Goal: Task Accomplishment & Management: Complete application form

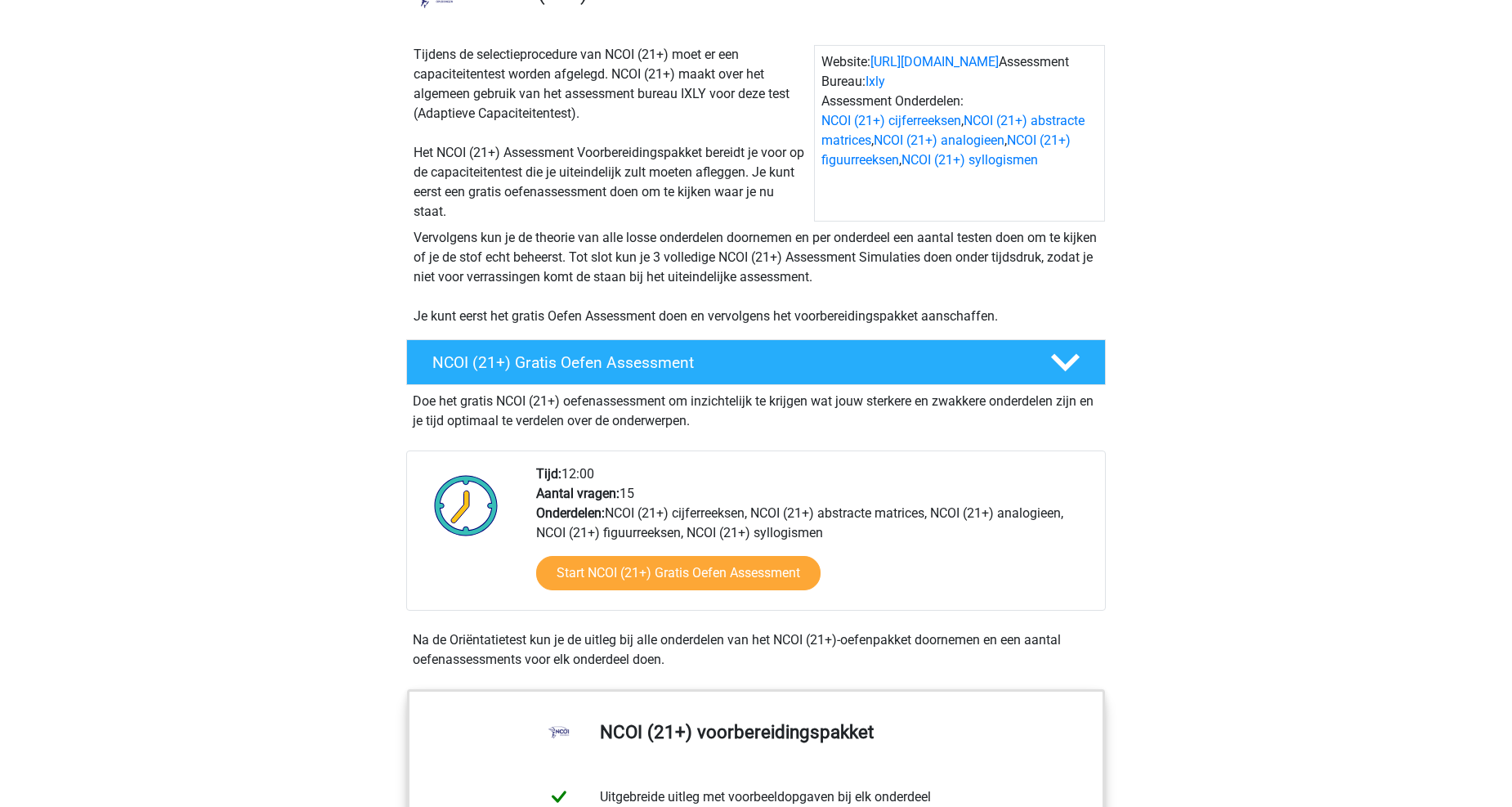
scroll to position [181, 0]
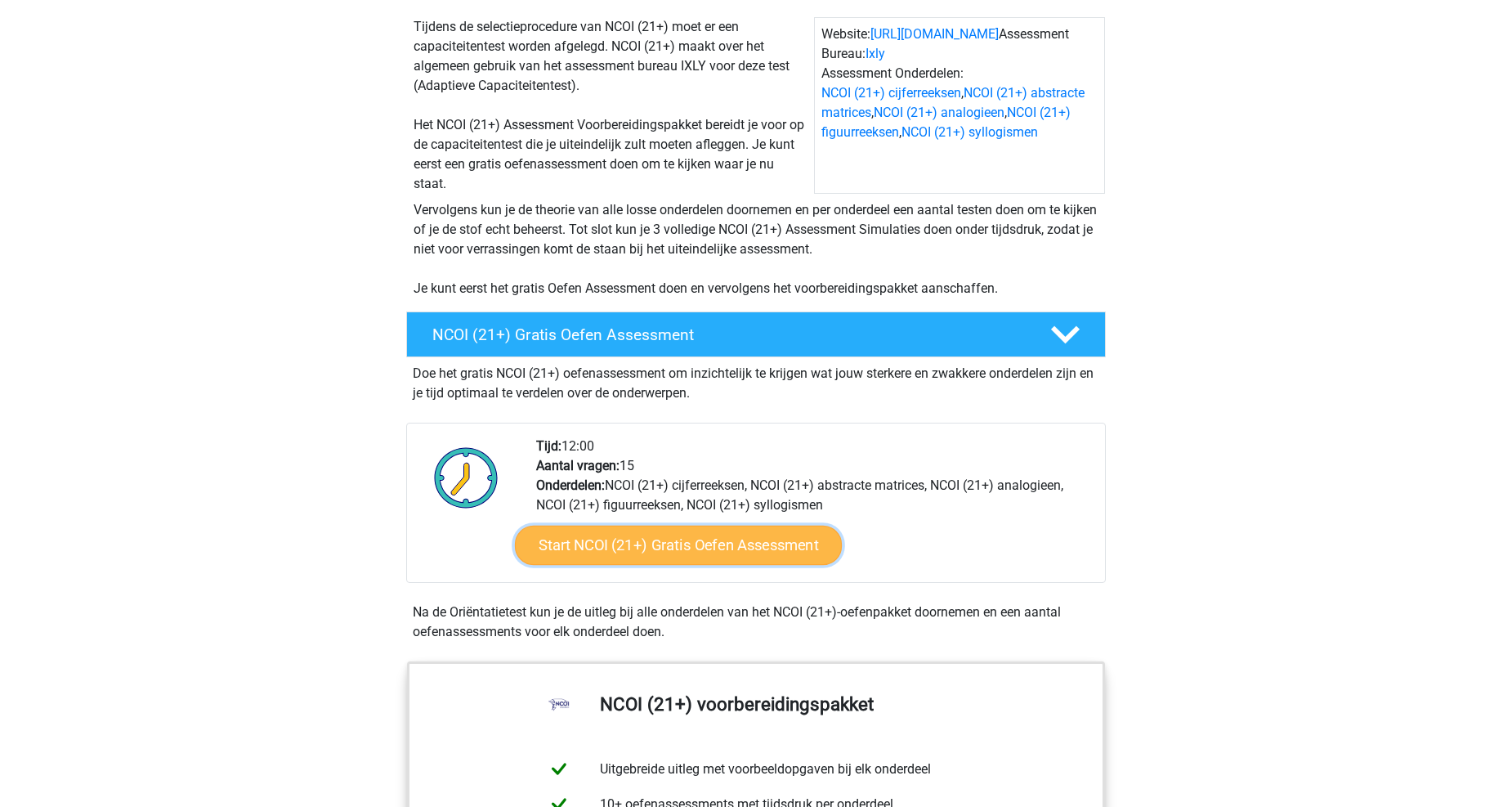
click at [750, 554] on link "Start NCOI (21+) Gratis Oefen Assessment" at bounding box center [678, 545] width 327 height 39
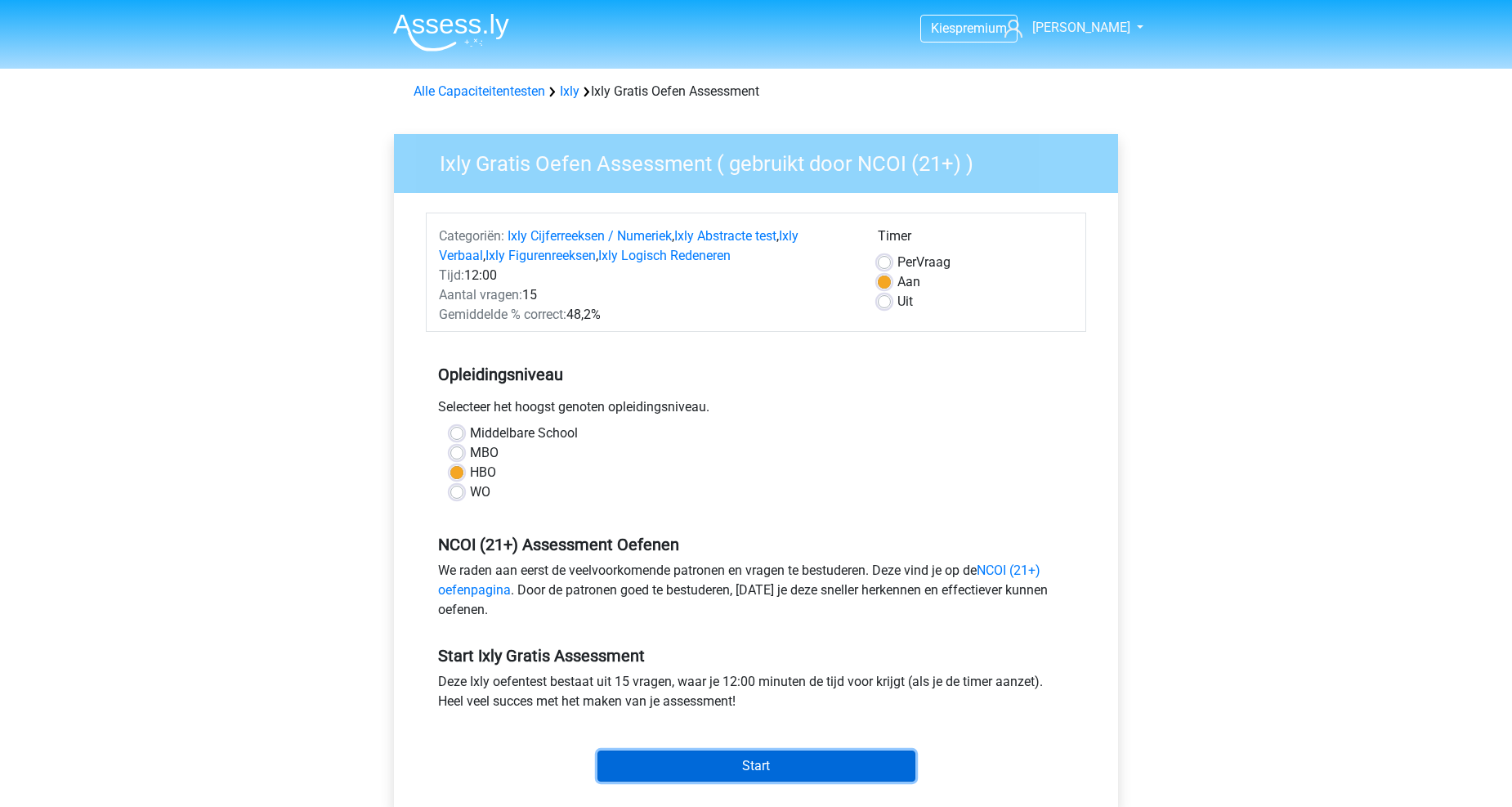
click at [694, 771] on input "Start" at bounding box center [756, 766] width 318 height 31
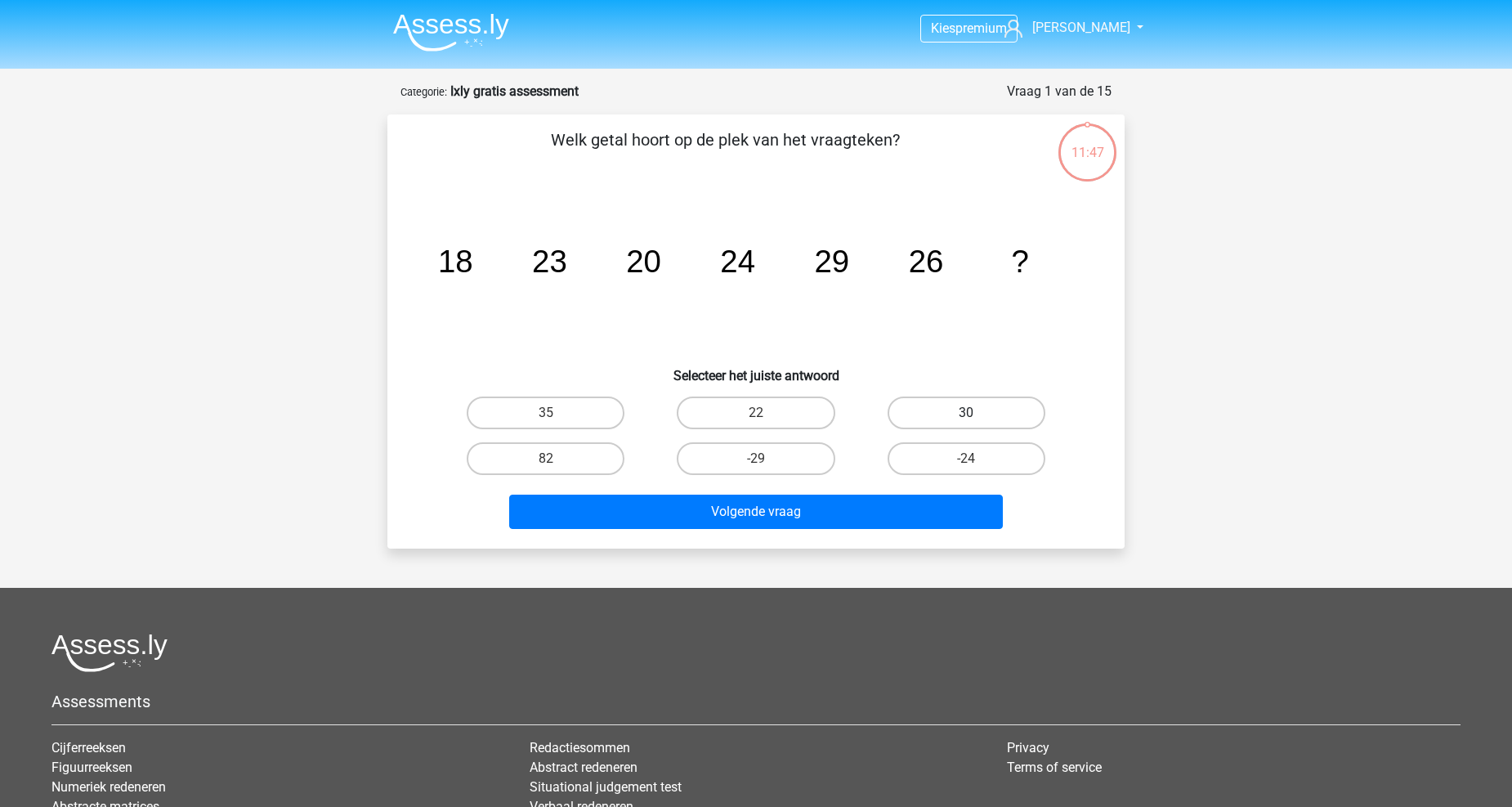
click at [947, 415] on label "30" at bounding box center [966, 413] width 158 height 33
click at [966, 415] on input "30" at bounding box center [972, 419] width 11 height 11
radio input "true"
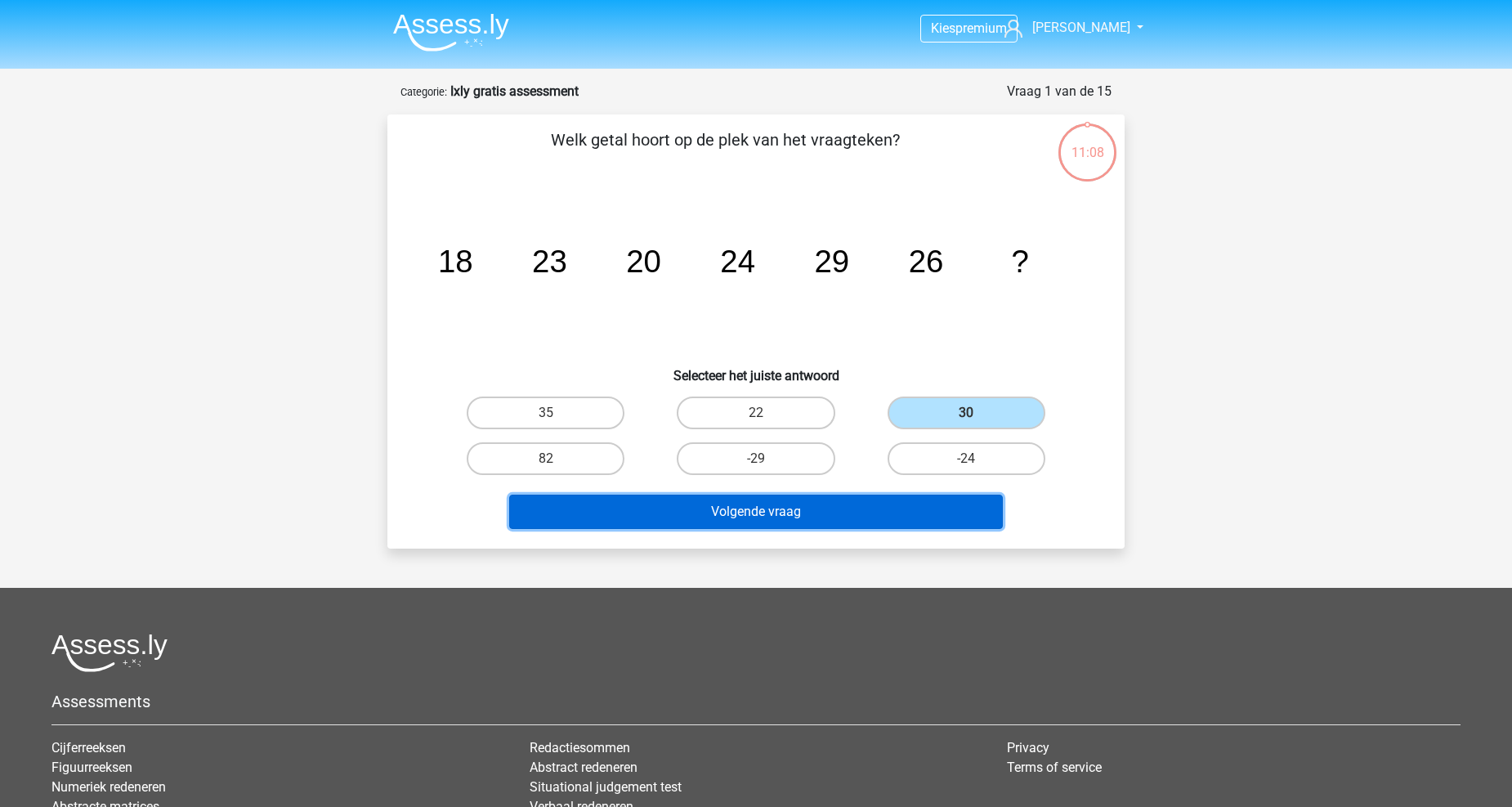
click at [924, 512] on button "Volgende vraag" at bounding box center [756, 512] width 495 height 35
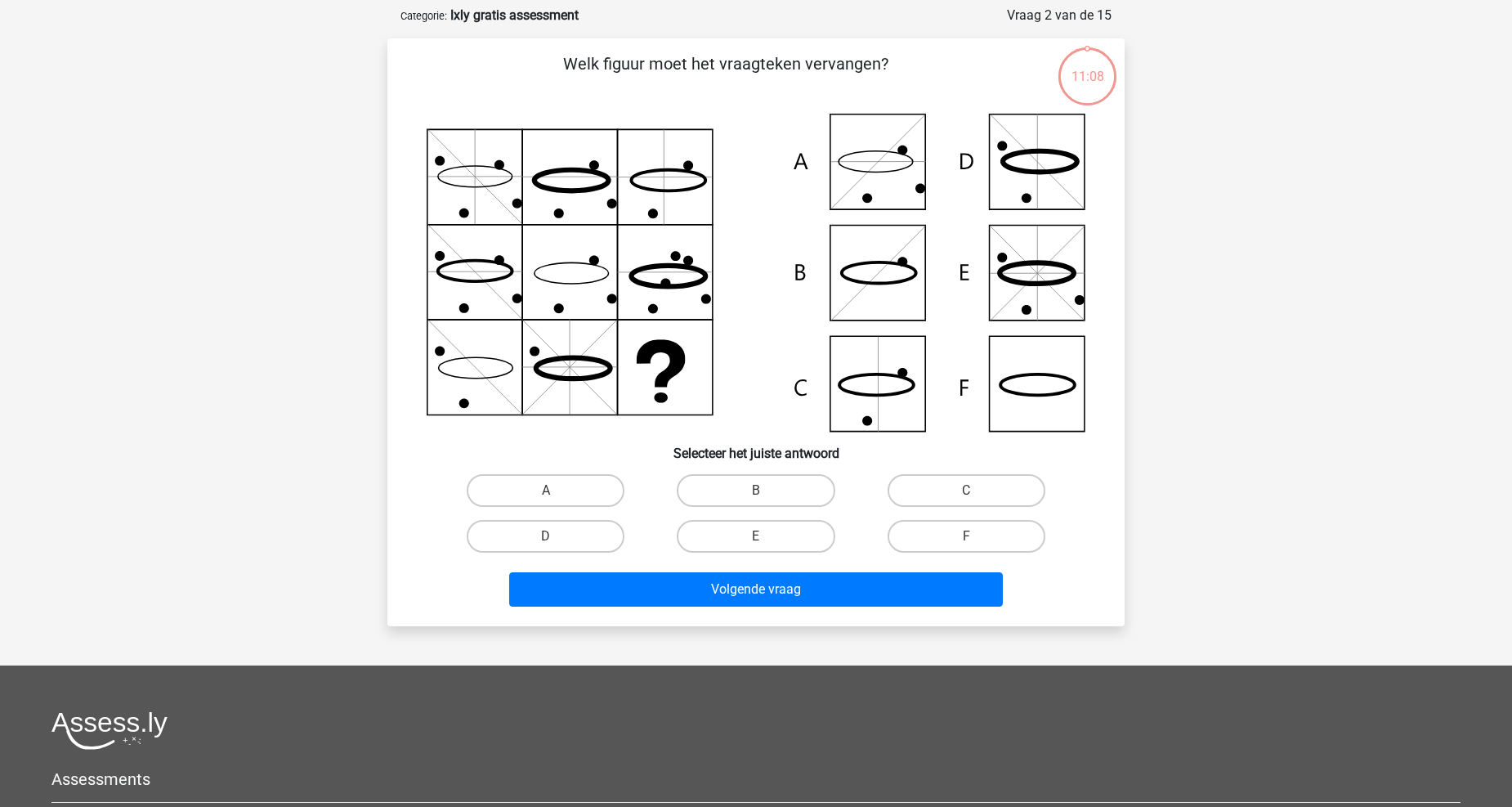
scroll to position [82, 0]
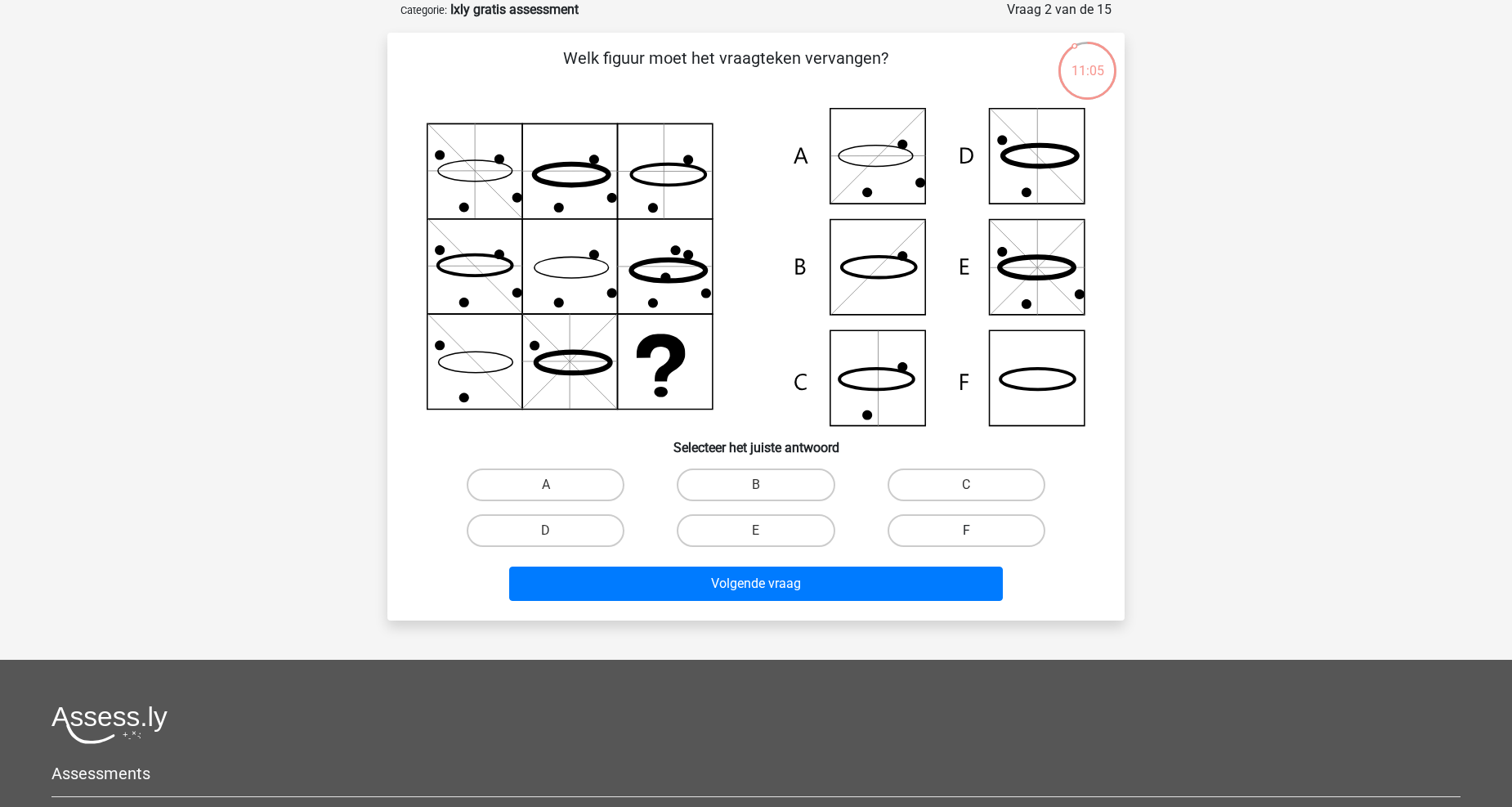
click at [953, 522] on label "F" at bounding box center [966, 531] width 158 height 33
click at [966, 531] on input "F" at bounding box center [972, 536] width 11 height 11
radio input "true"
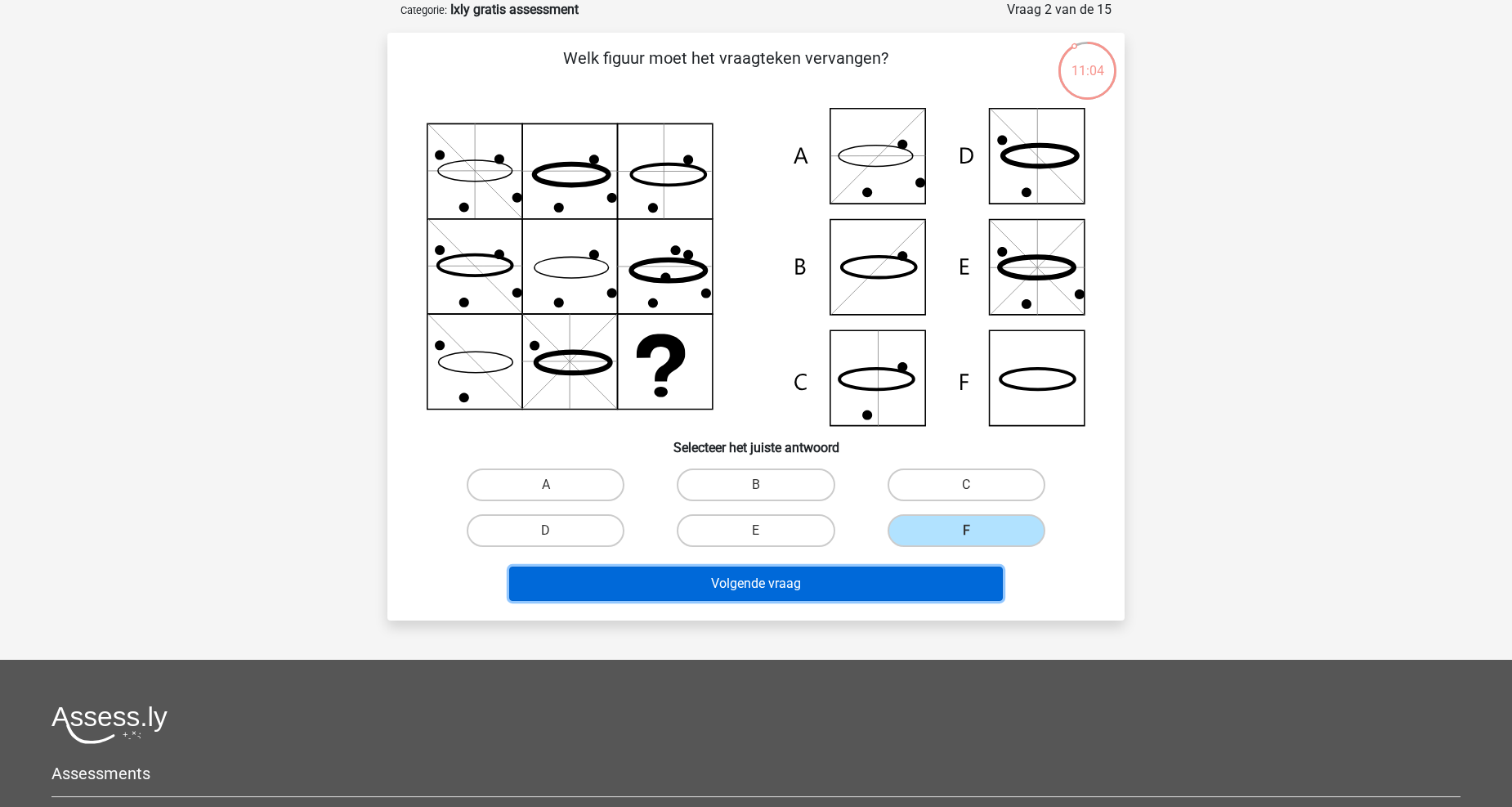
click at [936, 585] on button "Volgende vraag" at bounding box center [756, 585] width 495 height 35
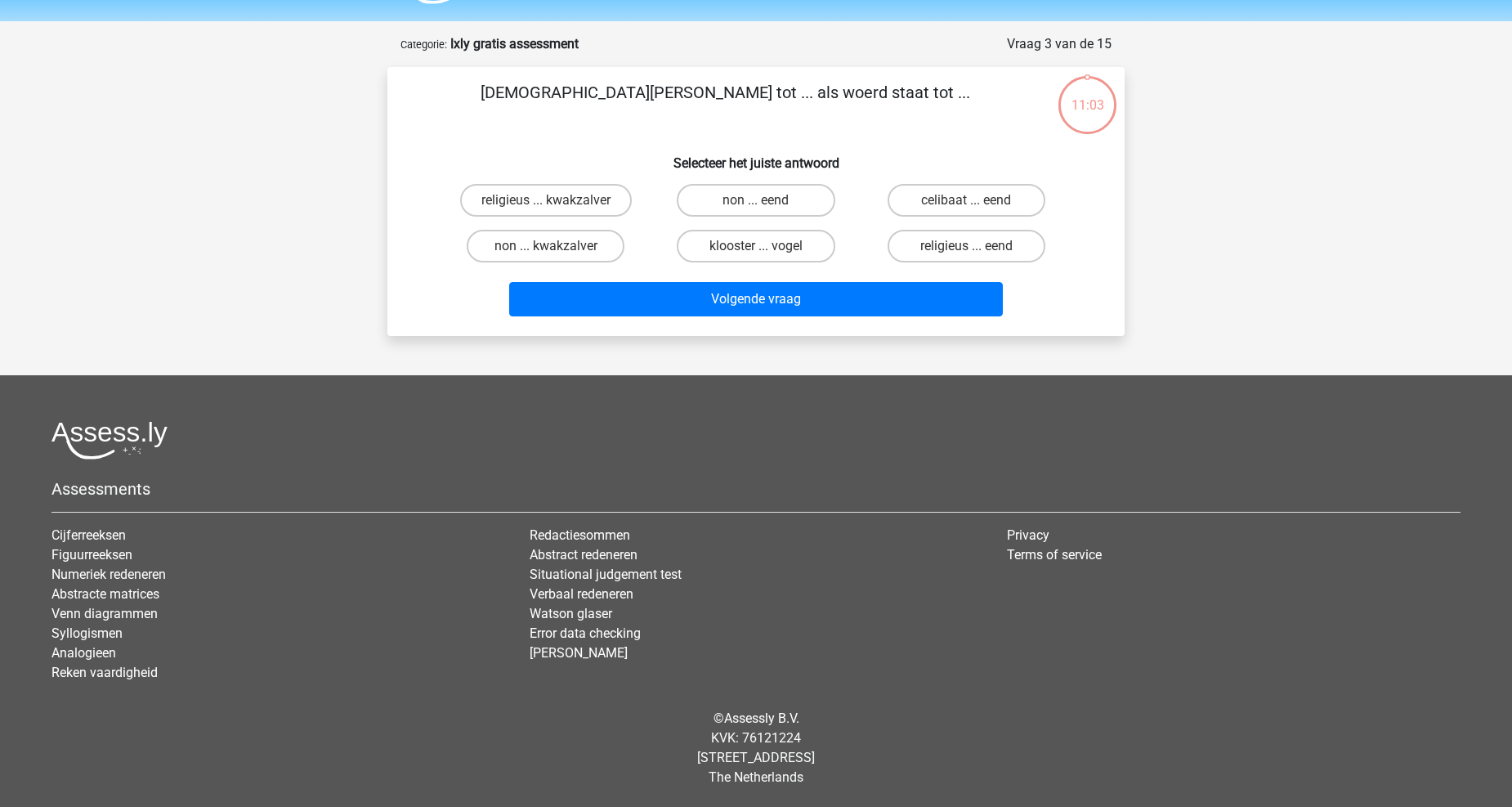
scroll to position [44, 0]
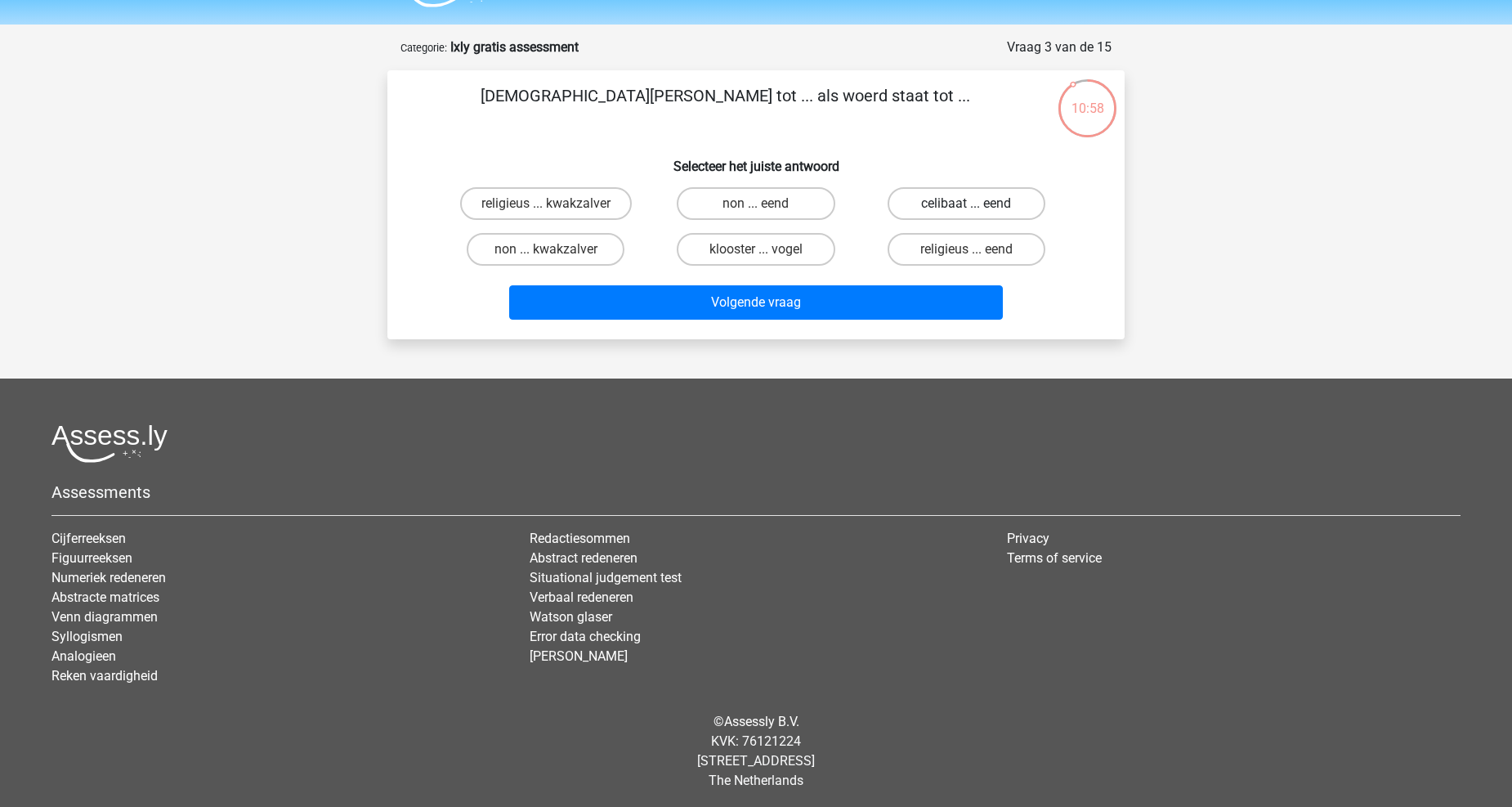
click at [985, 205] on label "celibaat ... eend" at bounding box center [966, 203] width 158 height 33
click at [977, 205] on input "celibaat ... eend" at bounding box center [972, 209] width 11 height 11
radio input "true"
click at [587, 209] on label "religieus ... kwakzalver" at bounding box center [546, 203] width 171 height 33
click at [557, 209] on input "religieus ... kwakzalver" at bounding box center [551, 209] width 11 height 11
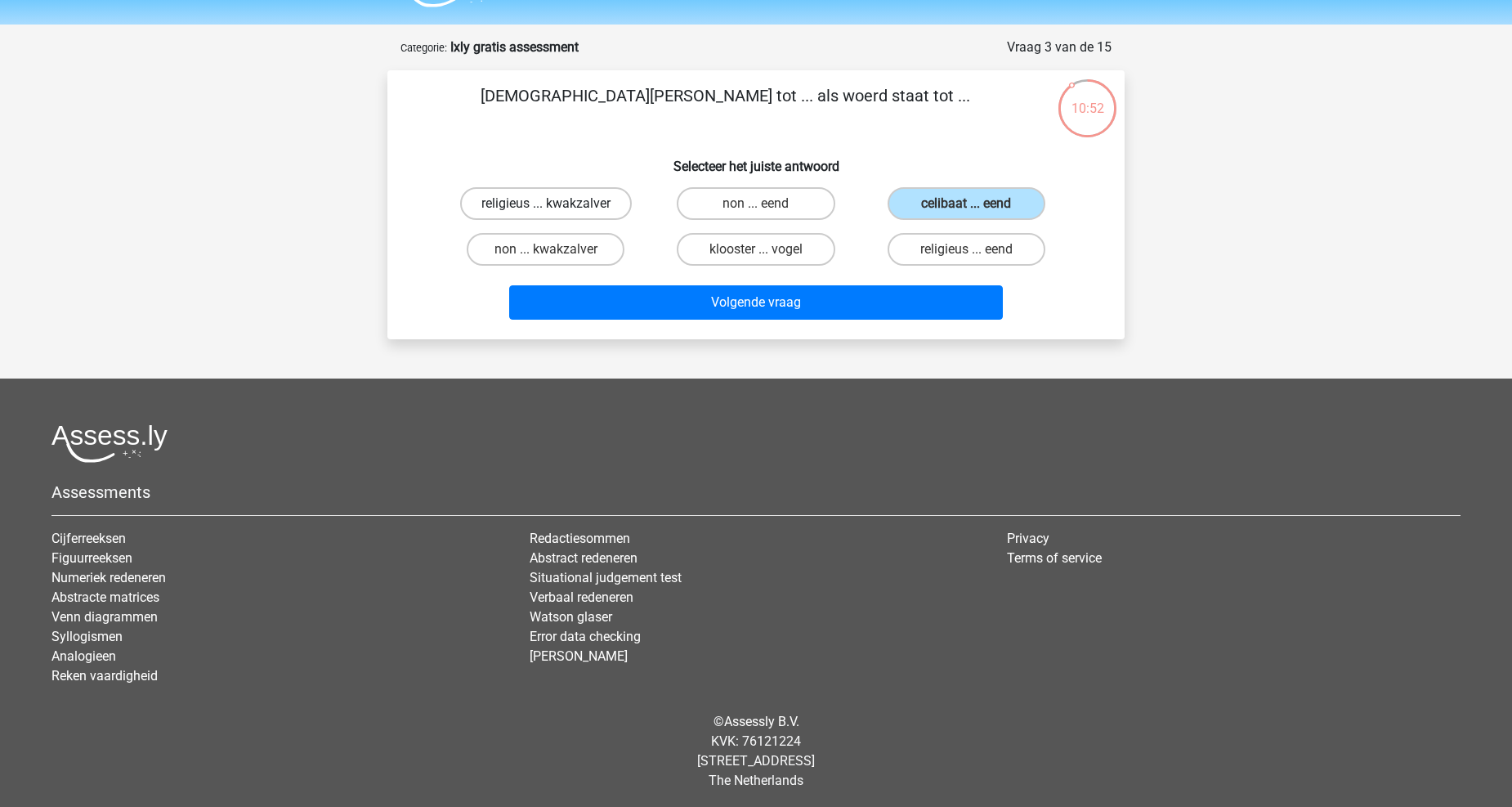
radio input "true"
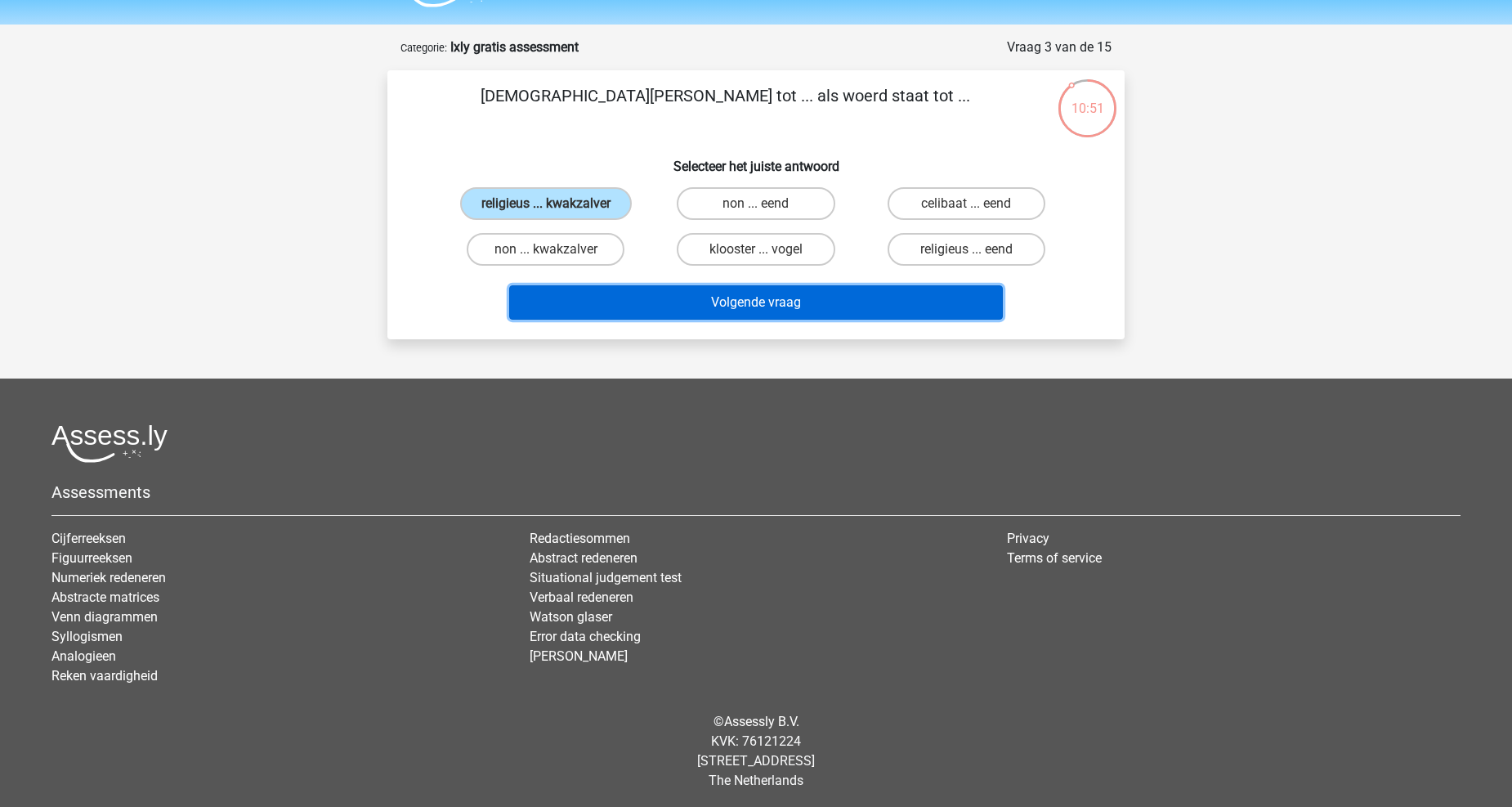
click at [646, 299] on button "Volgende vraag" at bounding box center [756, 303] width 495 height 35
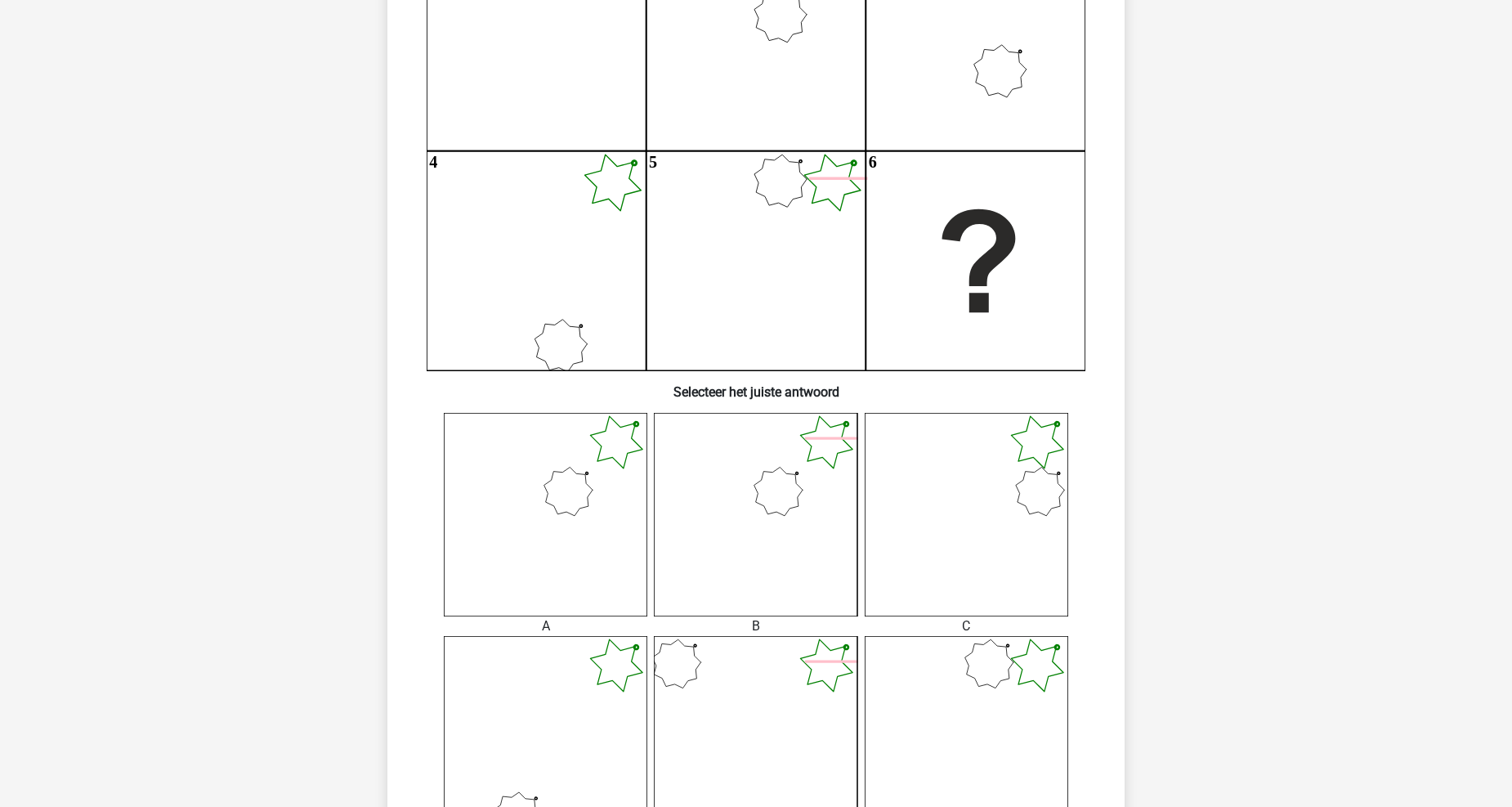
scroll to position [264, 0]
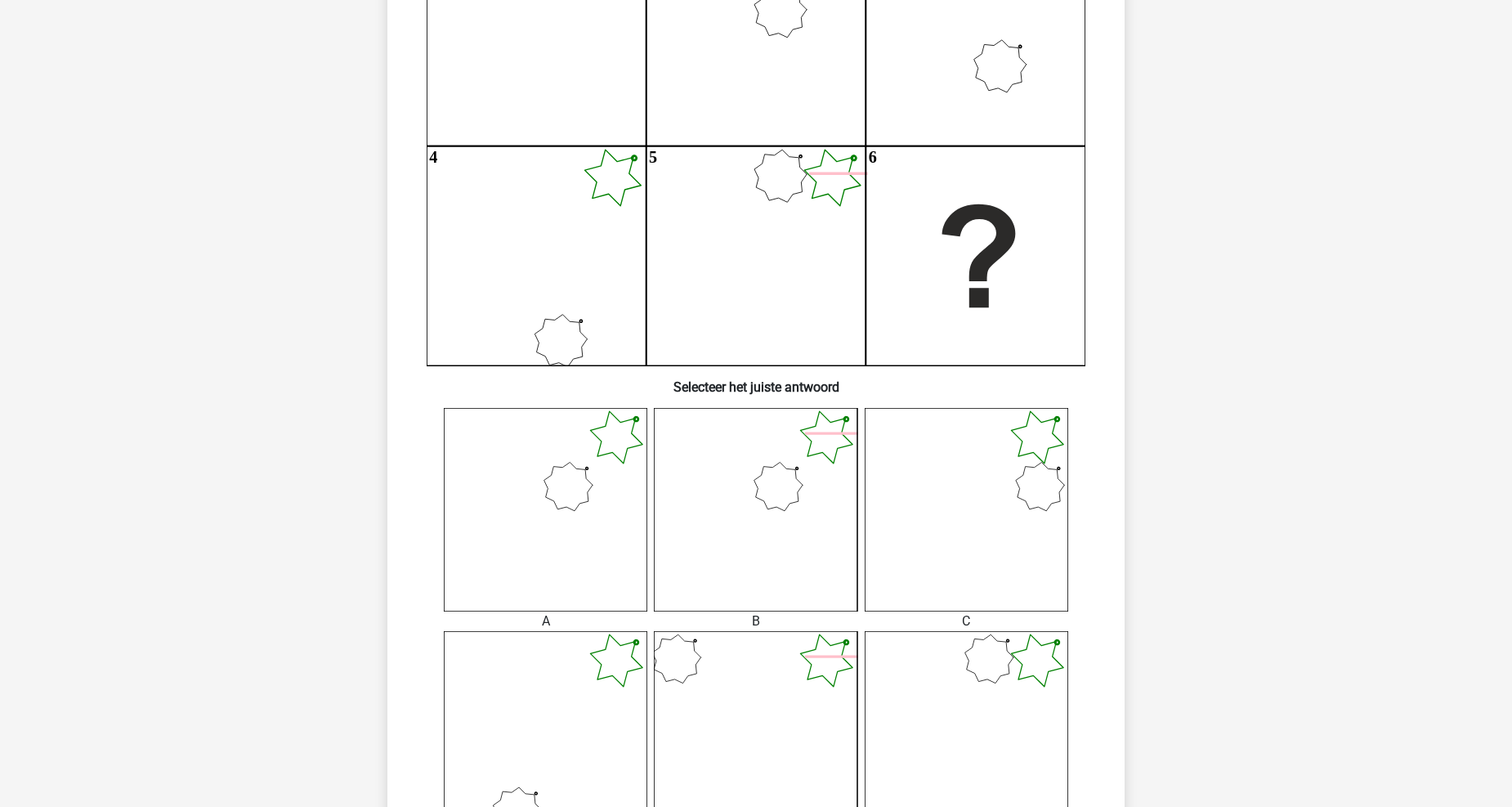
click at [752, 523] on icon at bounding box center [756, 510] width 203 height 203
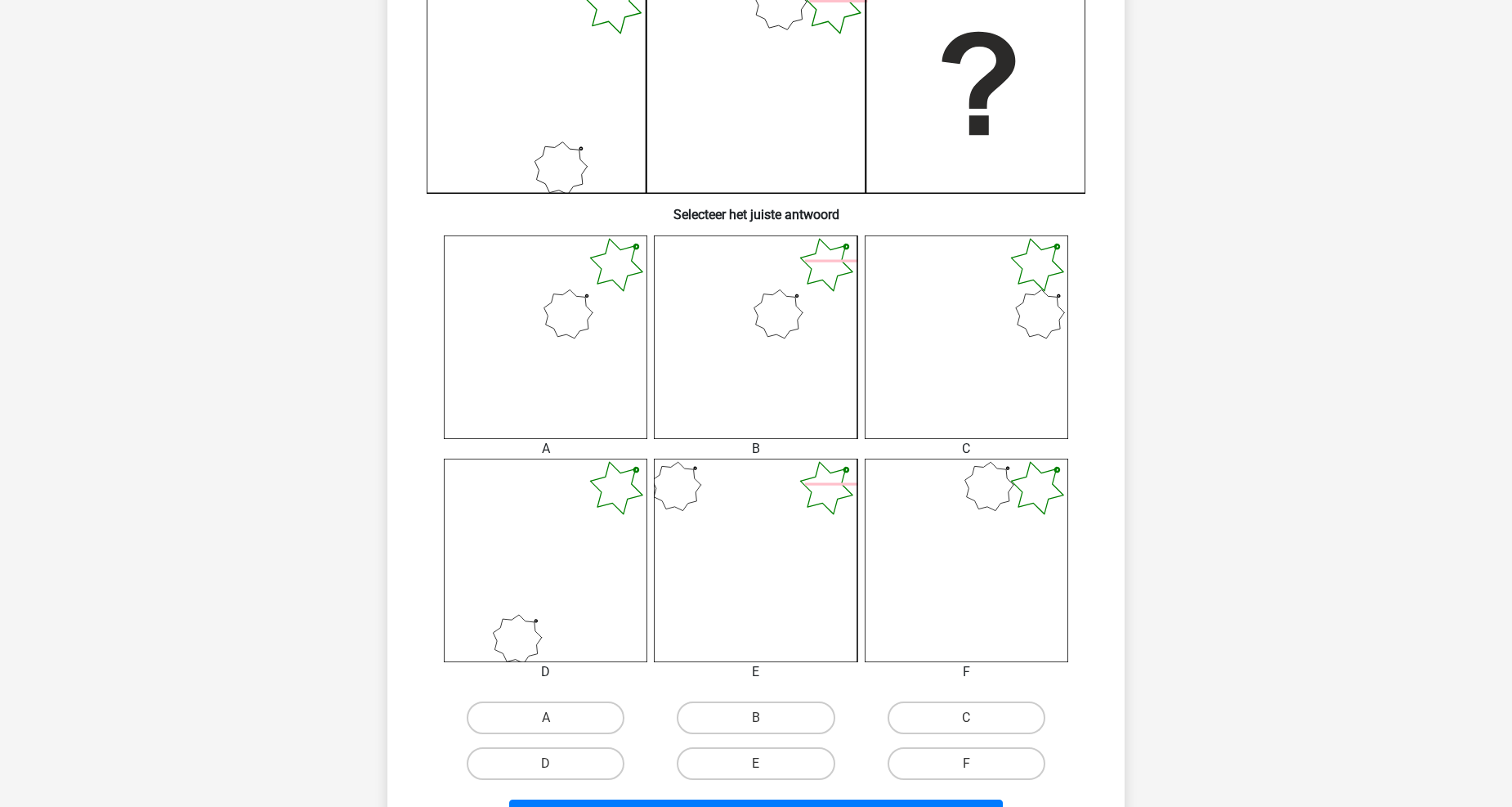
scroll to position [445, 0]
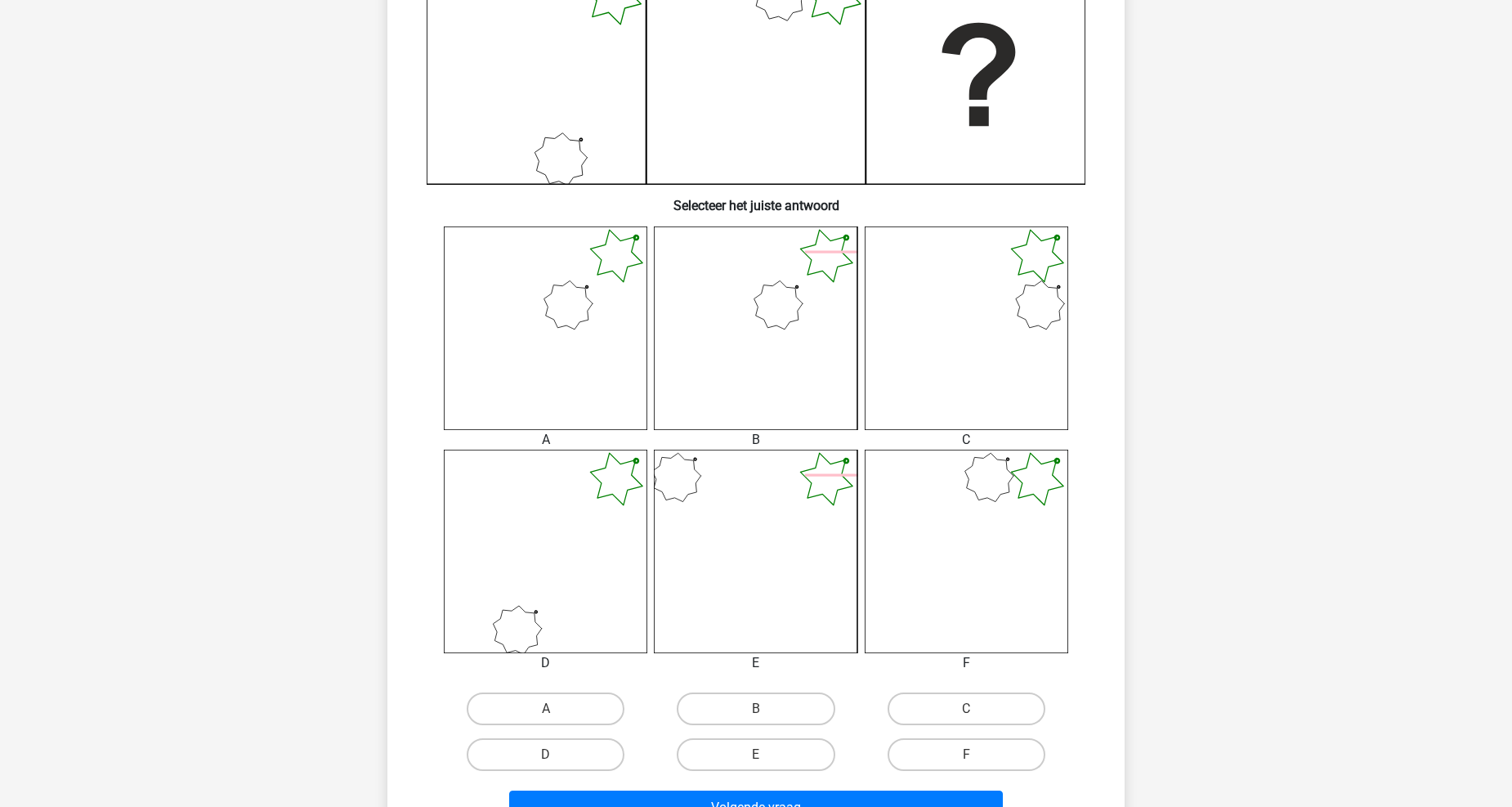
click at [756, 709] on input "B" at bounding box center [762, 715] width 11 height 11
radio input "true"
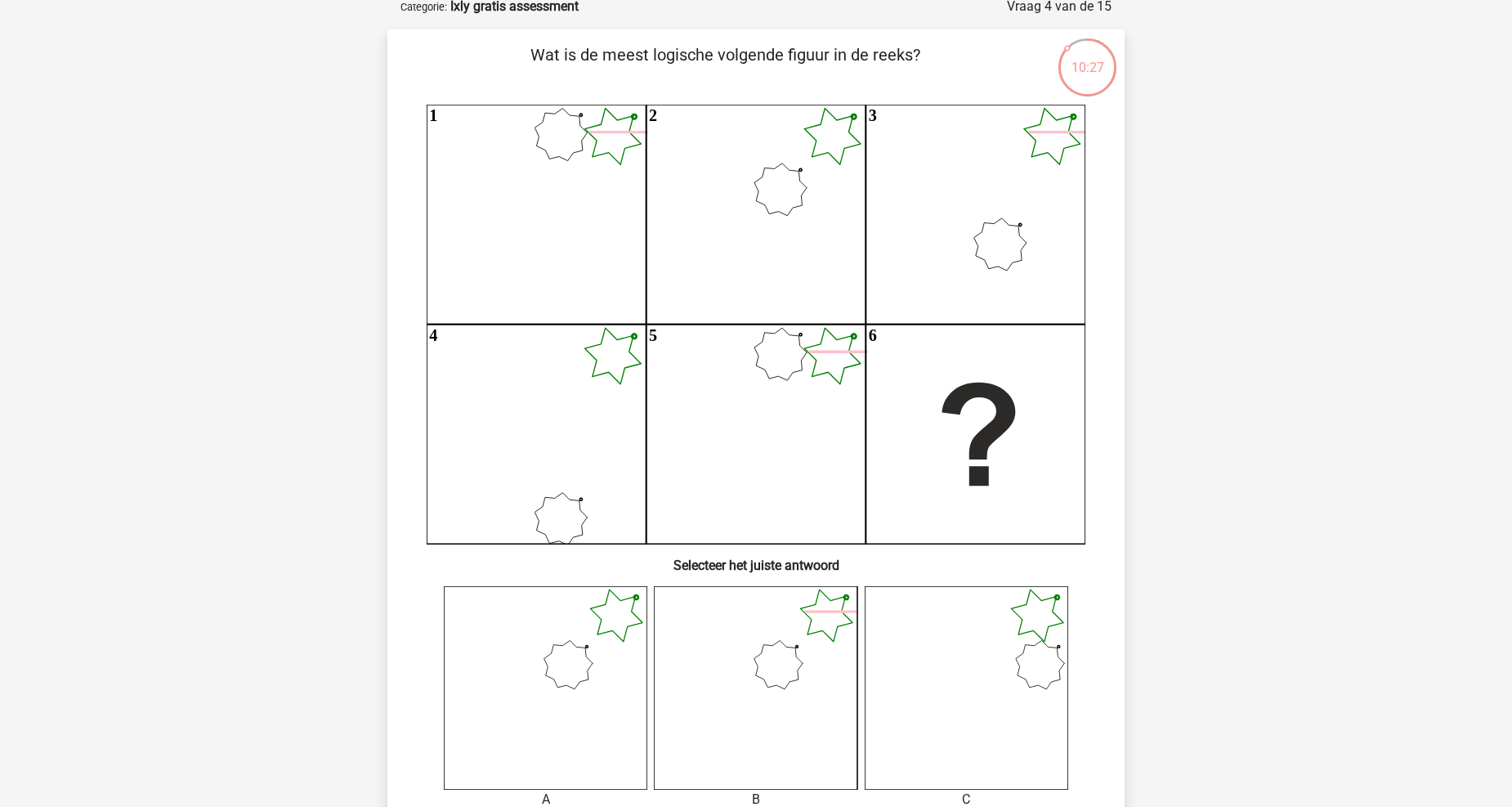
scroll to position [82, 0]
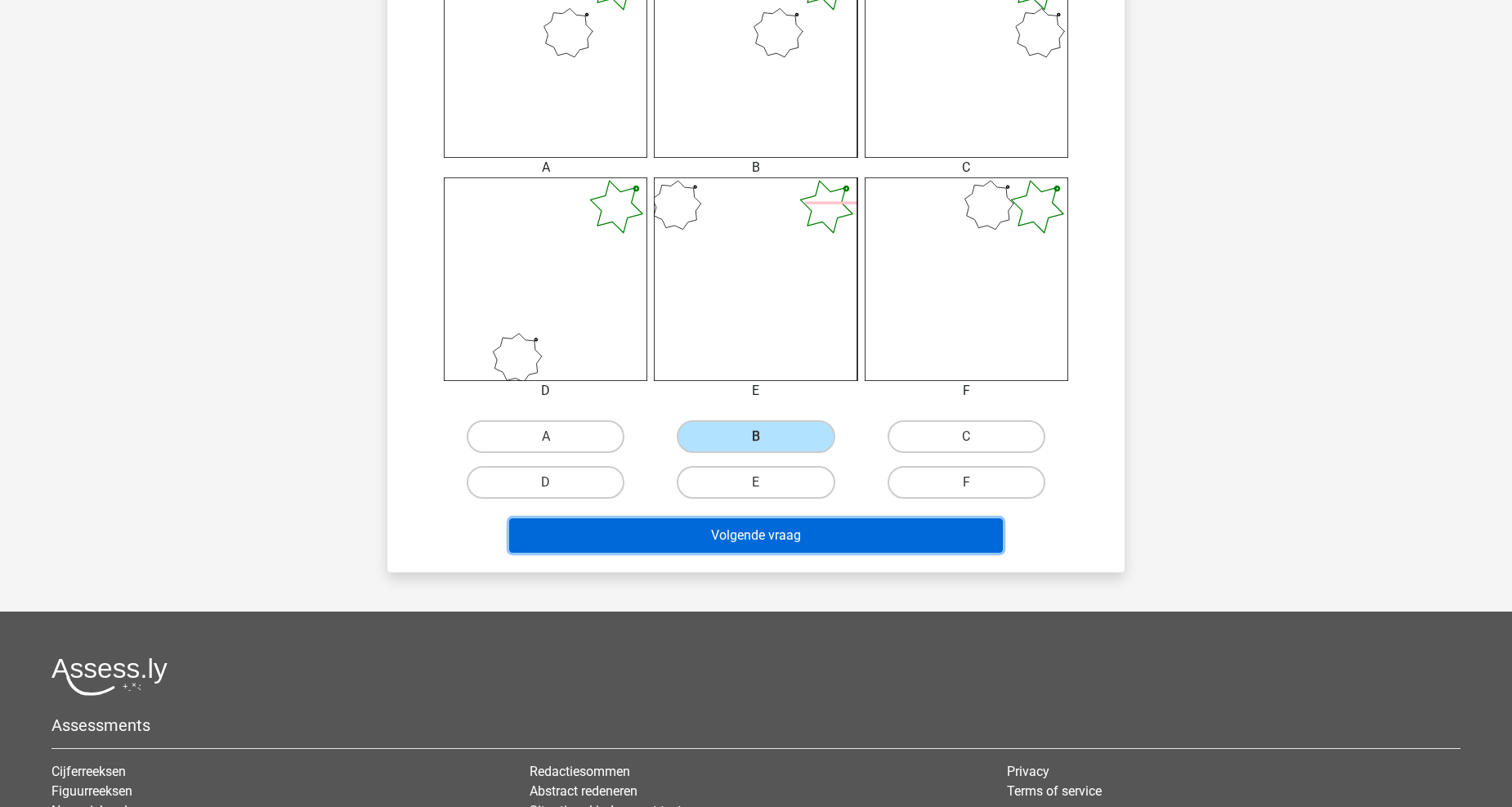
click at [805, 535] on button "Volgende vraag" at bounding box center [756, 536] width 495 height 35
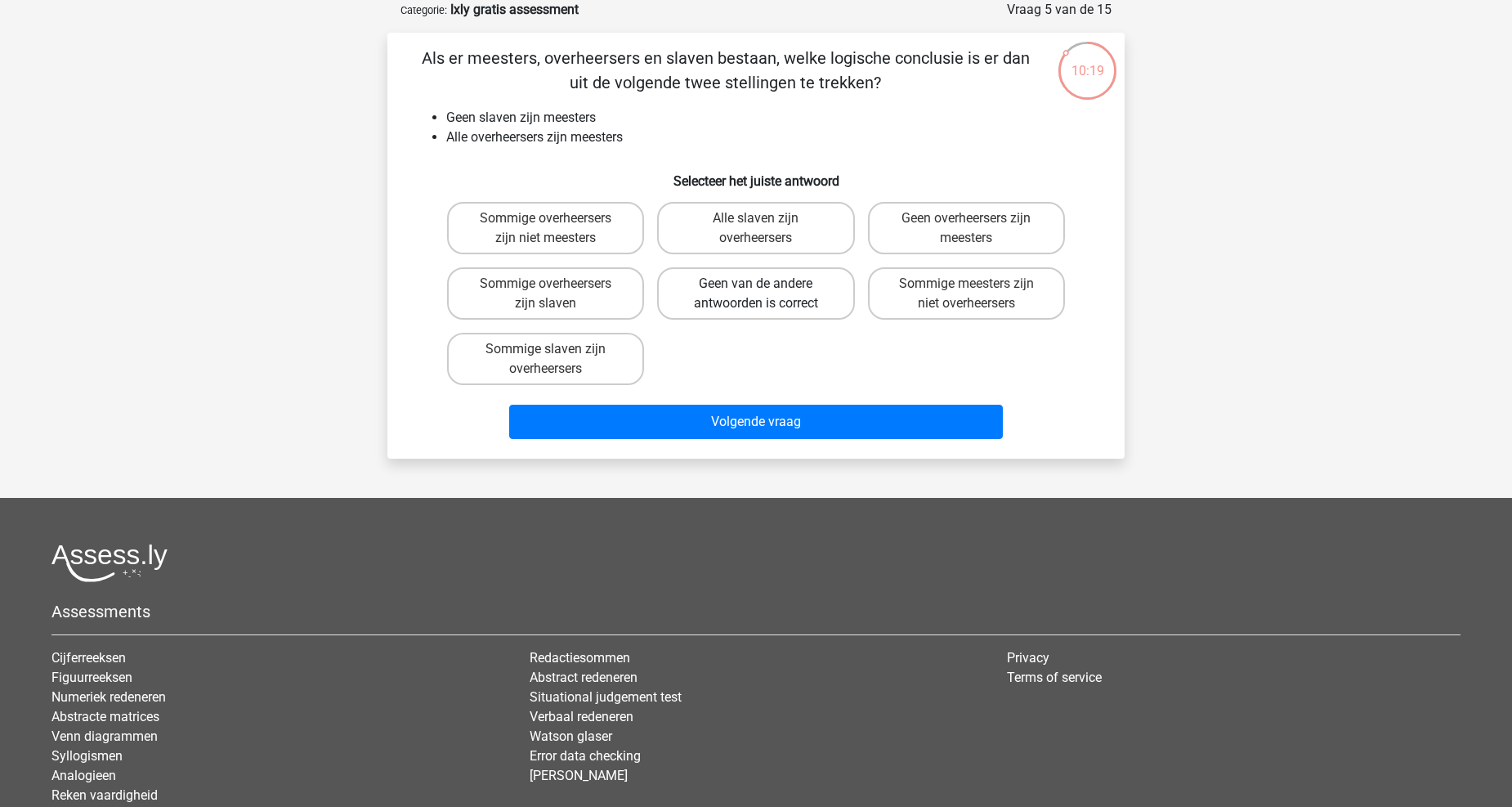
click at [830, 289] on label "Geen van de andere antwoorden is correct" at bounding box center [756, 293] width 197 height 52
click at [766, 289] on input "Geen van de andere antwoorden is correct" at bounding box center [762, 289] width 11 height 11
radio input "true"
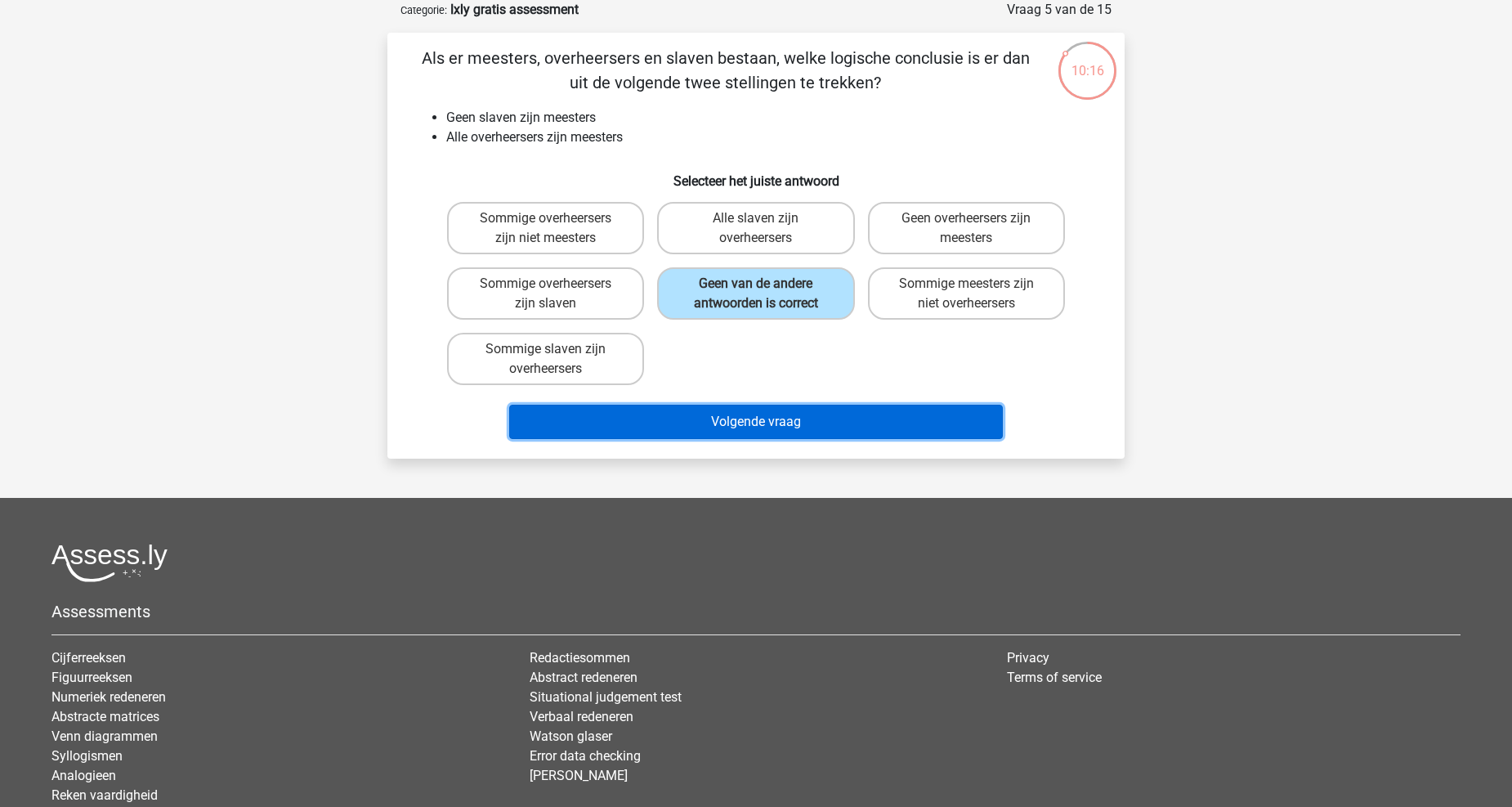
click at [789, 426] on button "Volgende vraag" at bounding box center [756, 422] width 495 height 35
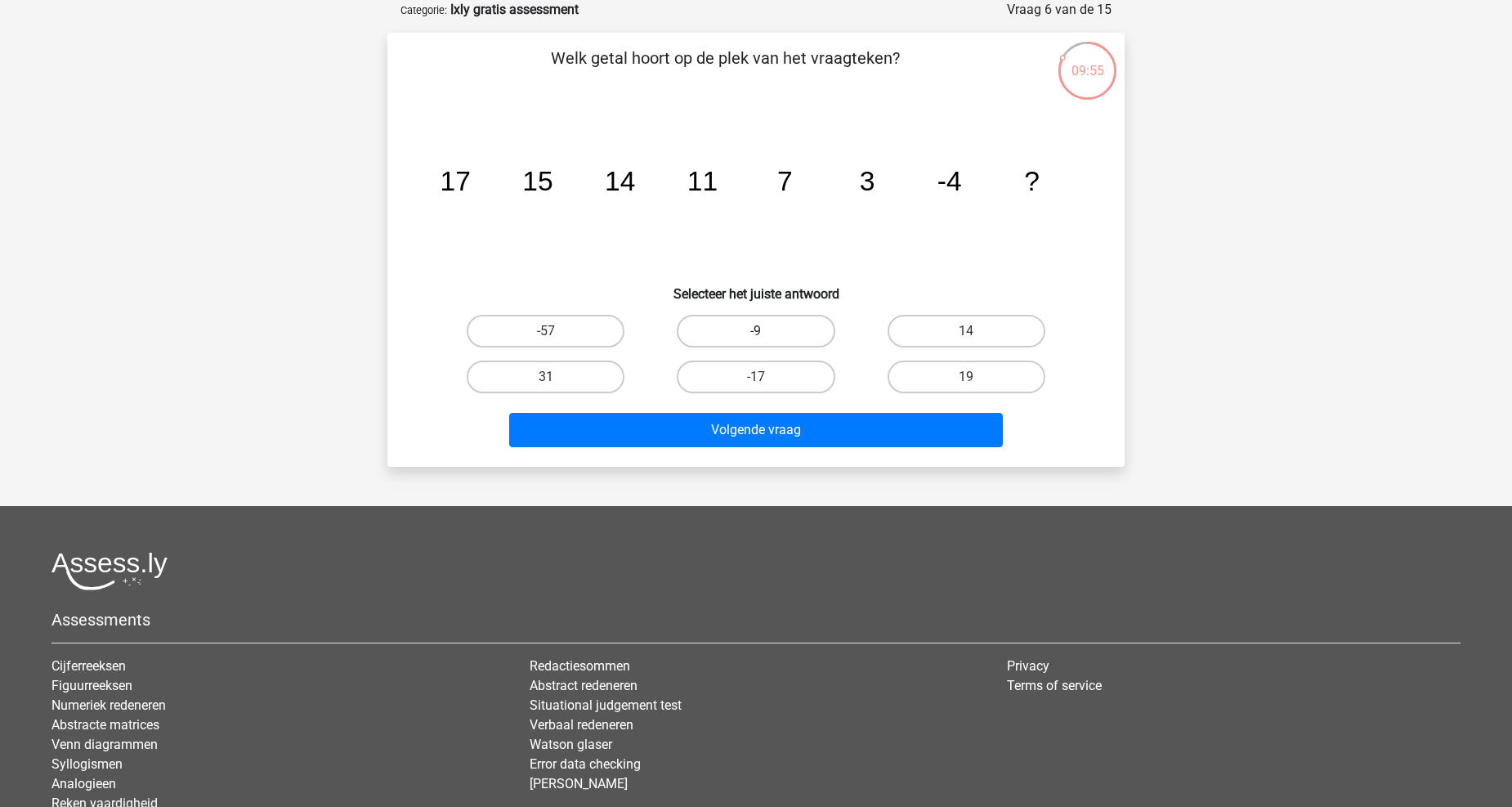
click at [796, 340] on label "-9" at bounding box center [756, 331] width 158 height 33
click at [766, 340] on input "-9" at bounding box center [762, 336] width 11 height 11
radio input "true"
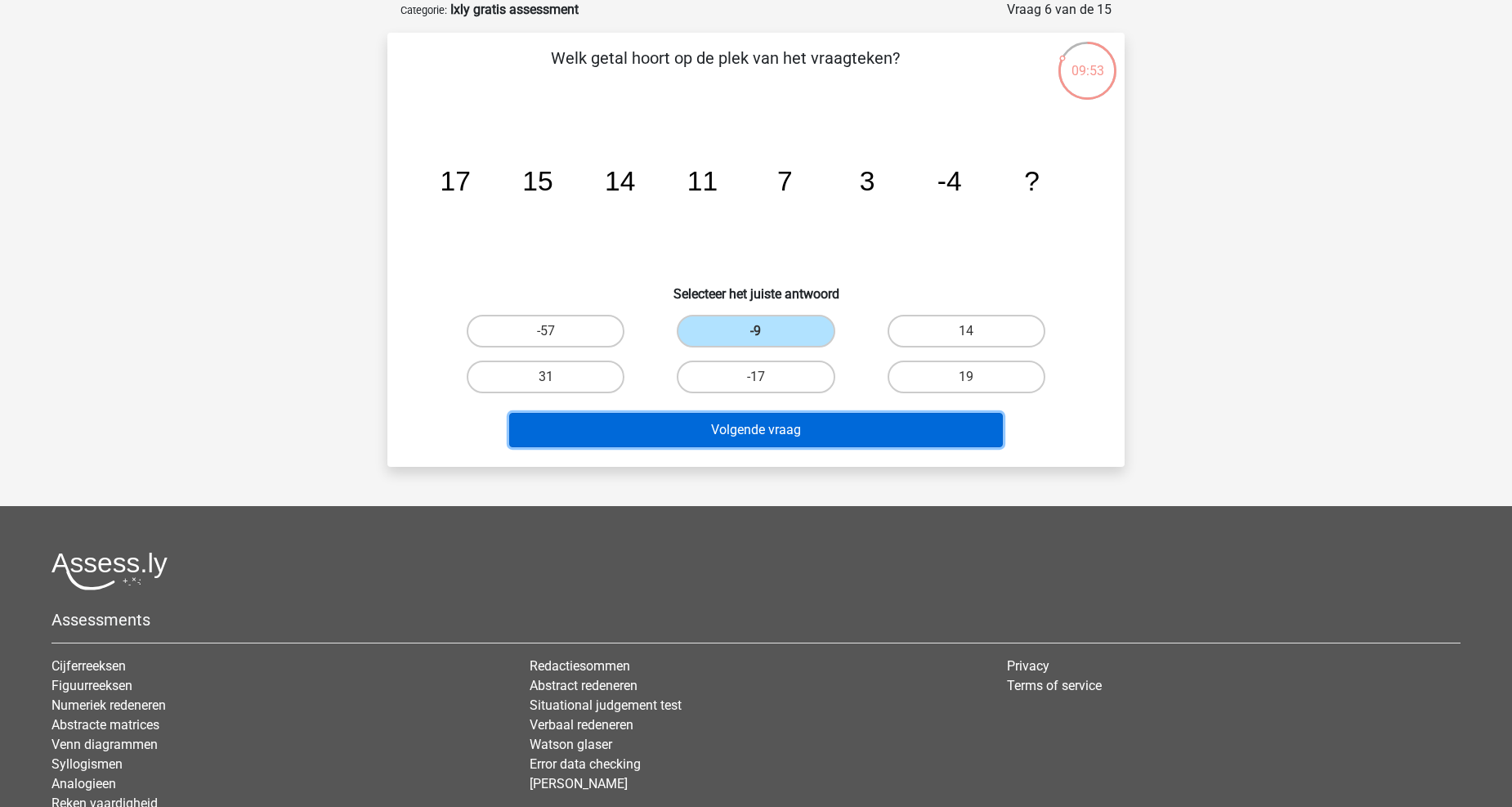
click at [771, 428] on button "Volgende vraag" at bounding box center [756, 430] width 495 height 35
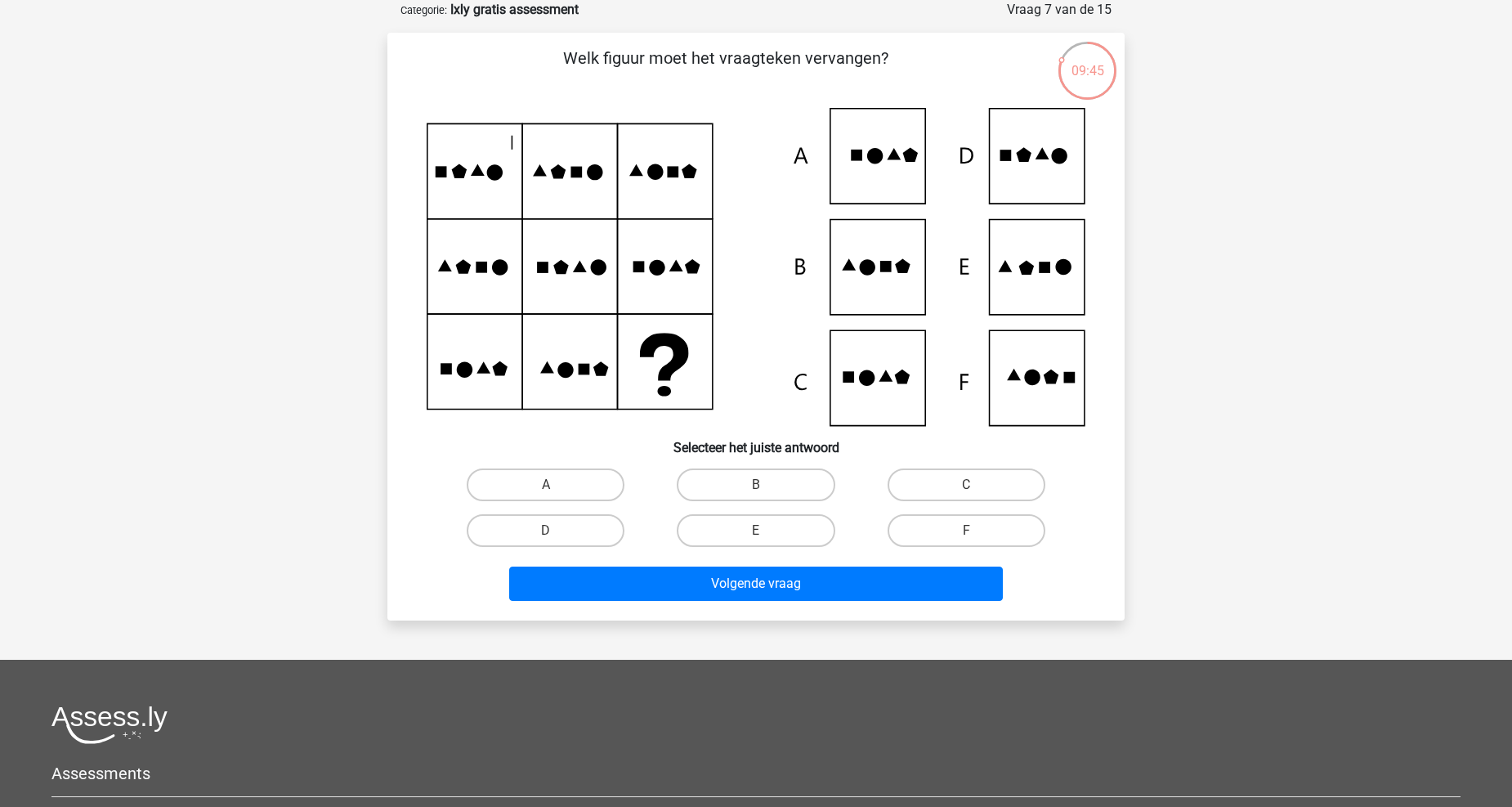
click at [881, 274] on icon at bounding box center [756, 266] width 659 height 318
click at [756, 477] on label "B" at bounding box center [756, 485] width 158 height 33
click at [756, 485] on input "B" at bounding box center [762, 491] width 11 height 11
radio input "true"
click at [931, 533] on label "F" at bounding box center [966, 531] width 158 height 33
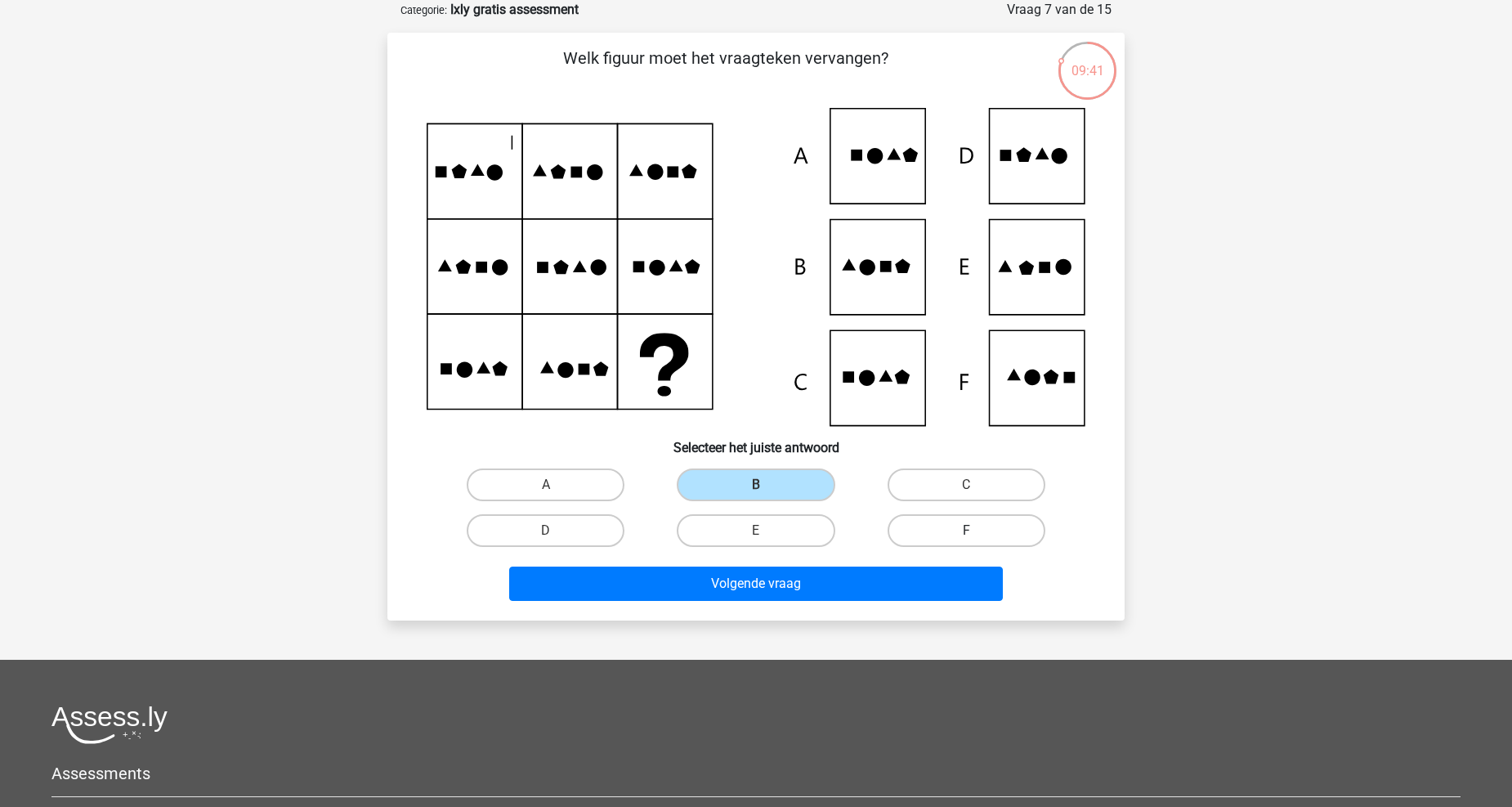
click at [966, 533] on input "F" at bounding box center [972, 536] width 11 height 11
radio input "true"
click at [846, 617] on div "Kies premium niels jansenniels08@gmail.com" at bounding box center [756, 504] width 1512 height 1174
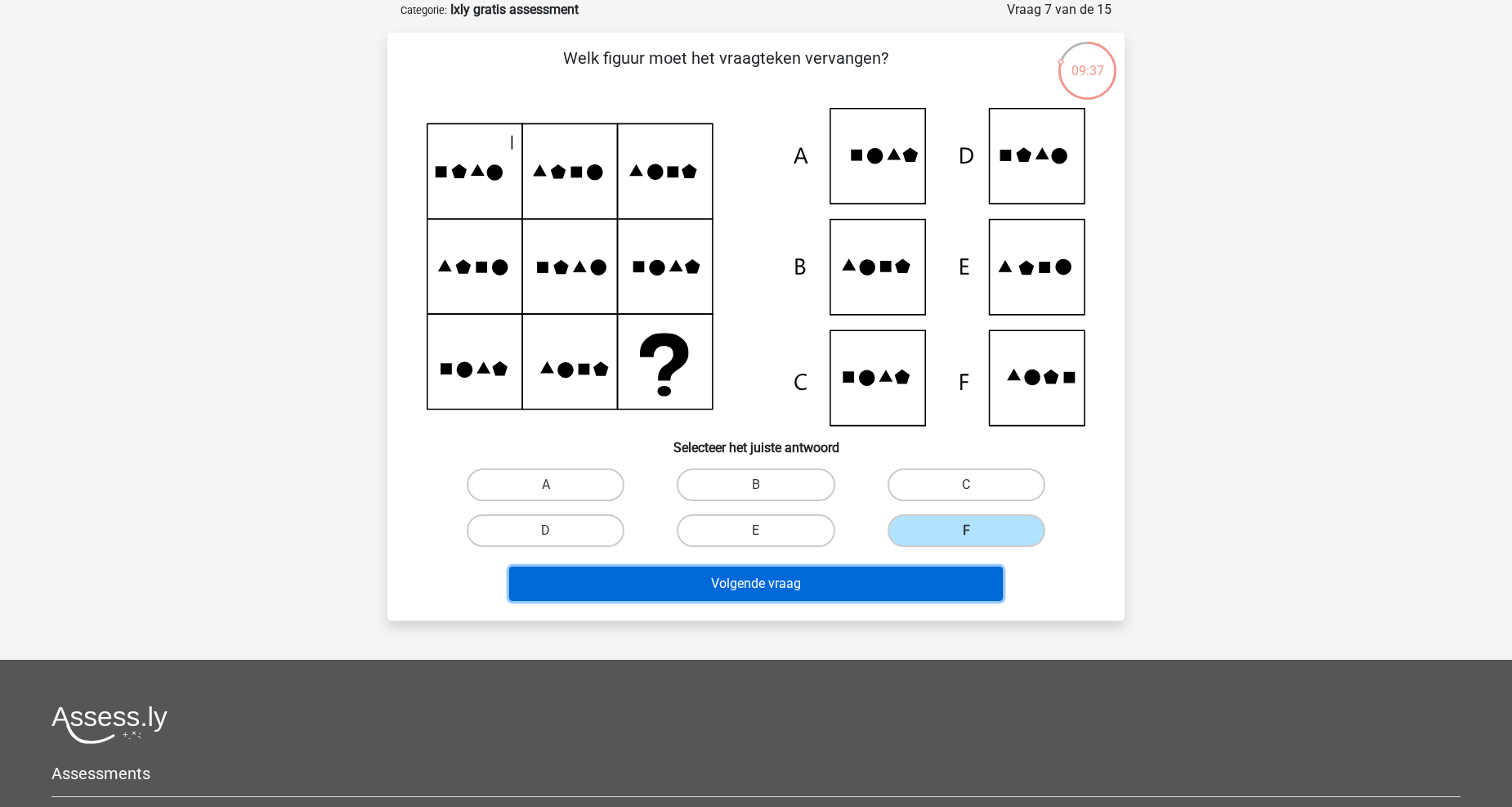
click at [845, 589] on button "Volgende vraag" at bounding box center [756, 585] width 495 height 35
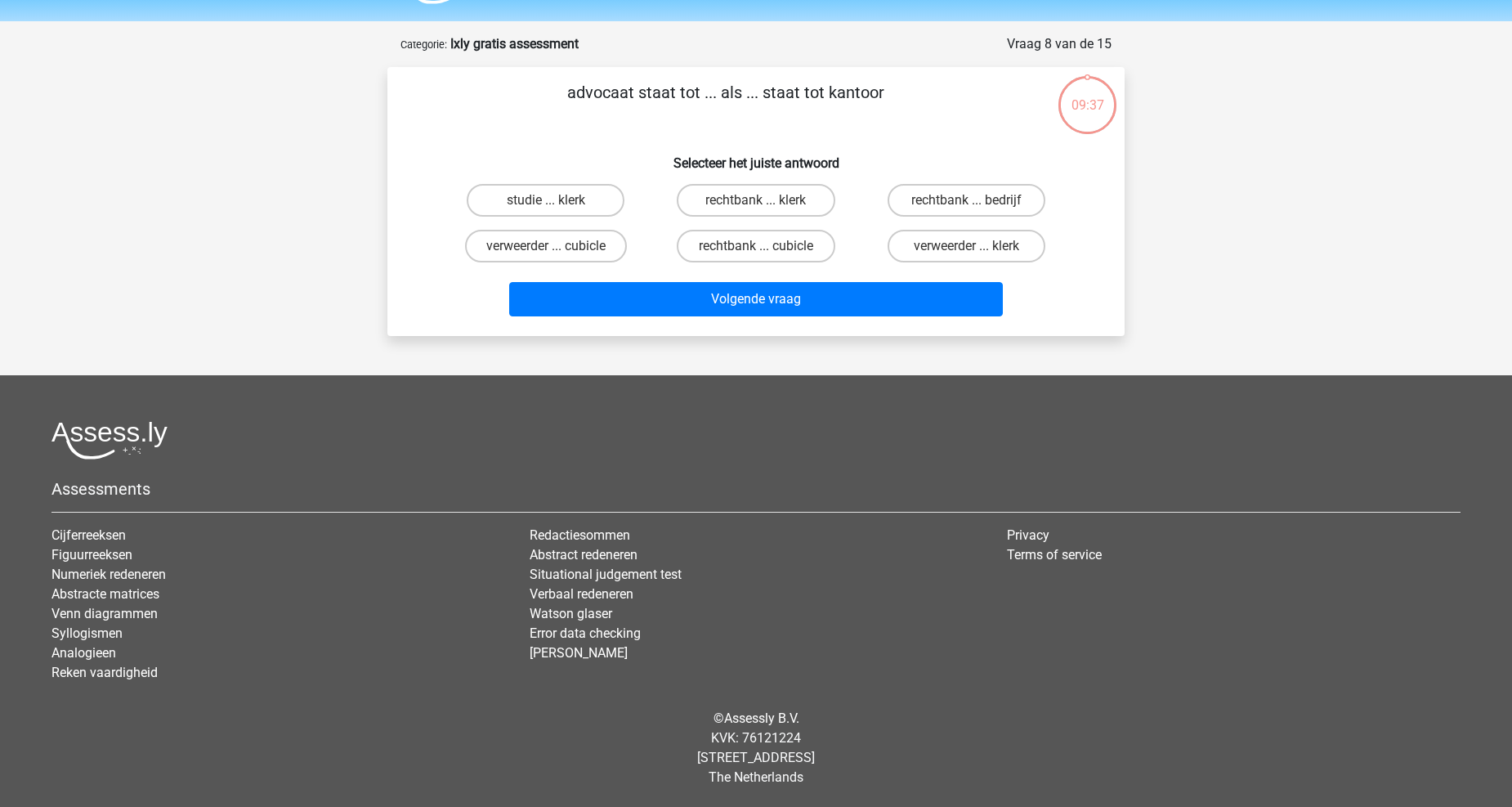
scroll to position [44, 0]
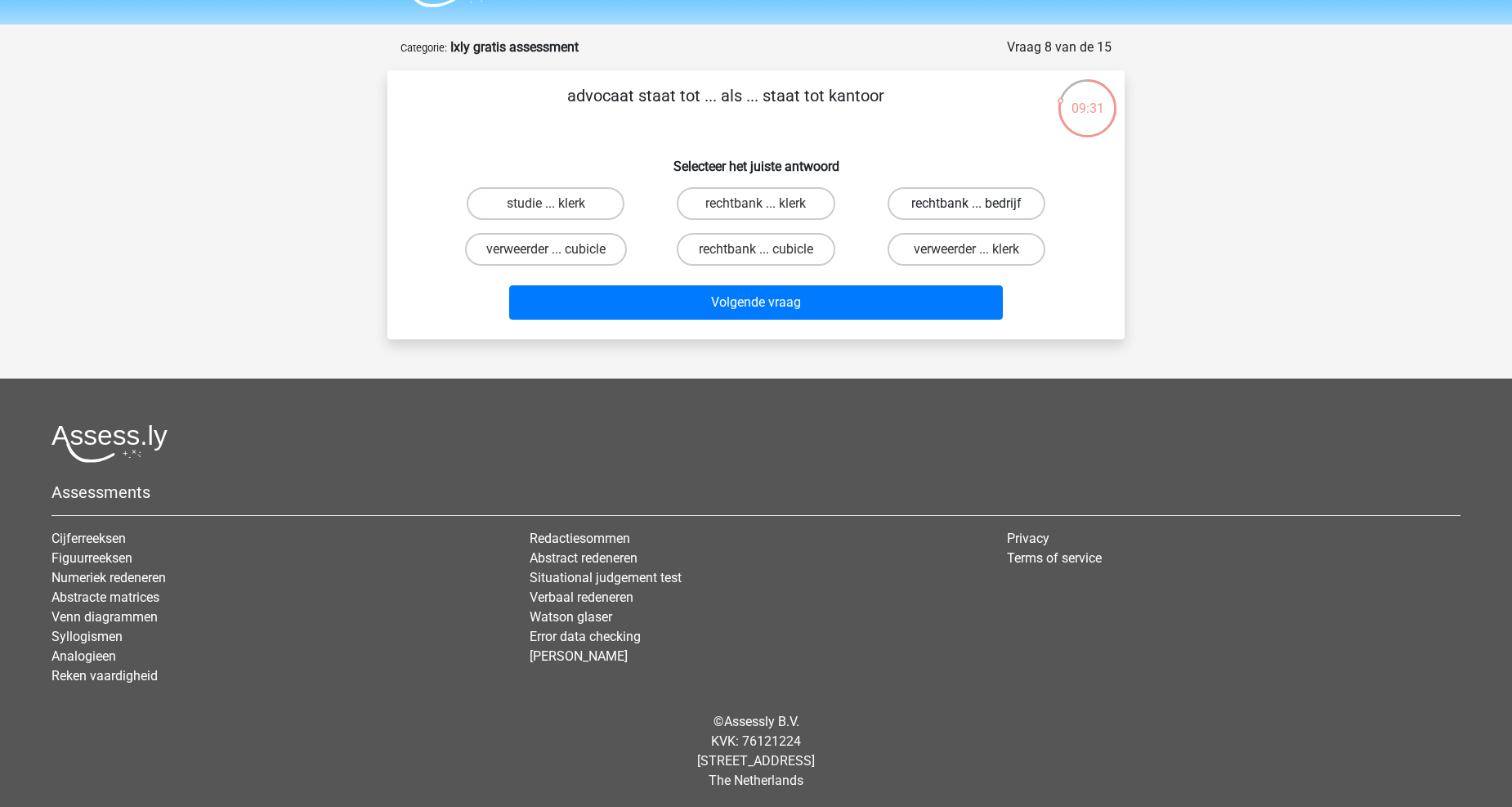
click at [924, 211] on label "rechtbank ... bedrijf" at bounding box center [966, 203] width 158 height 33
click at [966, 211] on input "rechtbank ... bedrijf" at bounding box center [972, 209] width 11 height 11
radio input "true"
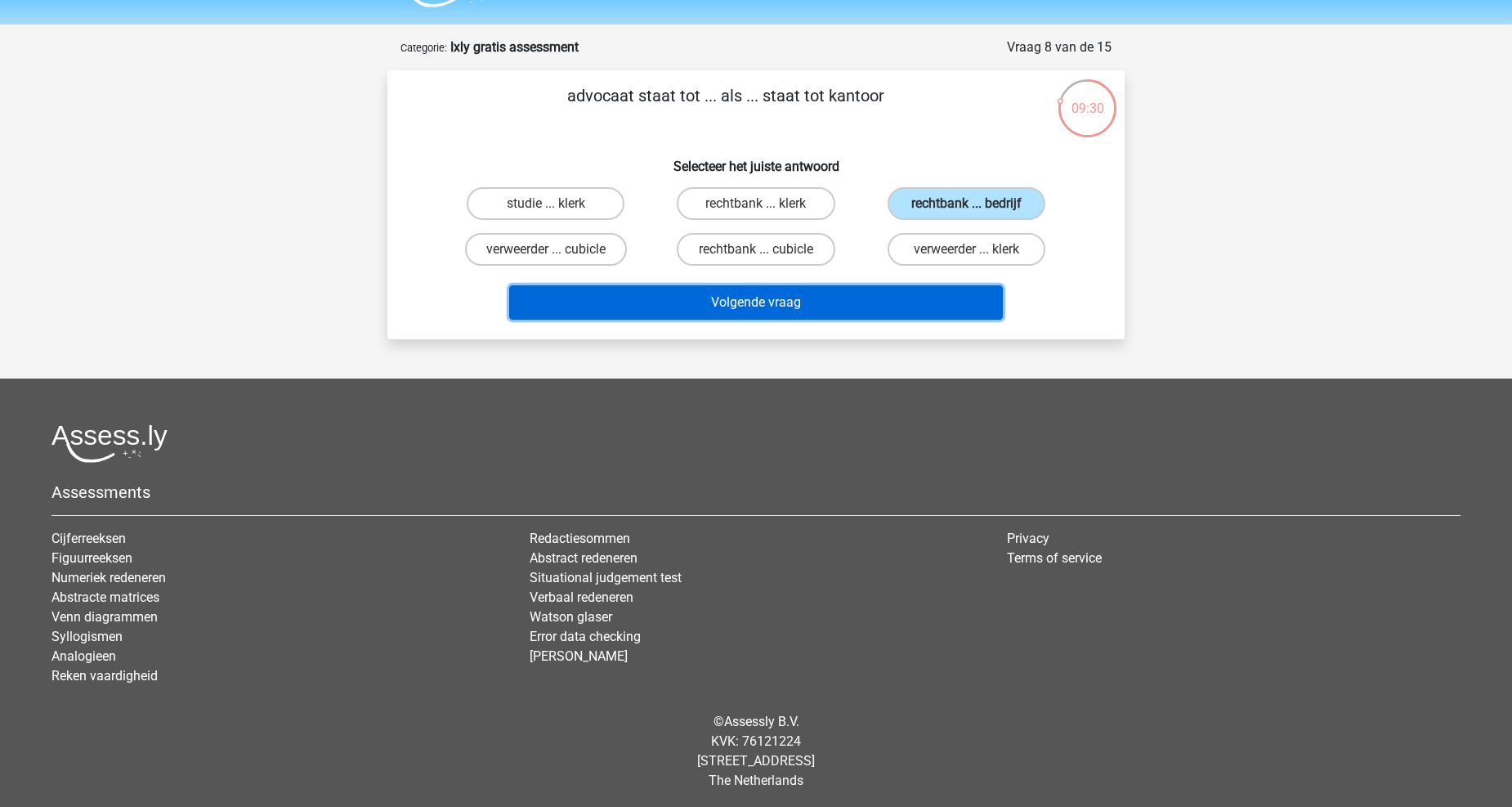
click at [856, 303] on button "Volgende vraag" at bounding box center [756, 303] width 495 height 35
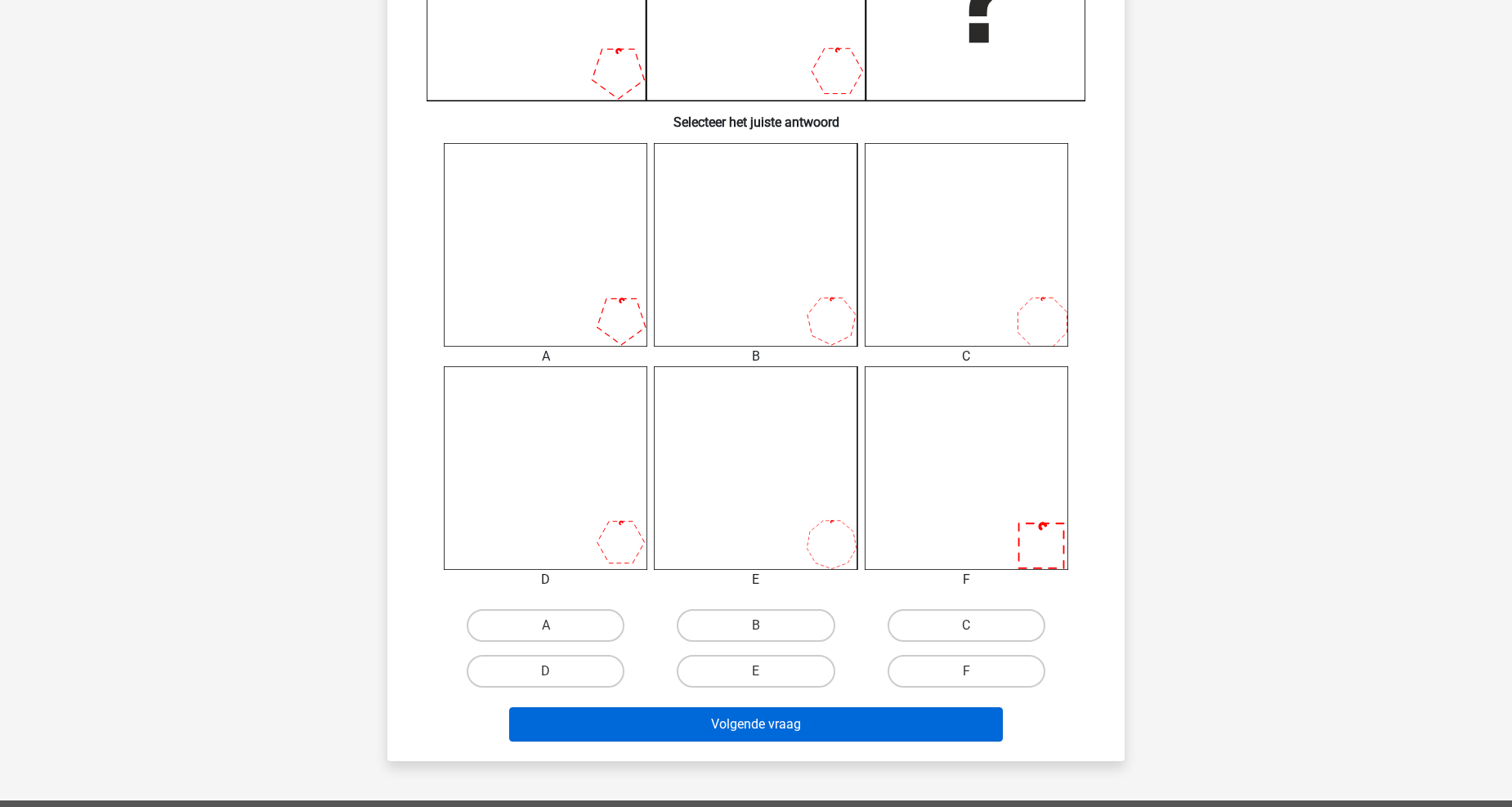
scroll to position [535, 0]
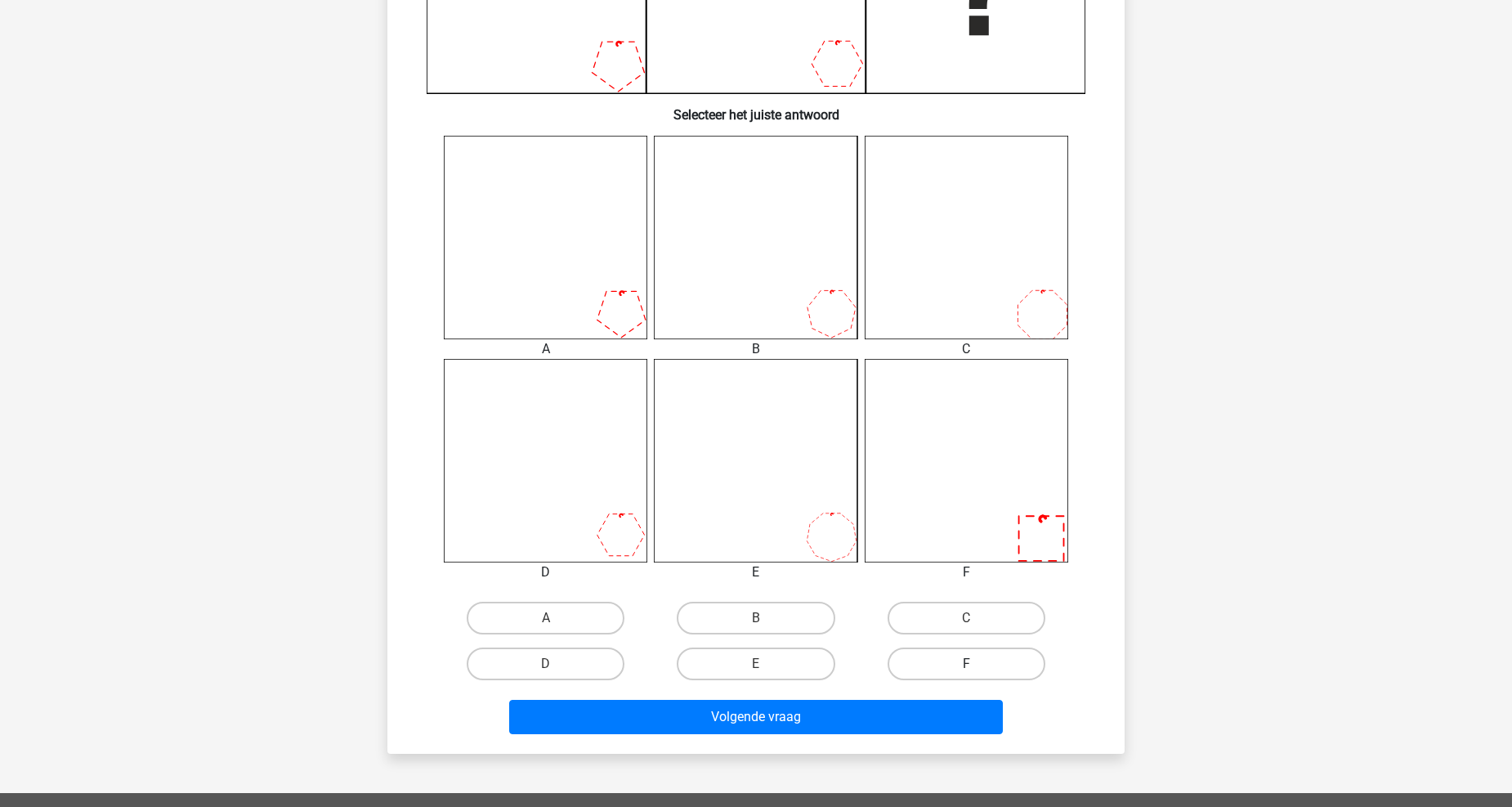
click at [967, 653] on label "F" at bounding box center [966, 664] width 158 height 33
click at [967, 664] on input "F" at bounding box center [972, 669] width 11 height 11
radio input "true"
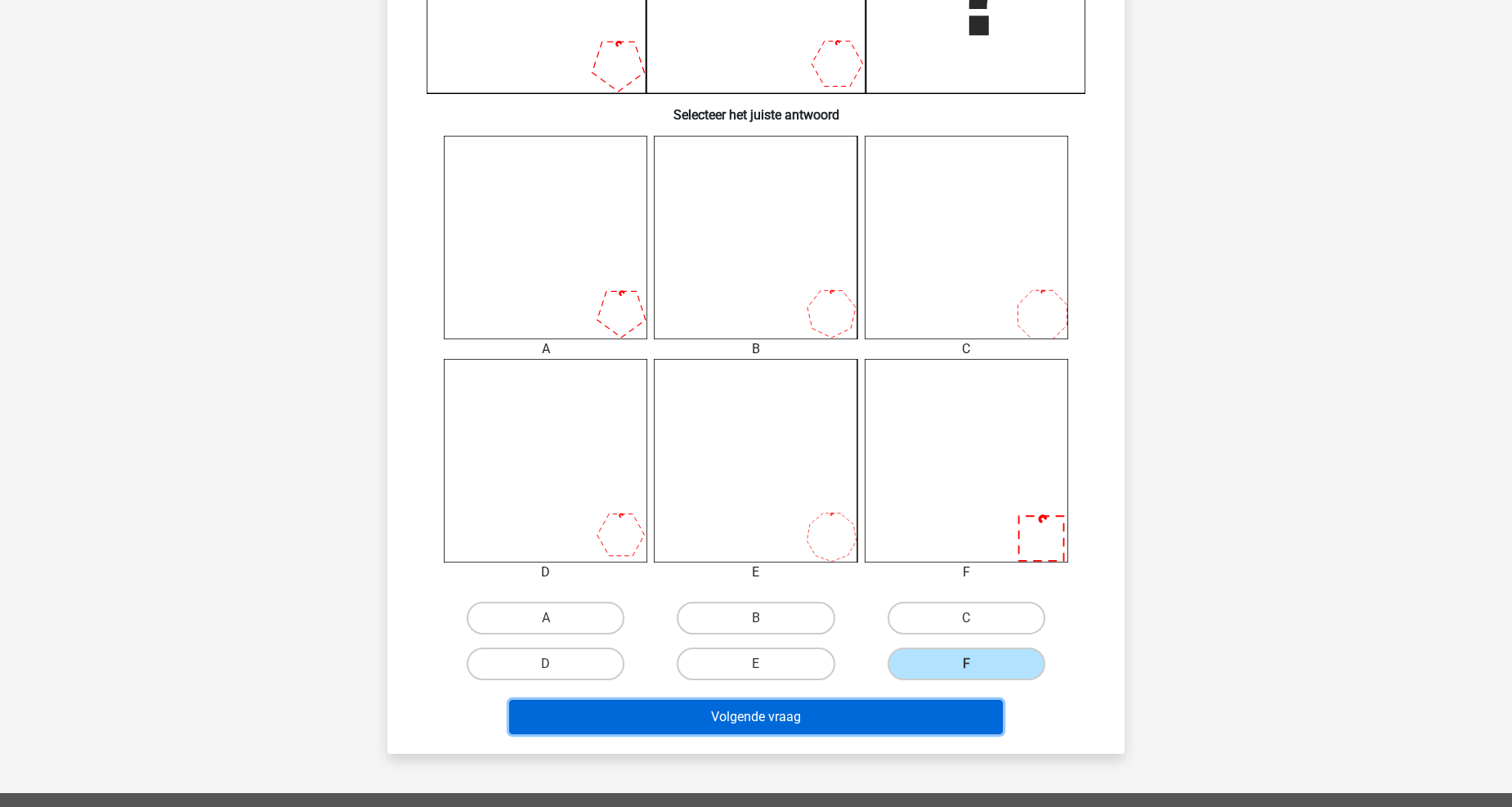
click at [947, 713] on button "Volgende vraag" at bounding box center [756, 718] width 495 height 35
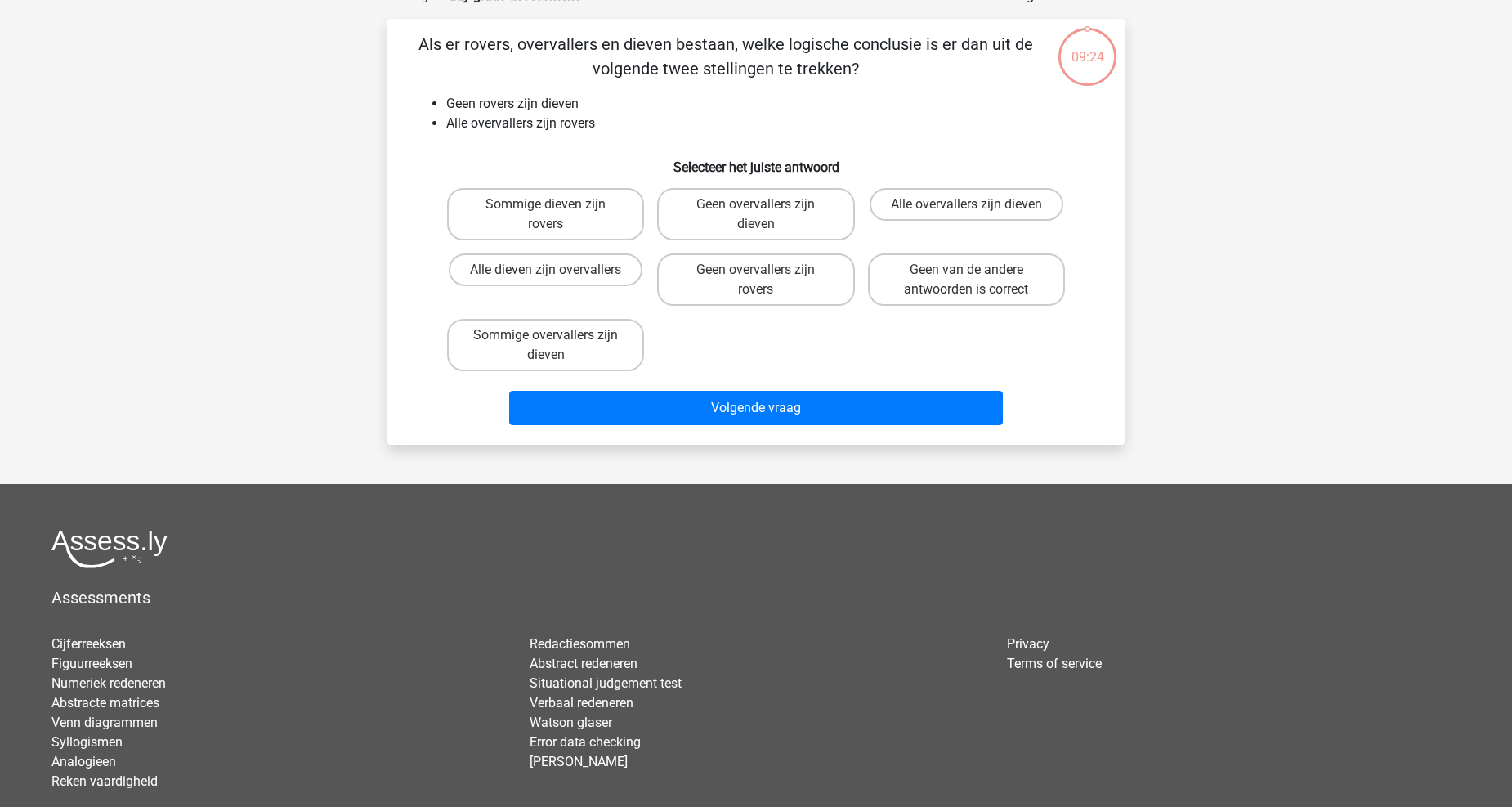
scroll to position [82, 0]
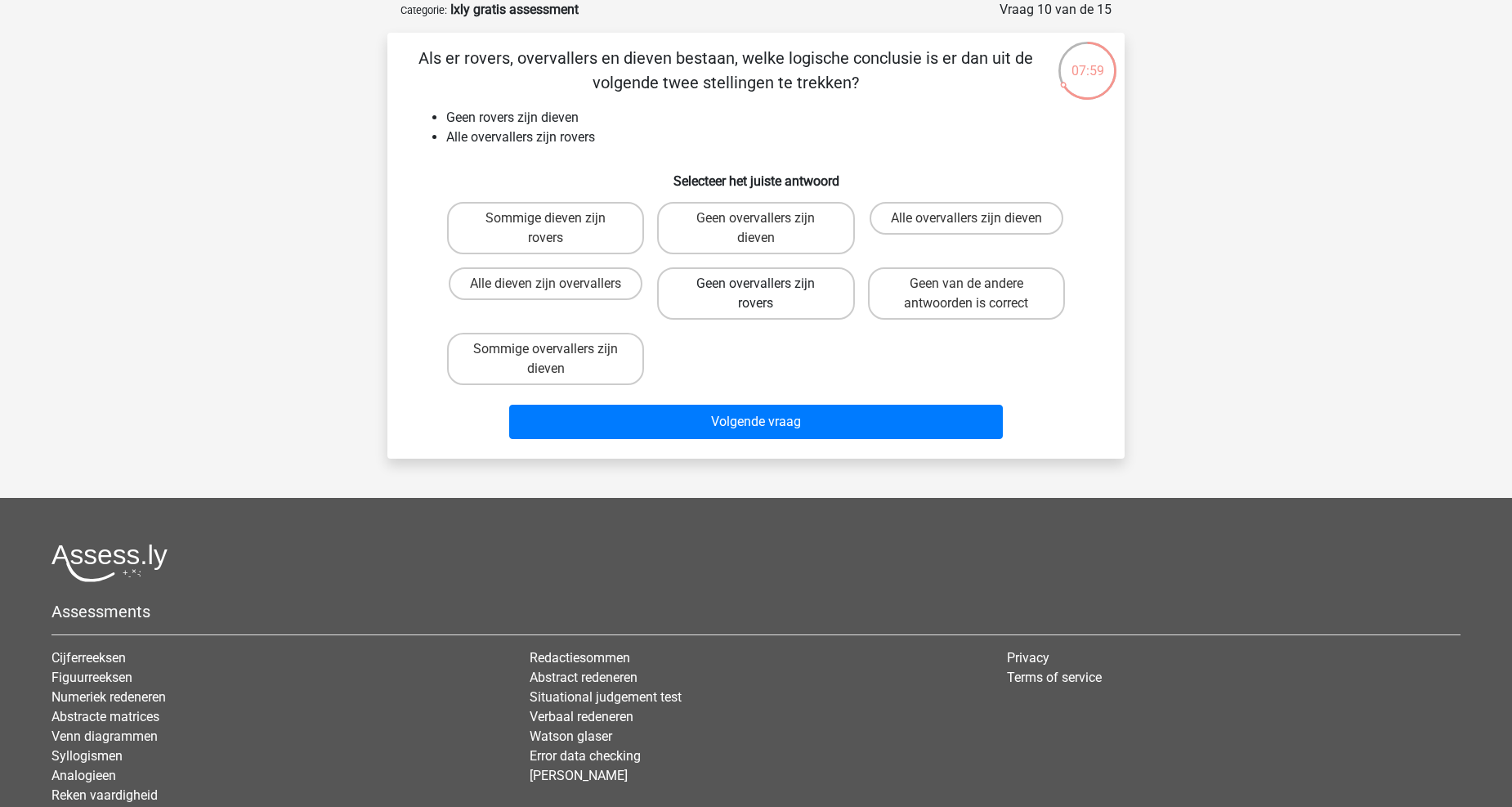
click at [775, 281] on label "Geen overvallers zijn rovers" at bounding box center [756, 293] width 197 height 52
click at [766, 284] on input "Geen overvallers zijn rovers" at bounding box center [762, 289] width 11 height 11
radio input "true"
click at [951, 309] on label "Geen van de andere antwoorden is correct" at bounding box center [966, 293] width 197 height 52
click at [966, 295] on input "Geen van de andere antwoorden is correct" at bounding box center [972, 289] width 11 height 11
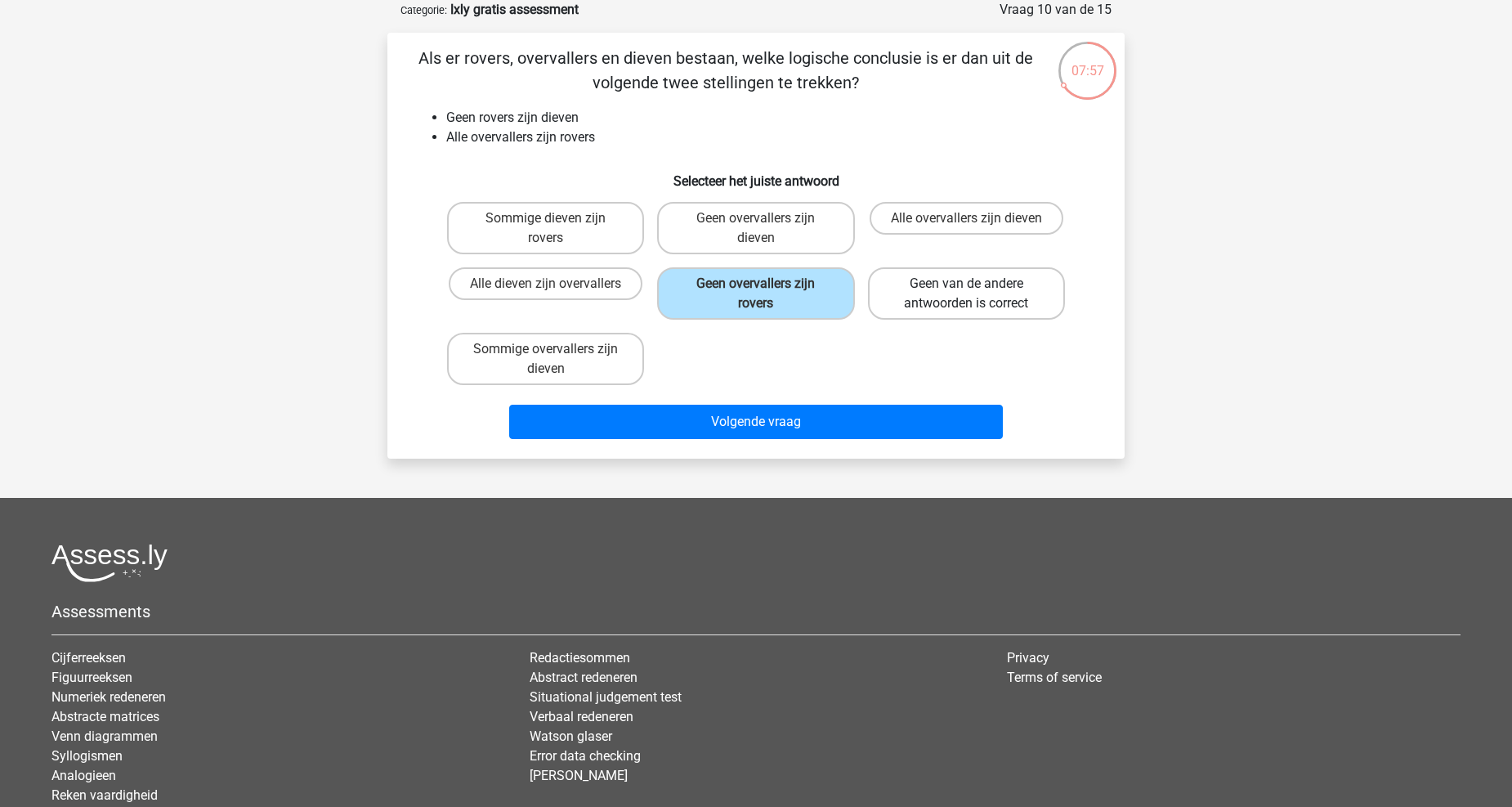
radio input "true"
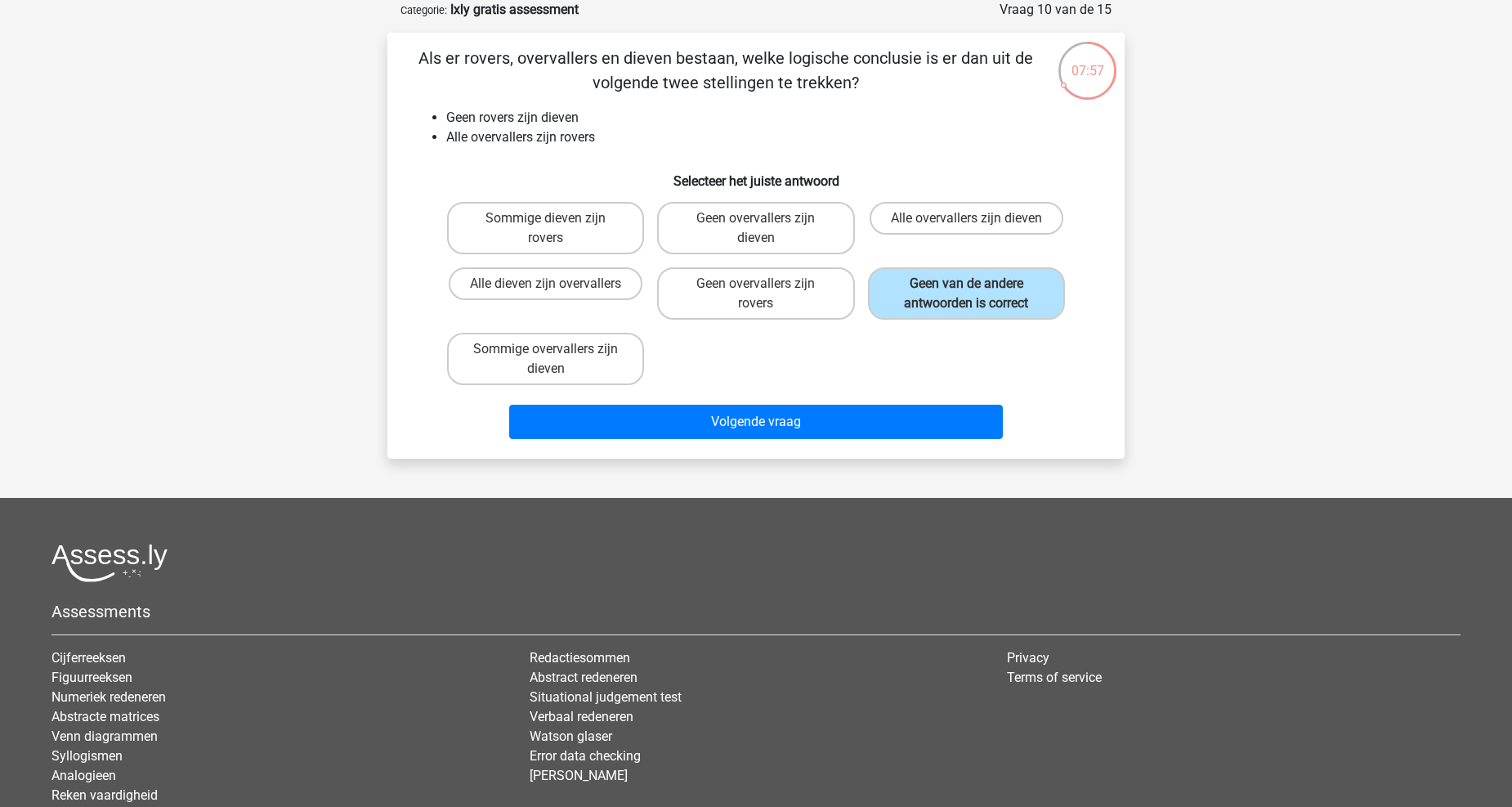
click at [921, 452] on div "Als er rovers, overvallers en dieven bestaan, welke logische conclusie is er da…" at bounding box center [756, 245] width 737 height 426
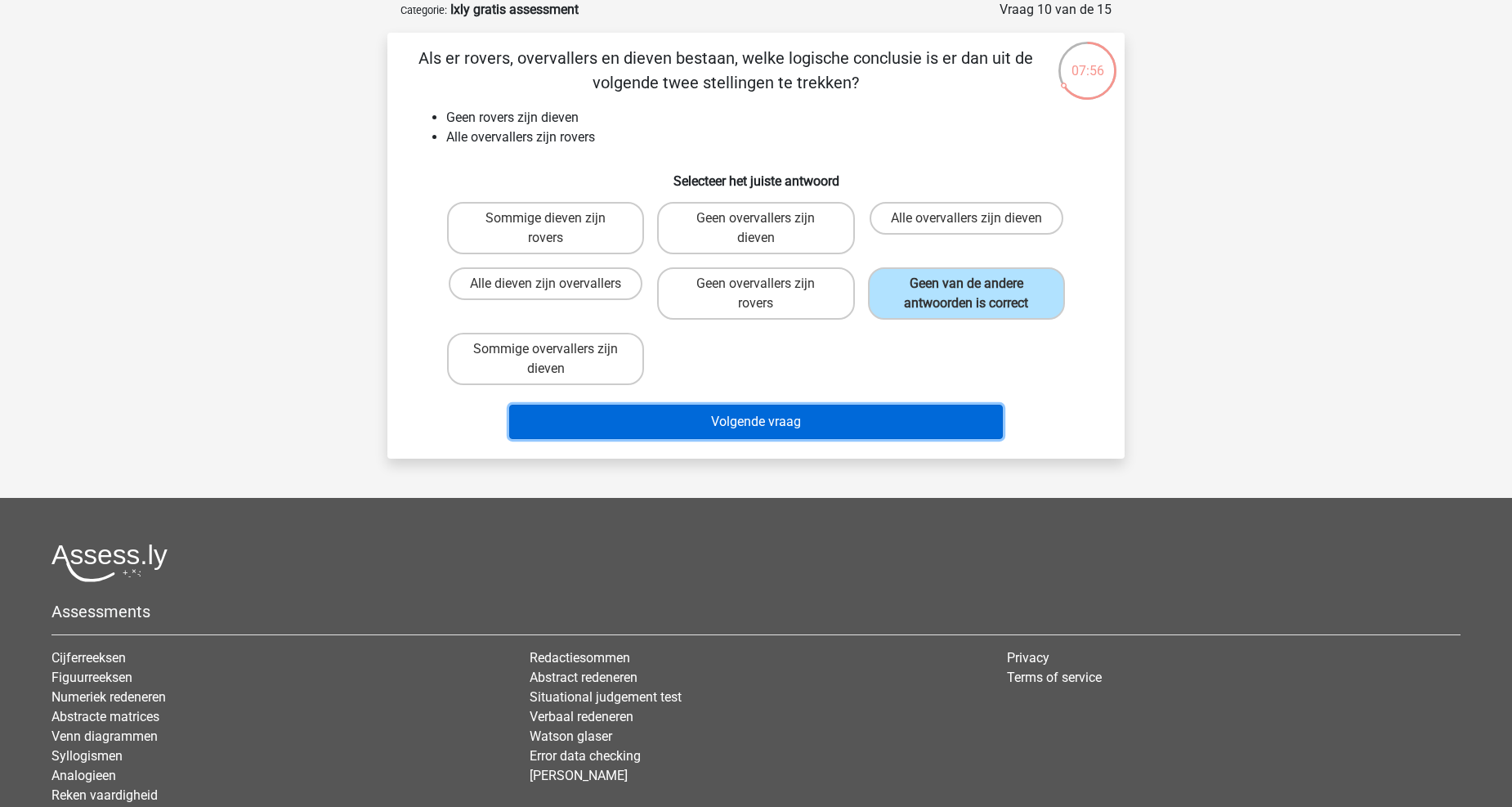
click at [921, 433] on button "Volgende vraag" at bounding box center [756, 422] width 495 height 35
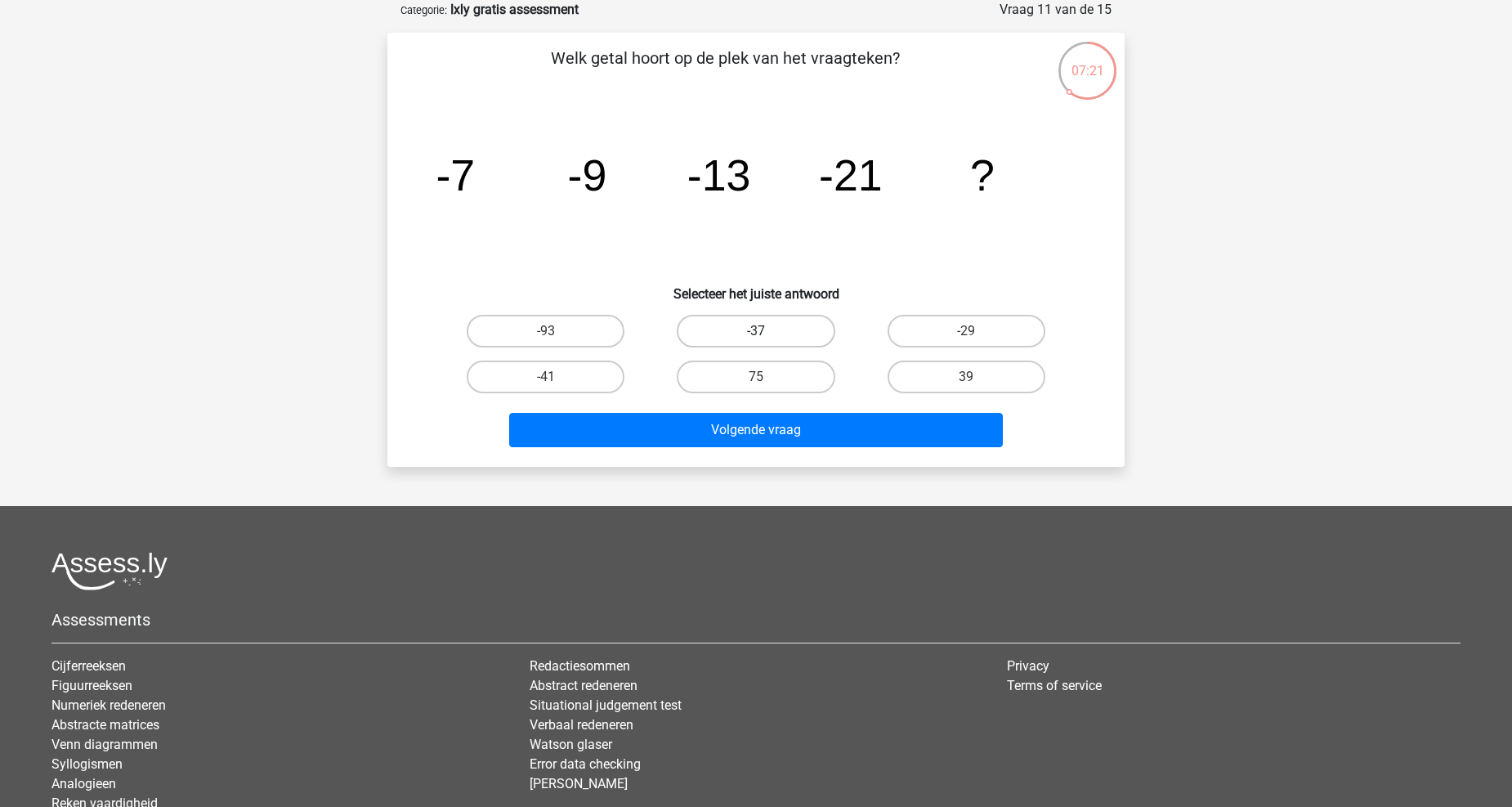
click at [775, 327] on label "-37" at bounding box center [756, 331] width 158 height 33
click at [766, 331] on input "-37" at bounding box center [762, 336] width 11 height 11
radio input "true"
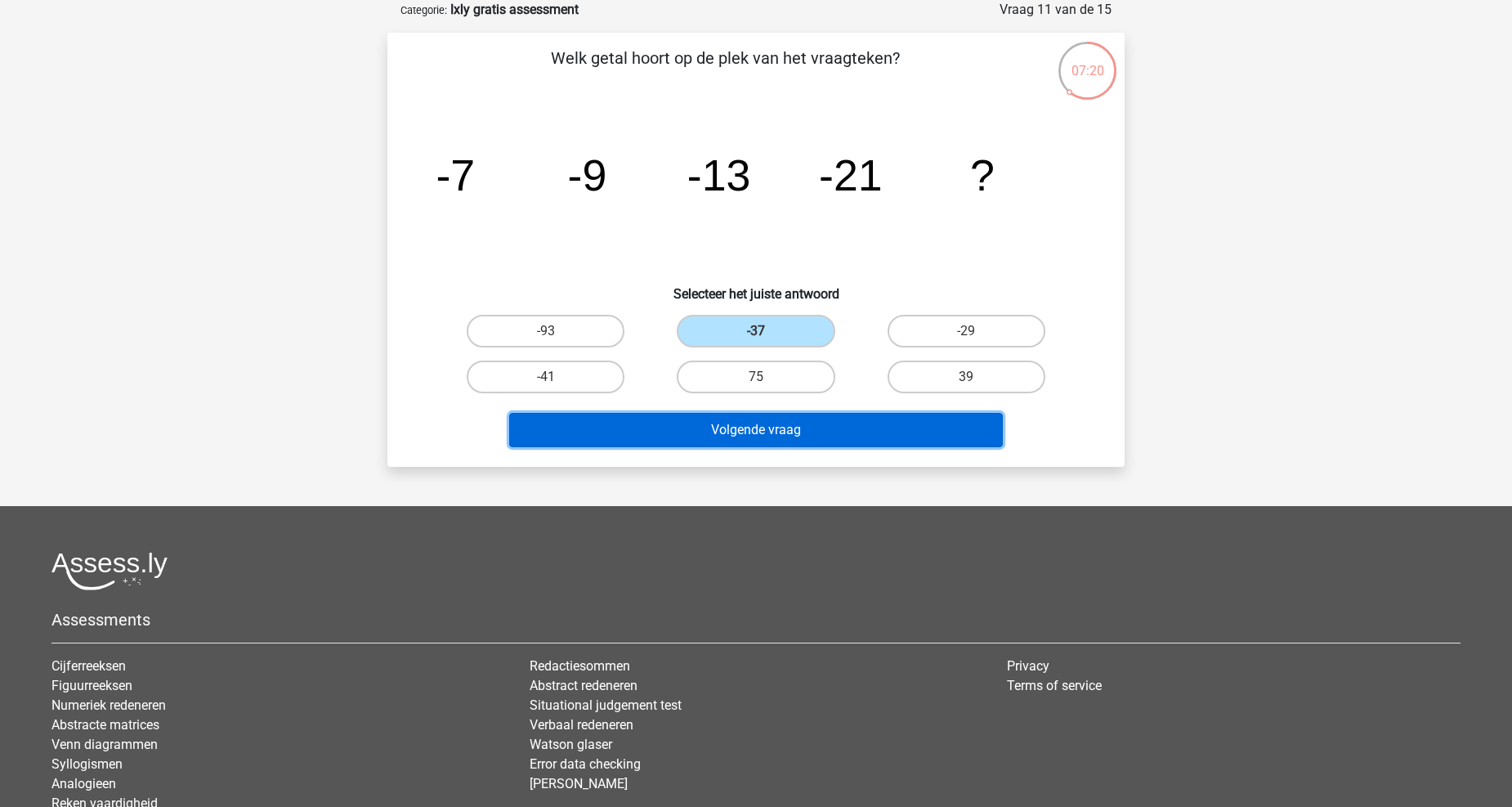
click at [818, 430] on button "Volgende vraag" at bounding box center [756, 430] width 495 height 35
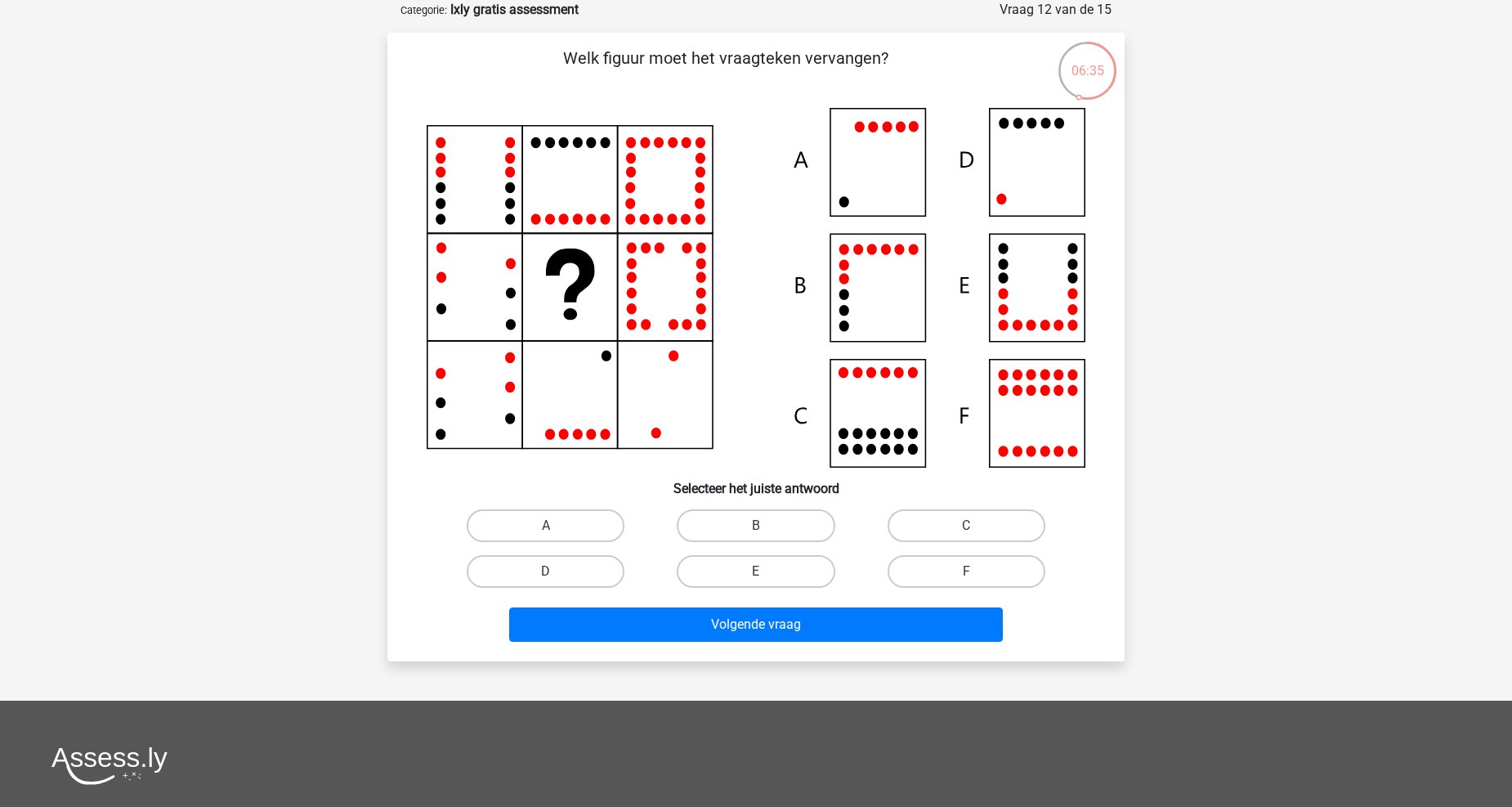
click at [1022, 185] on icon at bounding box center [756, 287] width 659 height 360
click at [572, 563] on label "D" at bounding box center [545, 572] width 158 height 33
click at [557, 572] on input "D" at bounding box center [551, 577] width 11 height 11
radio input "true"
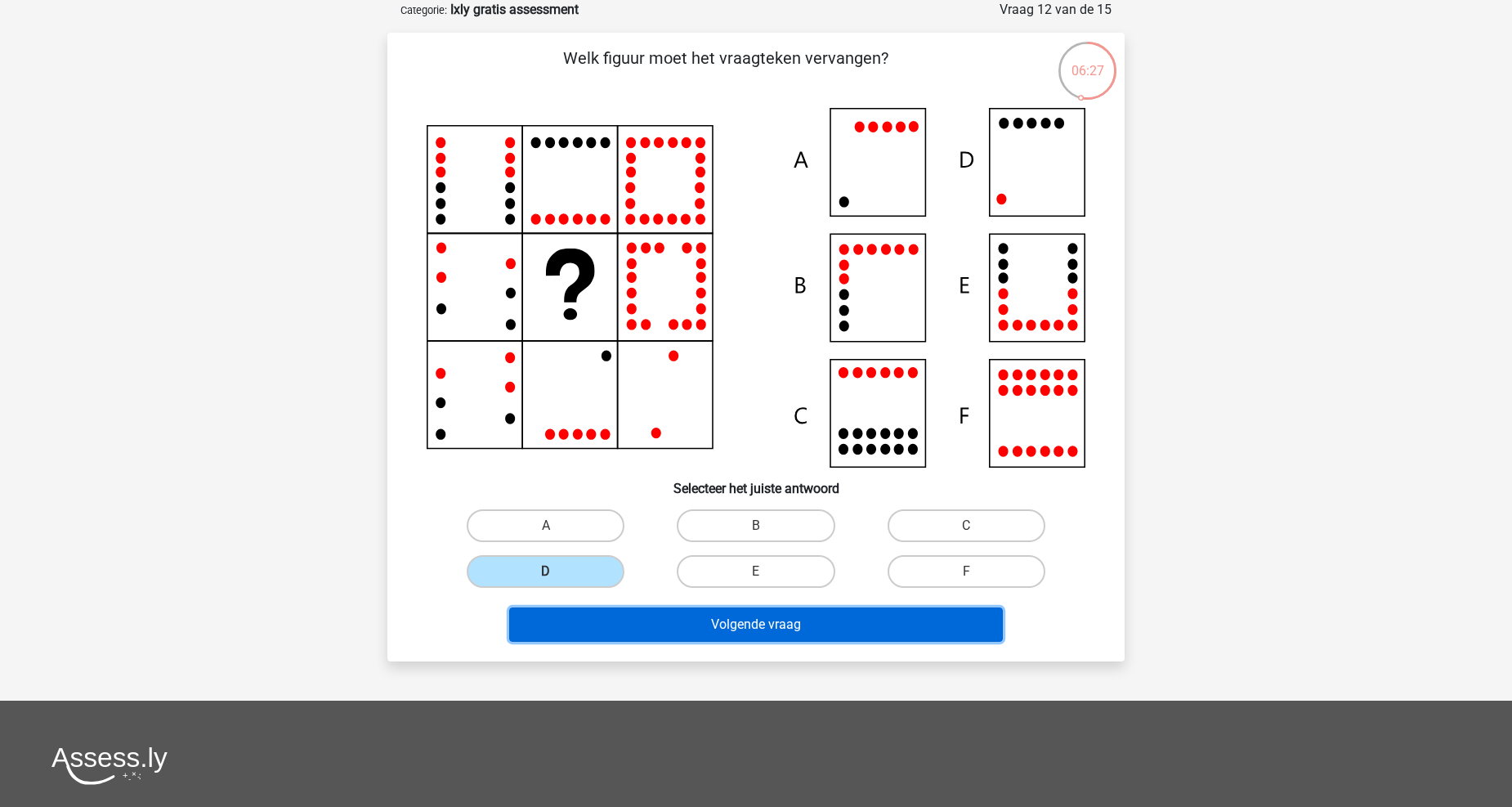
drag, startPoint x: 748, startPoint y: 636, endPoint x: 742, endPoint y: 305, distance: 331.1
click at [742, 305] on div "Welk figuur moet het vraagteken vervangen?" at bounding box center [756, 347] width 725 height 603
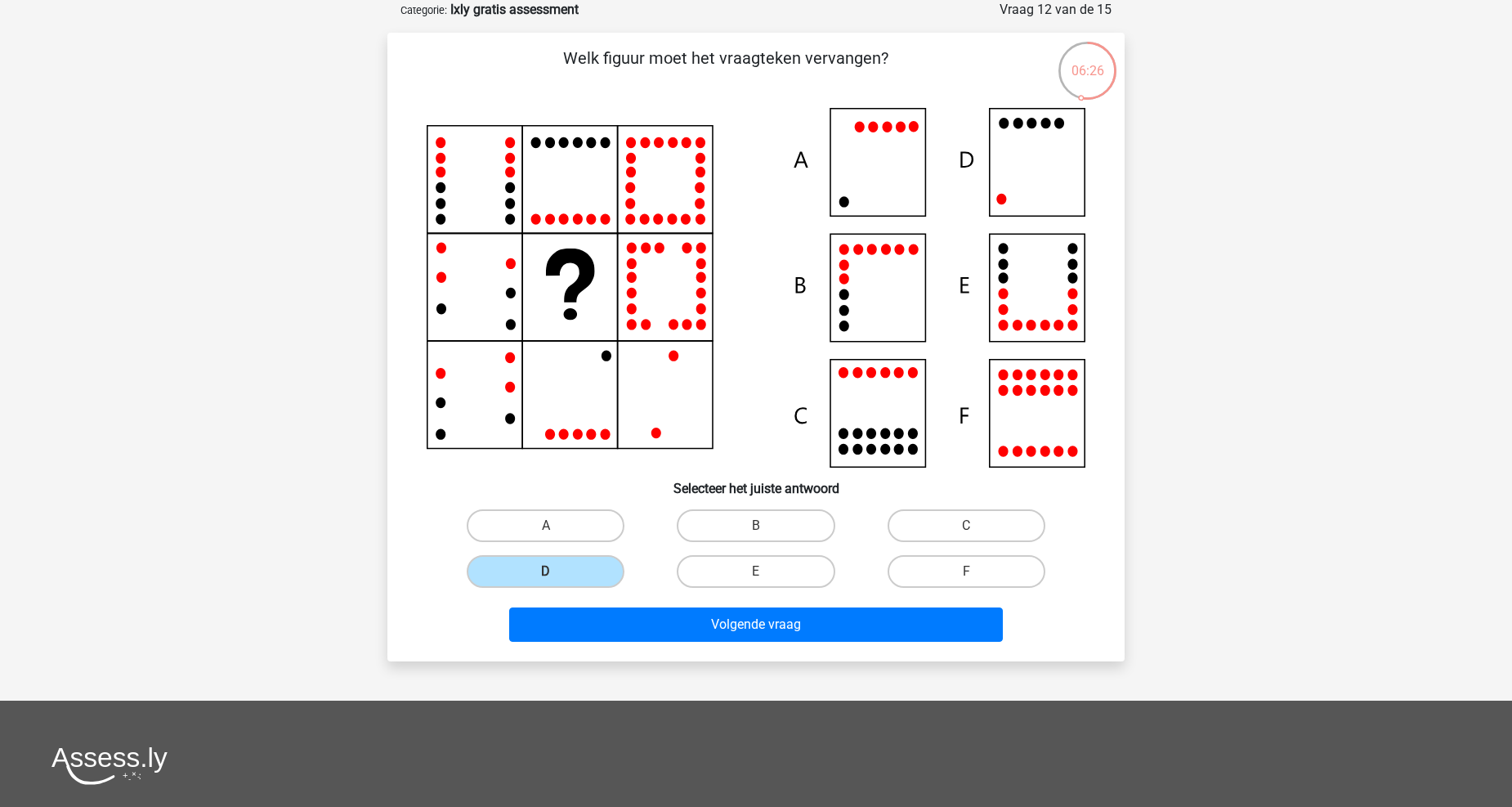
click at [868, 167] on icon at bounding box center [756, 287] width 659 height 360
click at [606, 525] on label "A" at bounding box center [545, 526] width 158 height 33
click at [557, 526] on input "A" at bounding box center [551, 532] width 11 height 11
radio input "true"
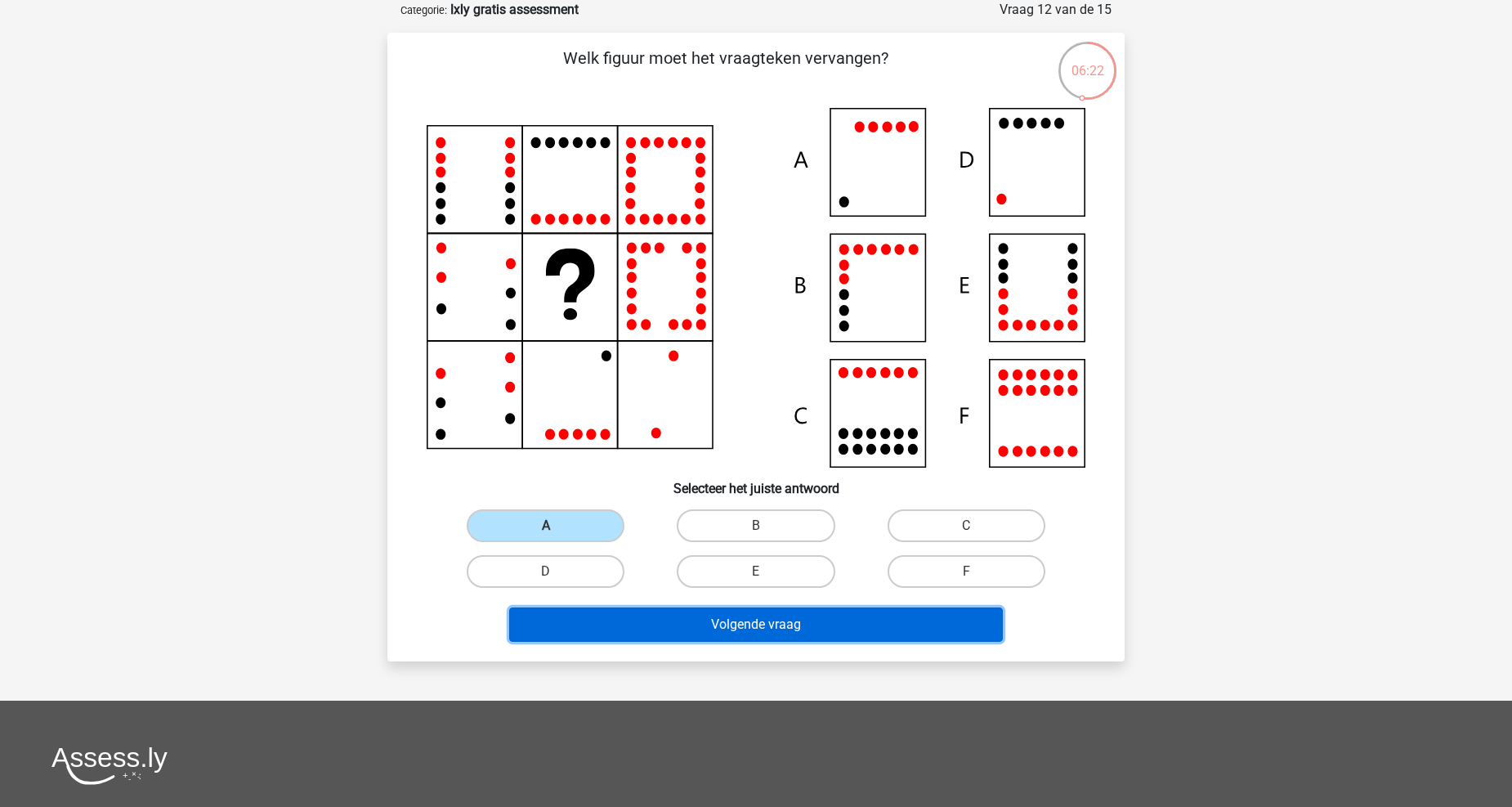
click at [611, 610] on button "Volgende vraag" at bounding box center [756, 625] width 495 height 35
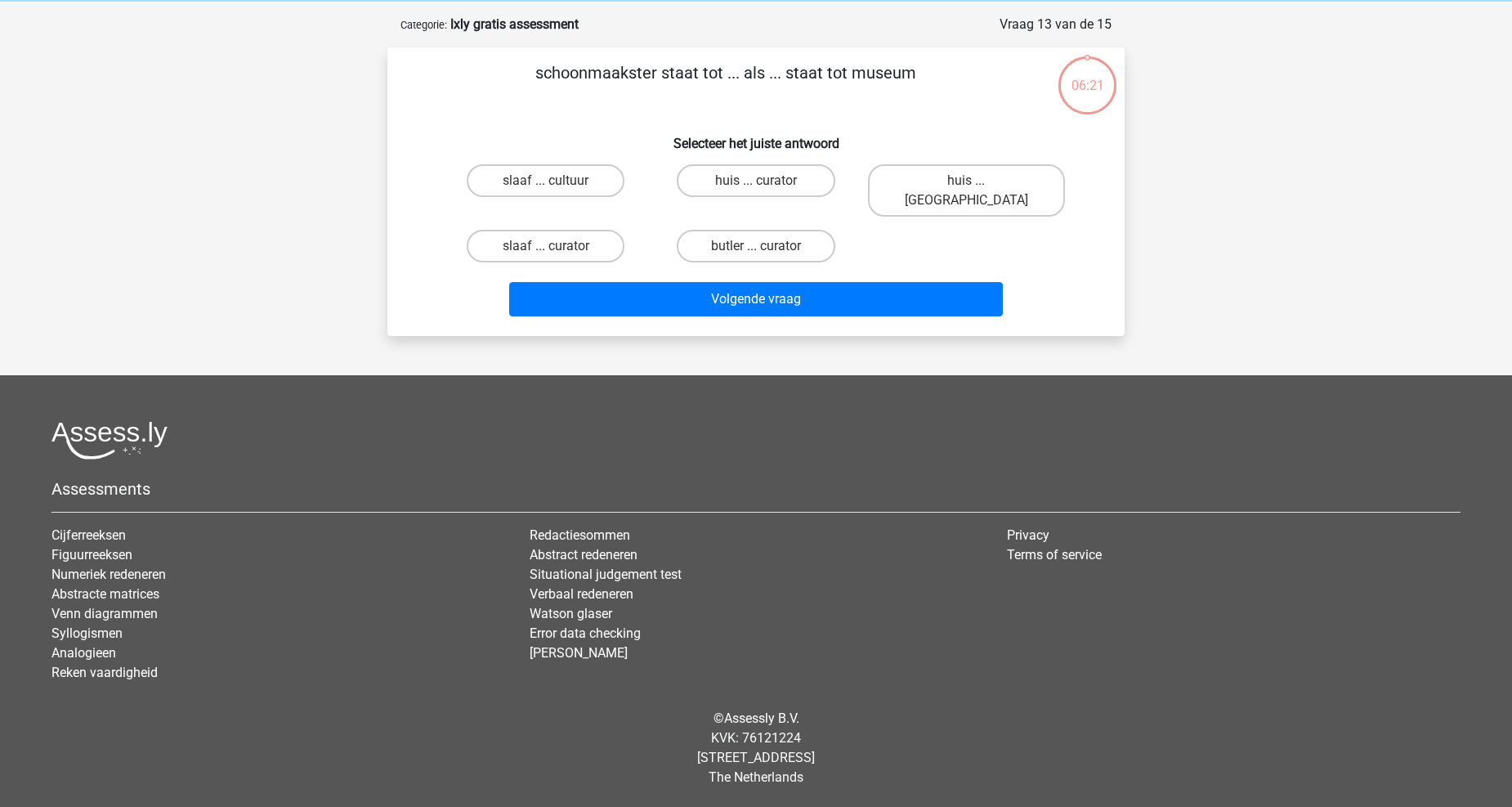
scroll to position [44, 0]
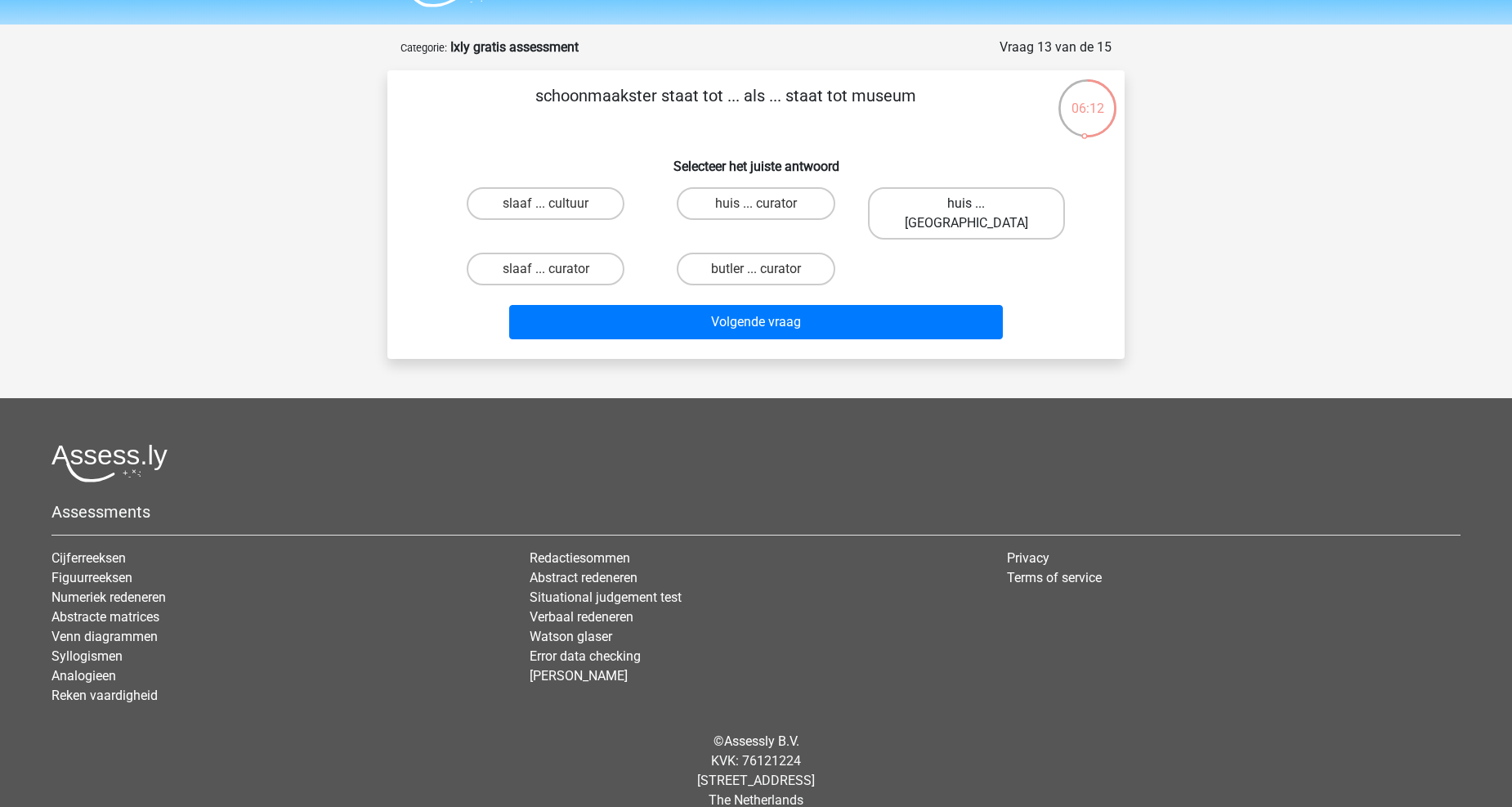
click at [962, 196] on label "huis ... louvre" at bounding box center [966, 212] width 197 height 52
click at [966, 203] on input "huis ... louvre" at bounding box center [972, 209] width 11 height 11
radio input "true"
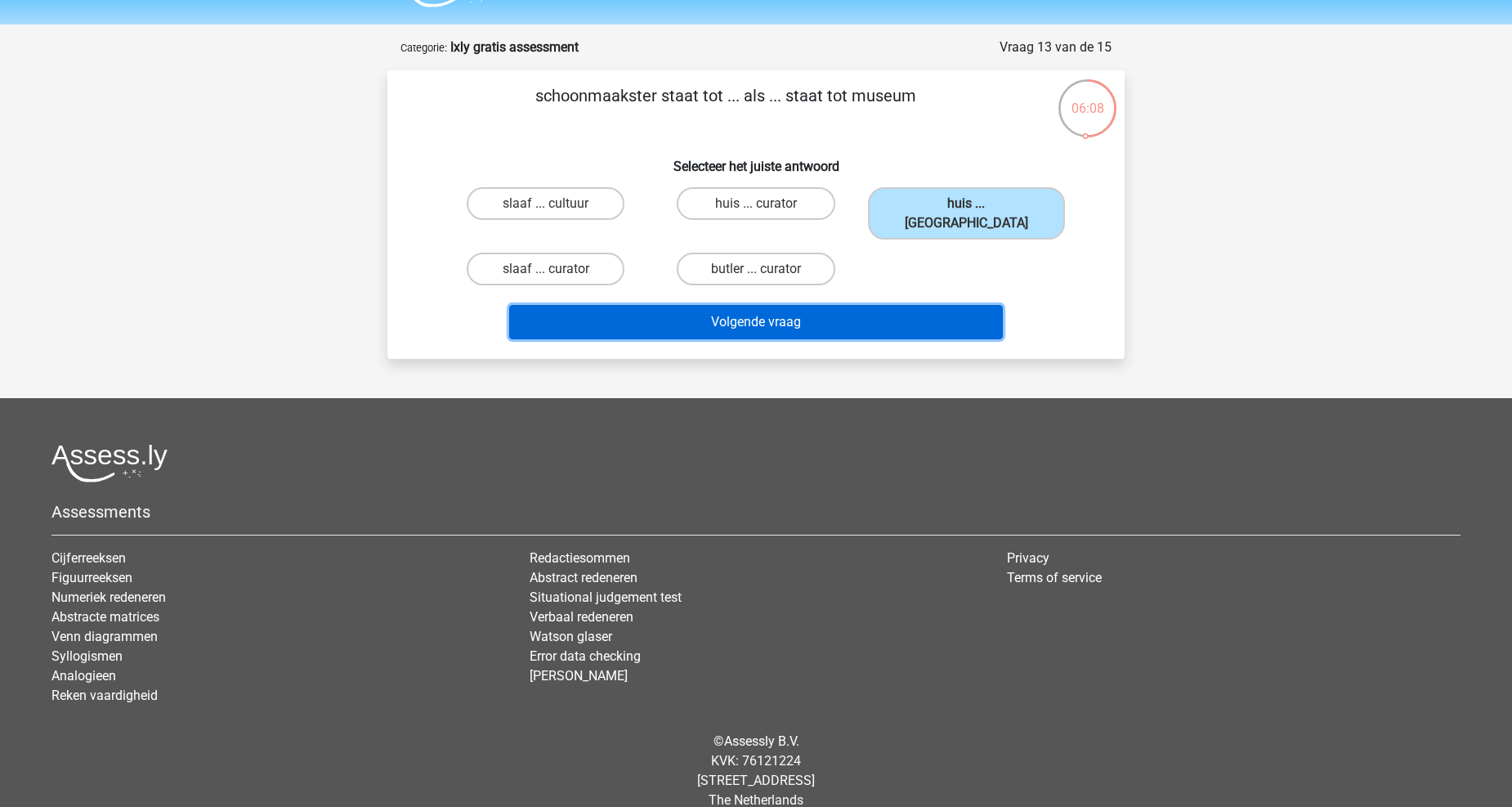
click at [927, 305] on button "Volgende vraag" at bounding box center [756, 323] width 495 height 35
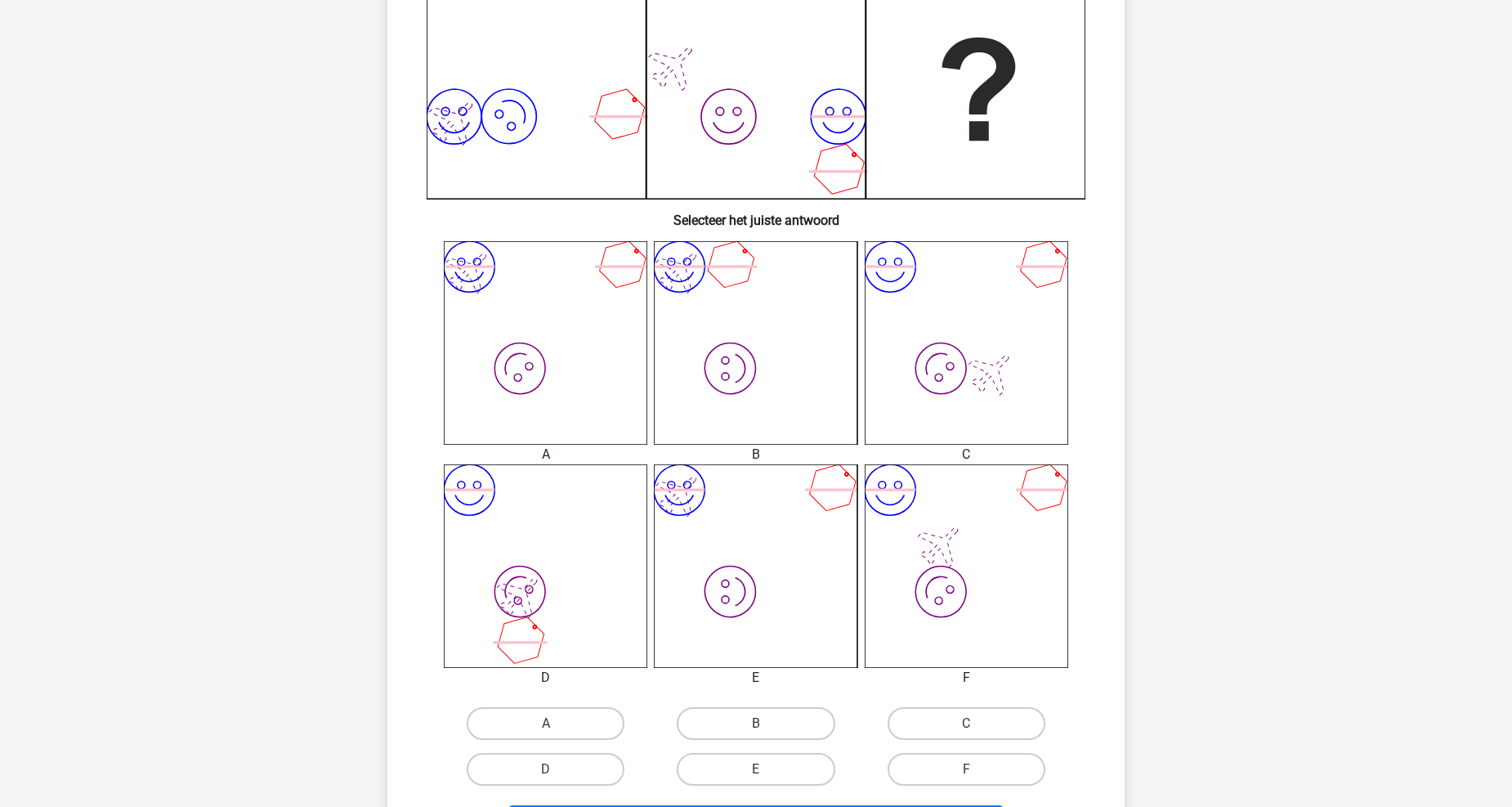
scroll to position [445, 0]
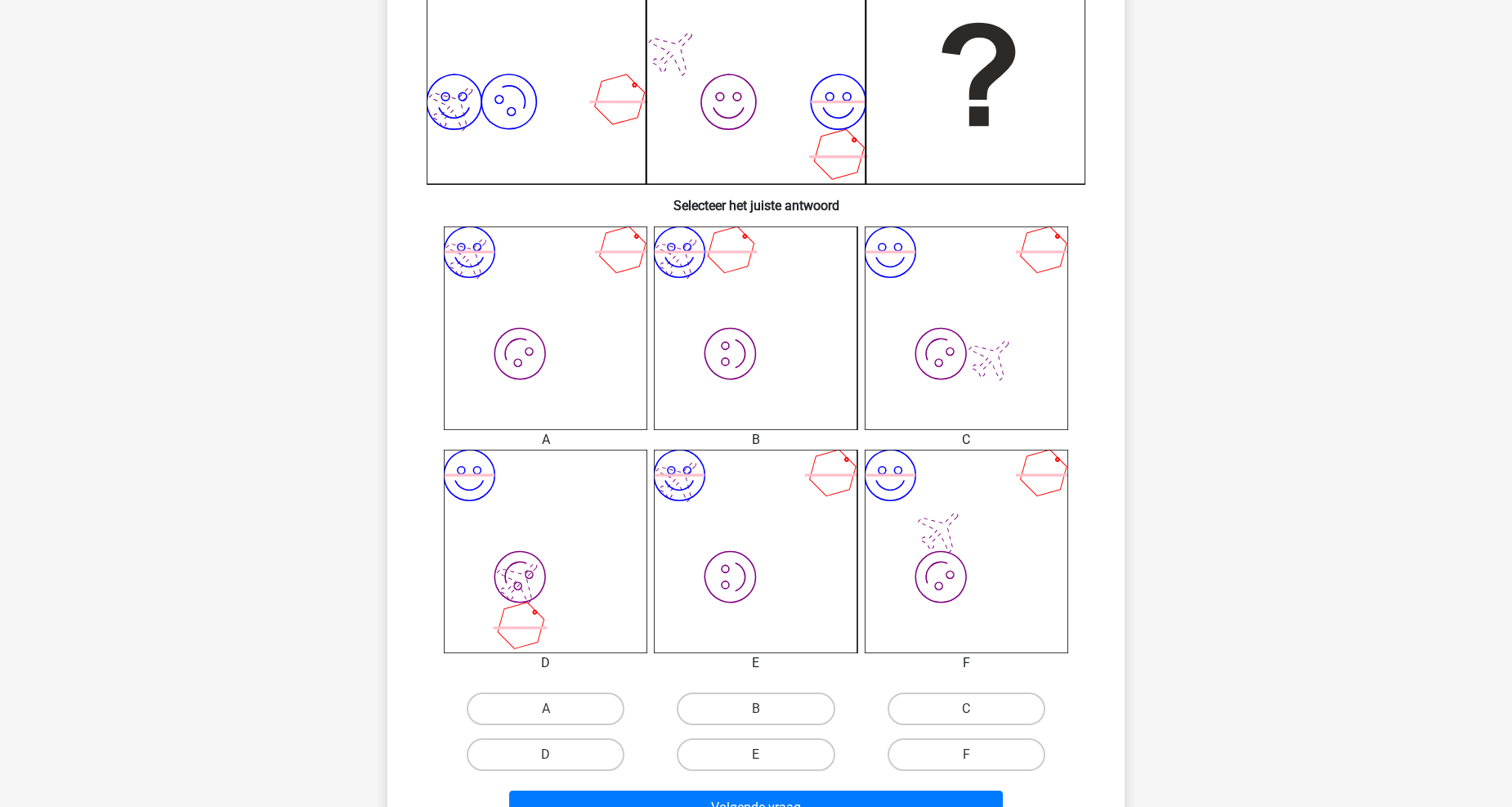
click at [592, 333] on icon "image/svg+xml image/svg+xml" at bounding box center [545, 327] width 203 height 203
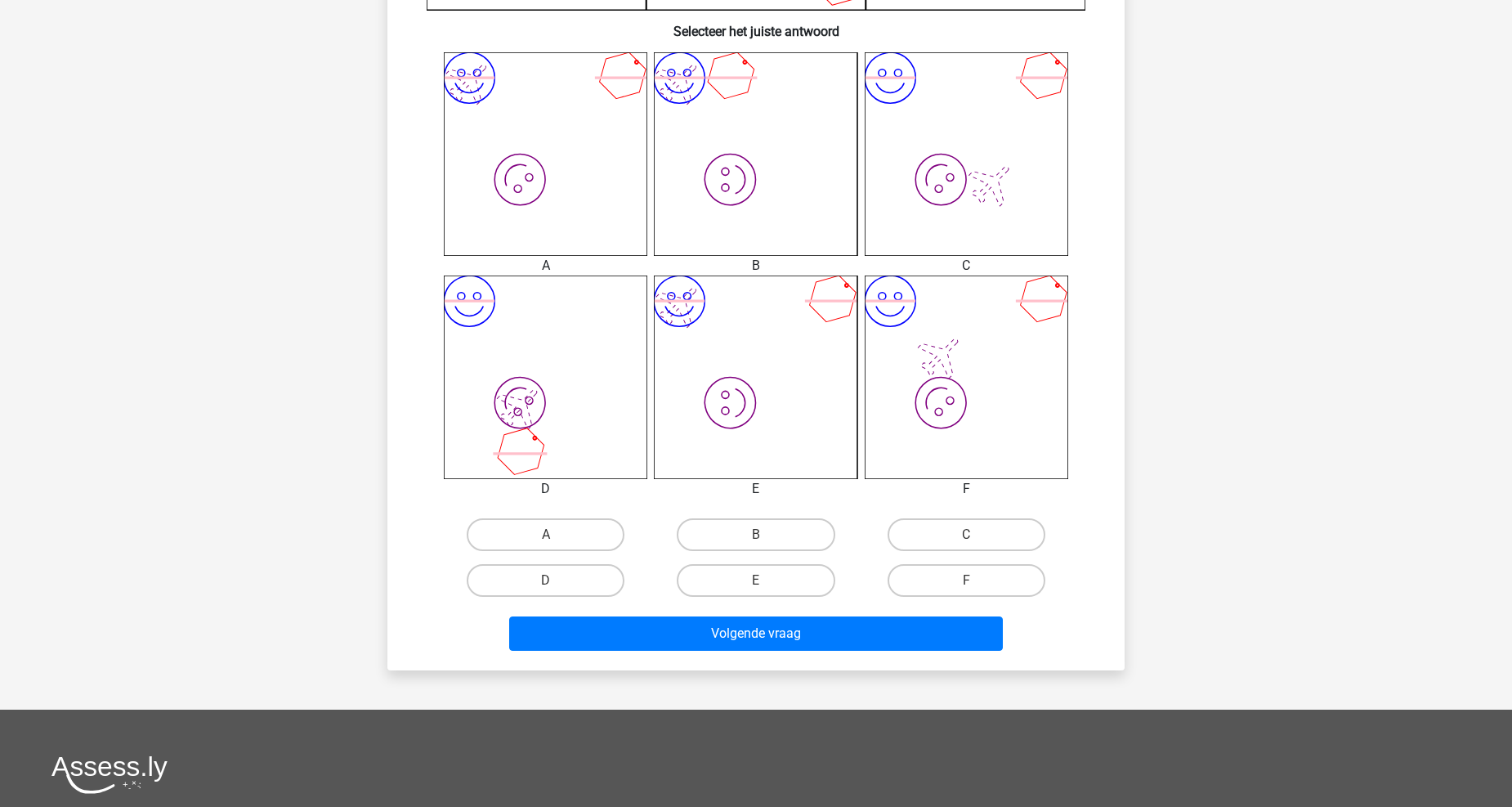
scroll to position [626, 0]
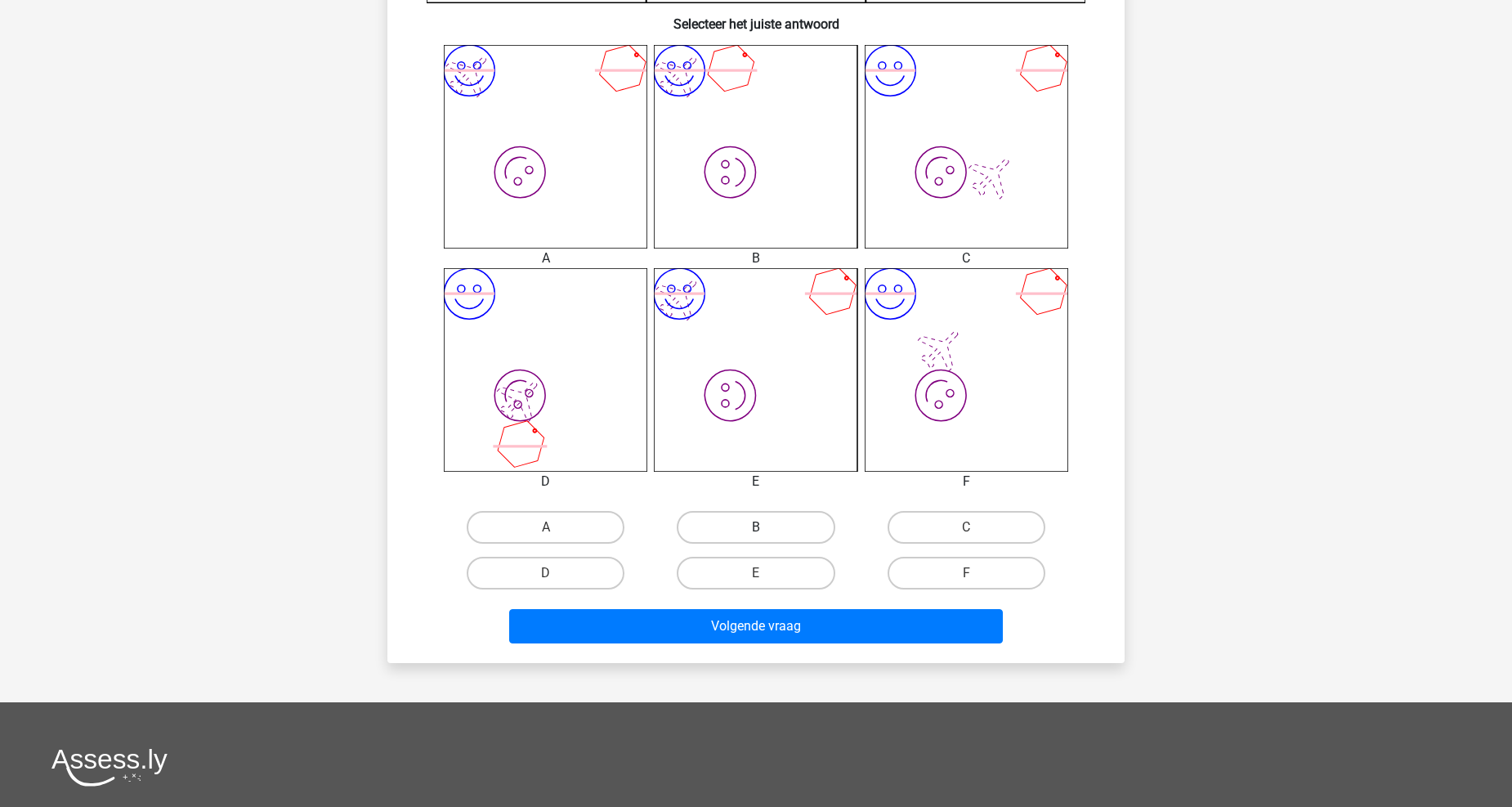
drag, startPoint x: 778, startPoint y: 526, endPoint x: 778, endPoint y: 535, distance: 9.0
click at [778, 527] on label "B" at bounding box center [756, 528] width 158 height 33
click at [766, 527] on input "B" at bounding box center [762, 533] width 11 height 11
radio input "true"
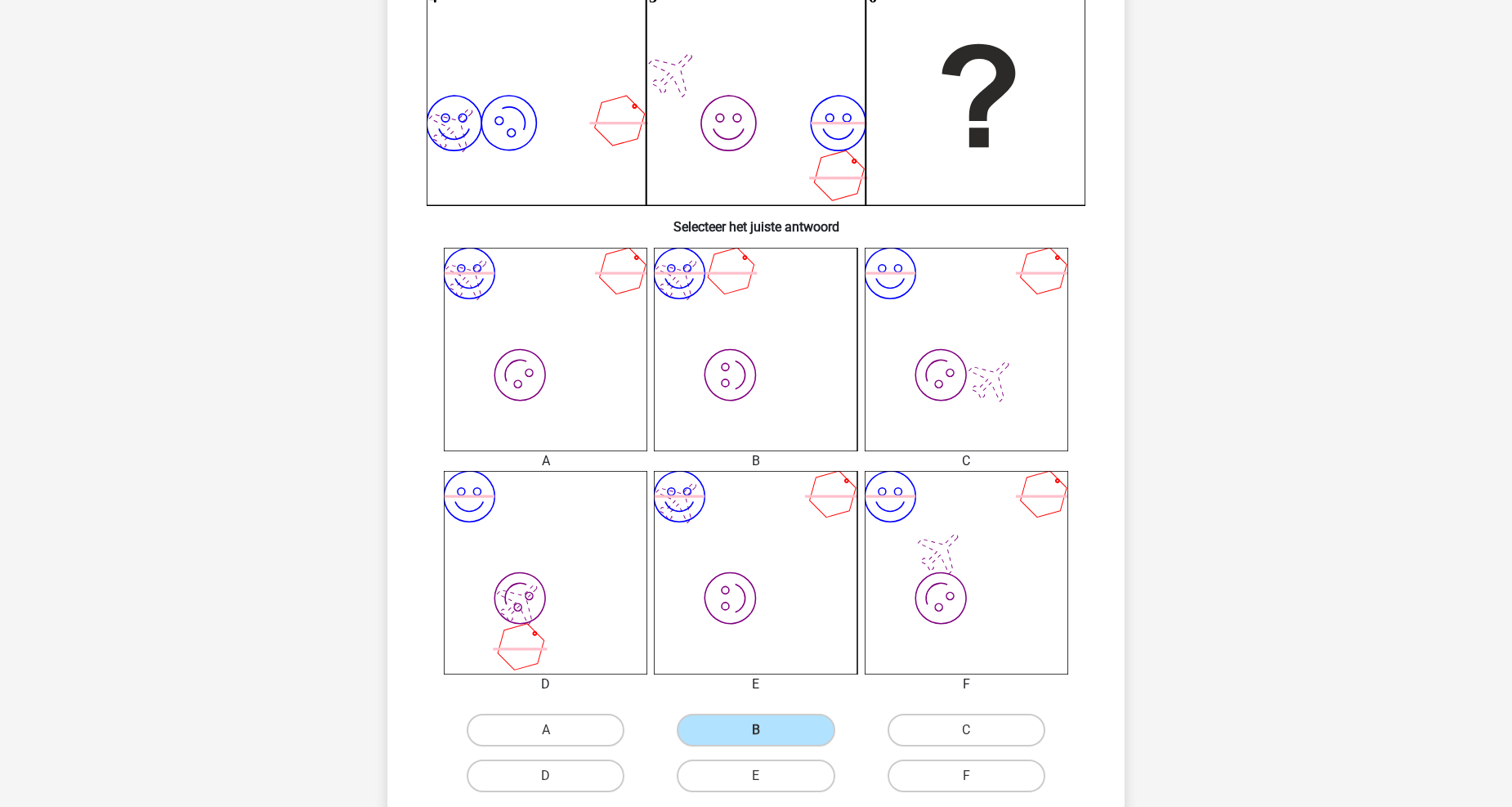
scroll to position [445, 0]
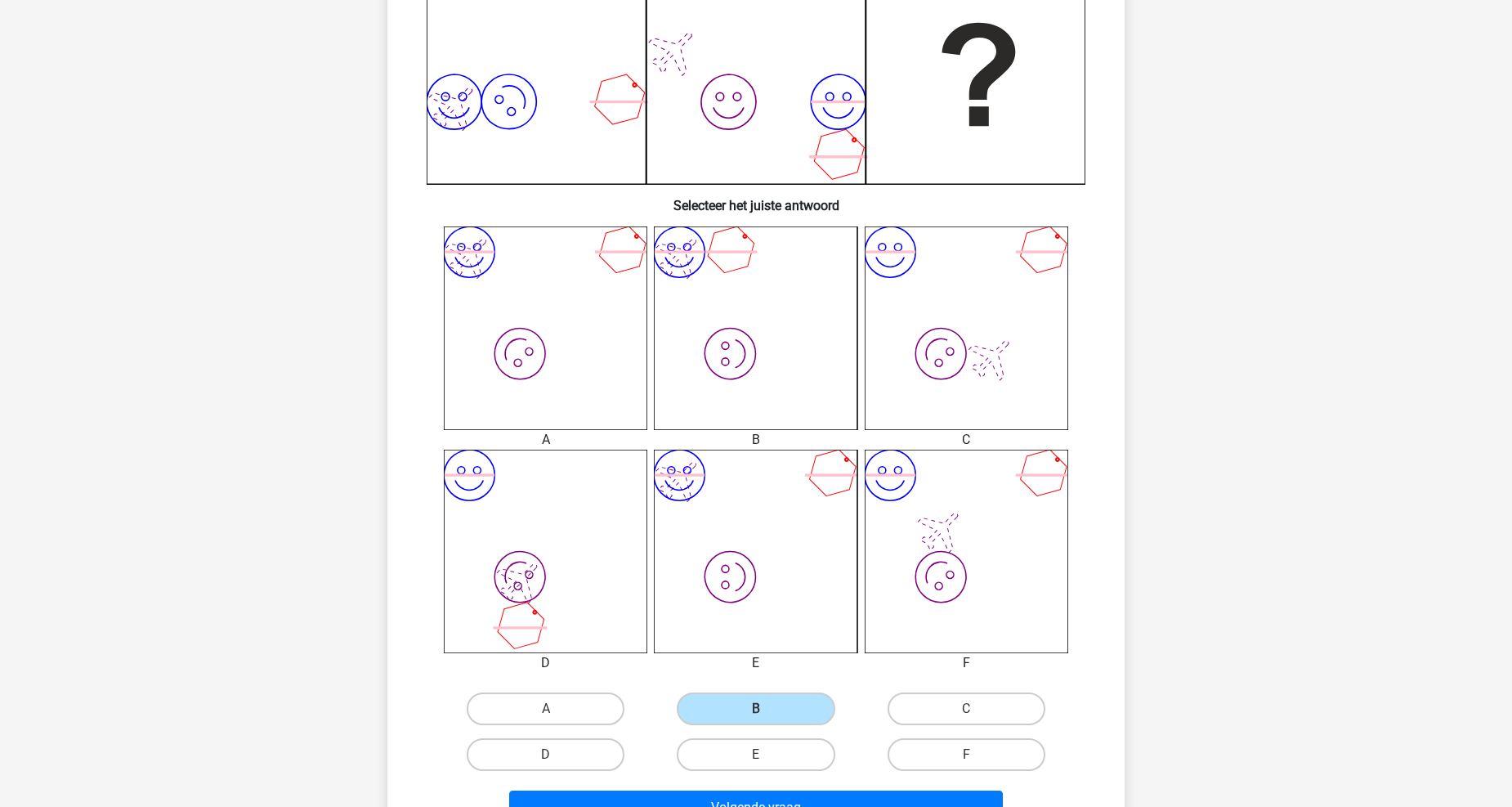
click at [499, 332] on icon "image/svg+xml image/svg+xml" at bounding box center [545, 327] width 203 height 203
click at [573, 709] on label "A" at bounding box center [545, 709] width 158 height 33
click at [557, 709] on input "A" at bounding box center [551, 715] width 11 height 11
radio input "true"
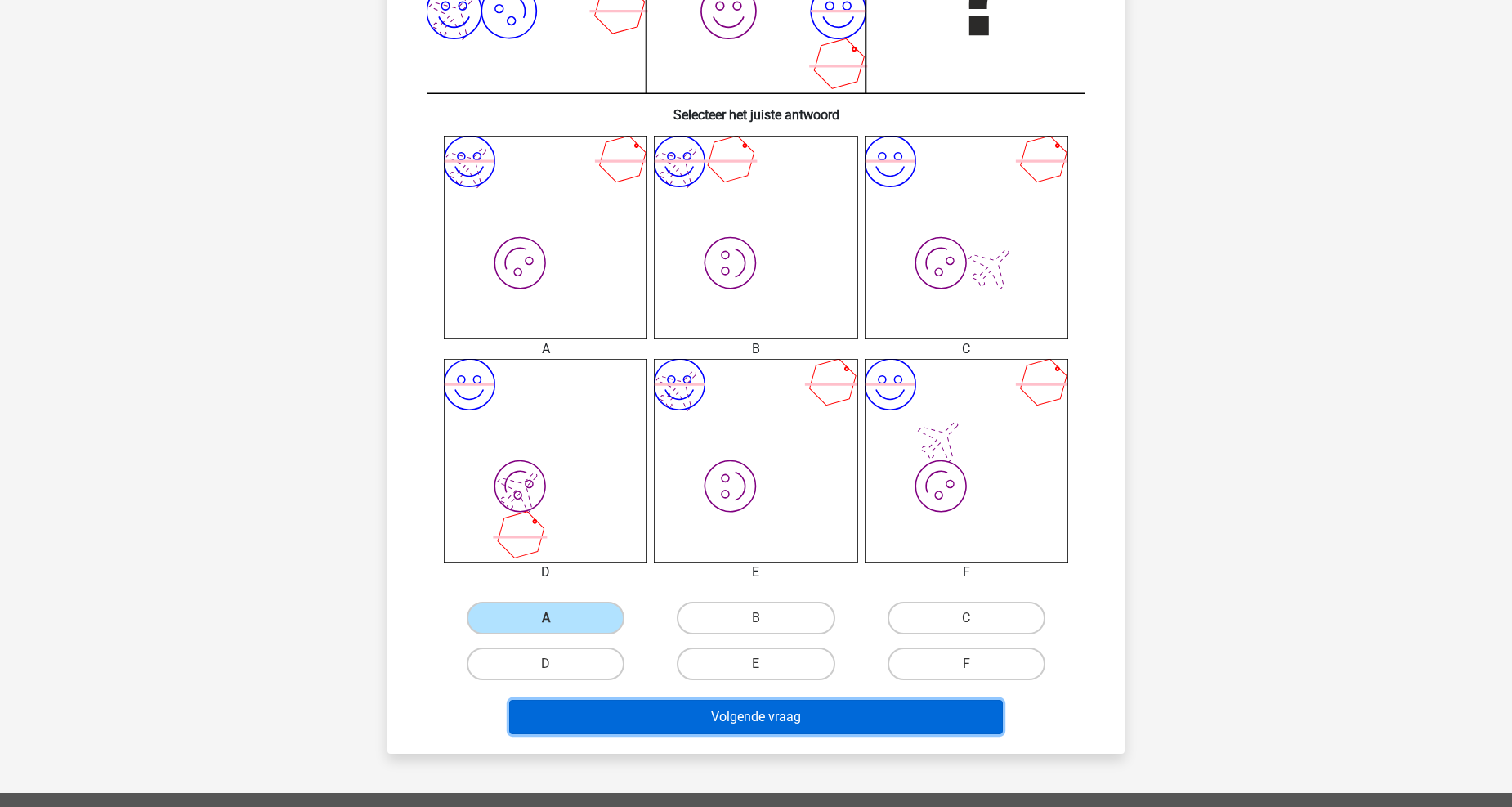
click at [674, 720] on button "Volgende vraag" at bounding box center [756, 718] width 495 height 35
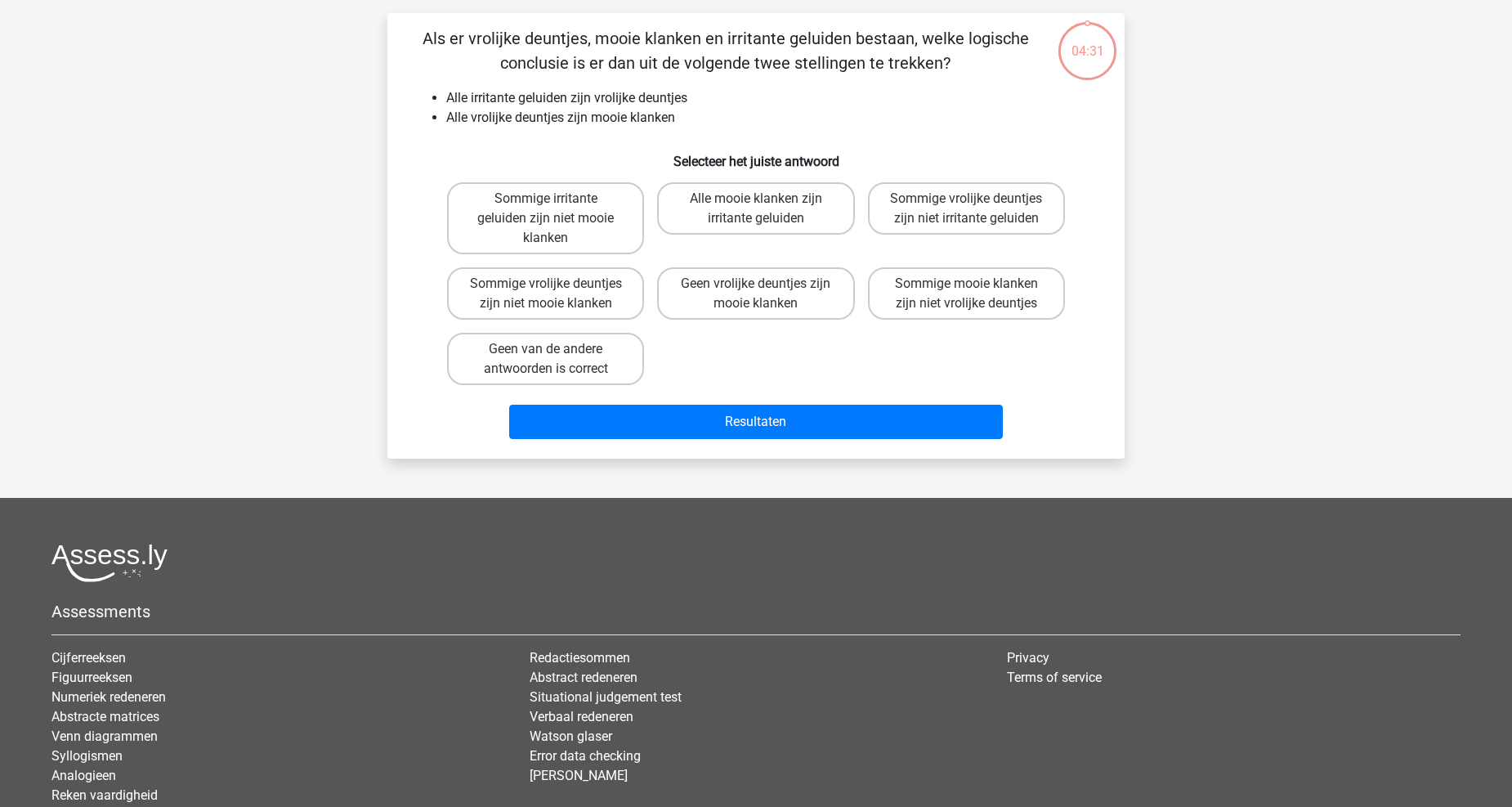
scroll to position [82, 0]
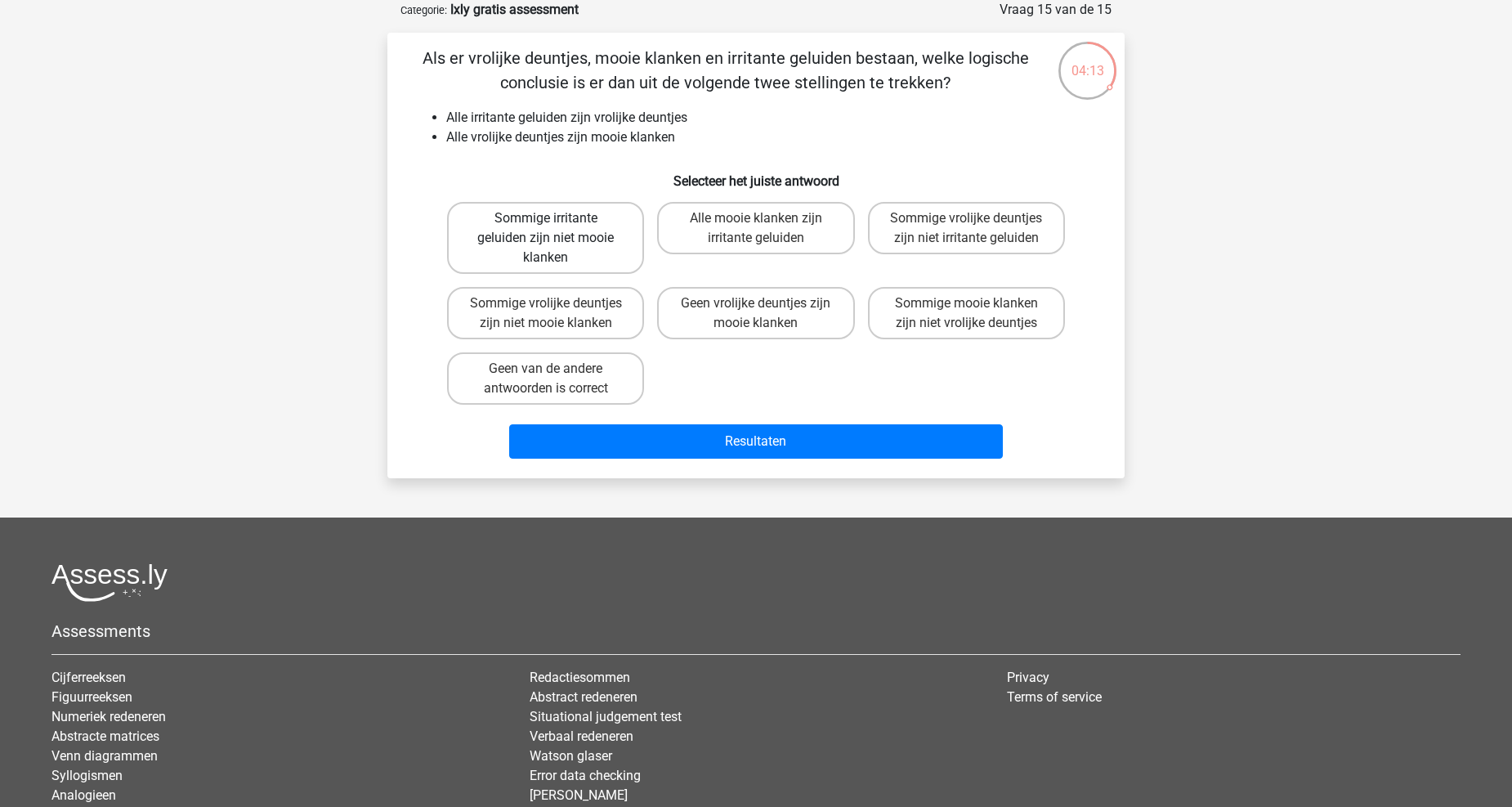
click at [617, 242] on label "Sommige irritante geluiden zijn niet mooie klanken" at bounding box center [546, 238] width 197 height 72
click at [557, 229] on input "Sommige irritante geluiden zijn niet mooie klanken" at bounding box center [551, 223] width 11 height 11
radio input "true"
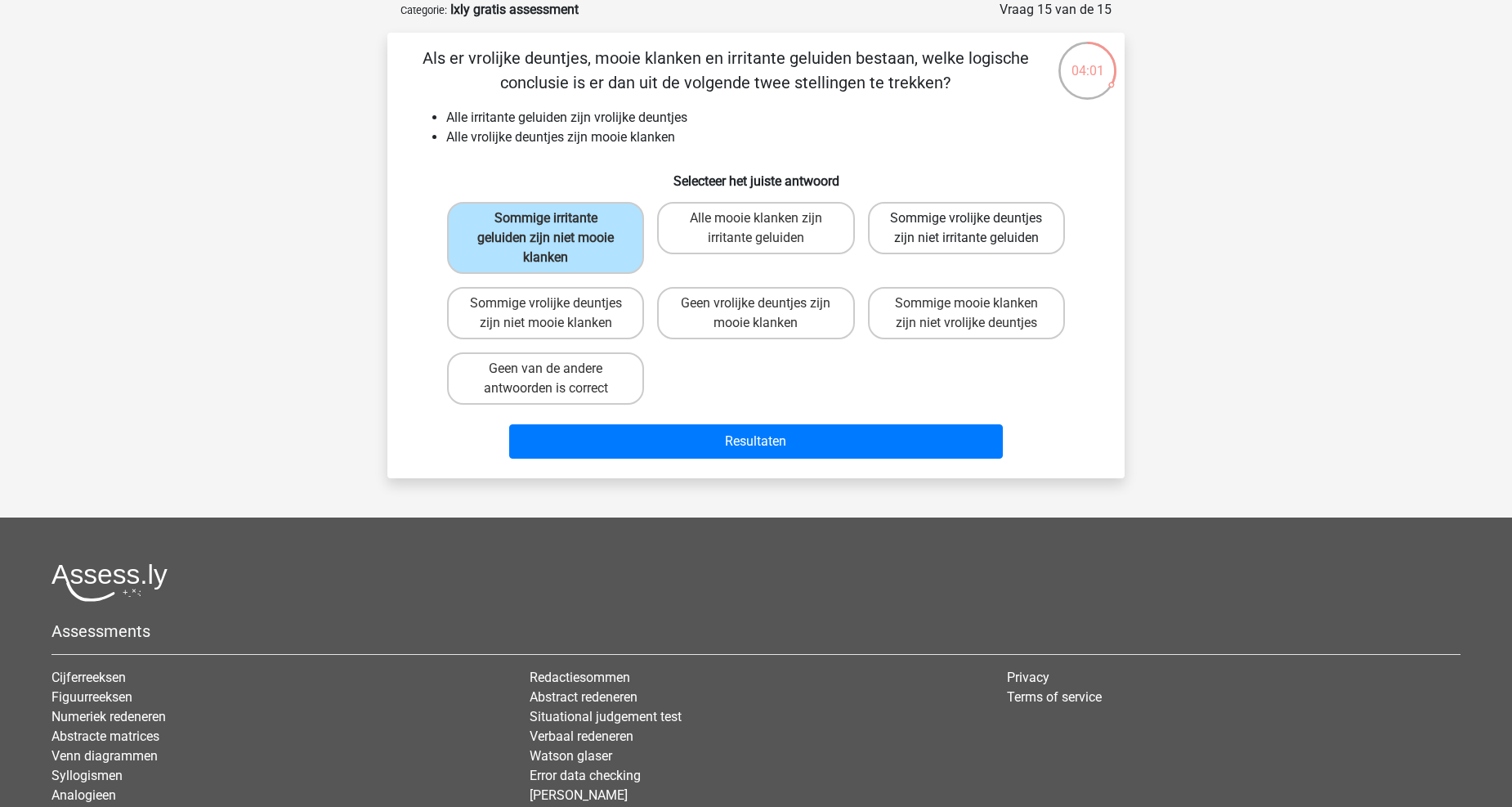
click at [962, 243] on label "Sommige vrolijke deuntjes zijn niet irritante geluiden" at bounding box center [966, 228] width 197 height 52
click at [966, 229] on input "Sommige vrolijke deuntjes zijn niet irritante geluiden" at bounding box center [972, 223] width 11 height 11
radio input "true"
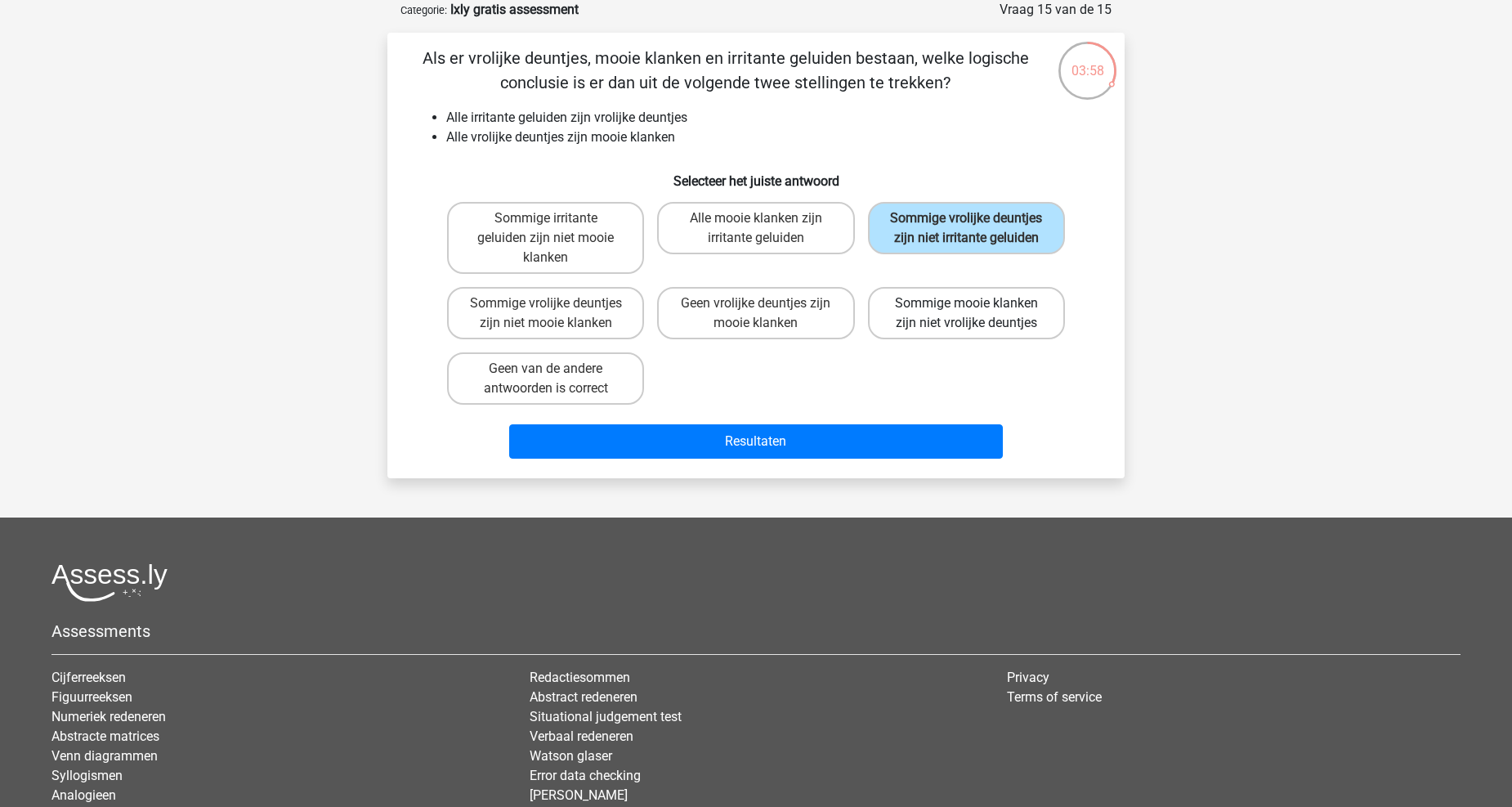
click at [937, 326] on label "Sommige mooie klanken zijn niet vrolijke deuntjes" at bounding box center [966, 313] width 197 height 52
click at [966, 314] on input "Sommige mooie klanken zijn niet vrolijke deuntjes" at bounding box center [972, 309] width 11 height 11
radio input "true"
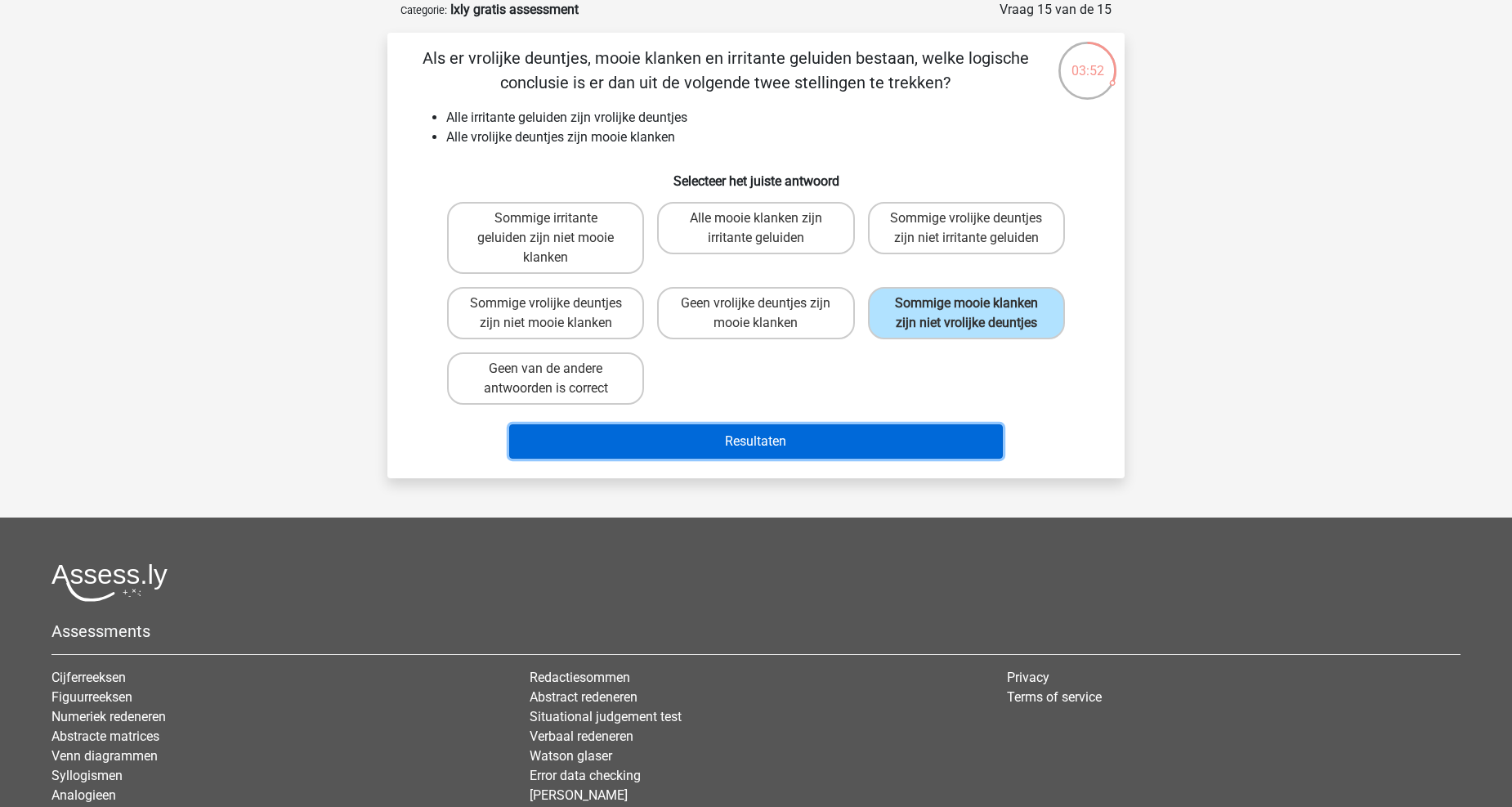
click at [931, 448] on button "Resultaten" at bounding box center [756, 441] width 495 height 35
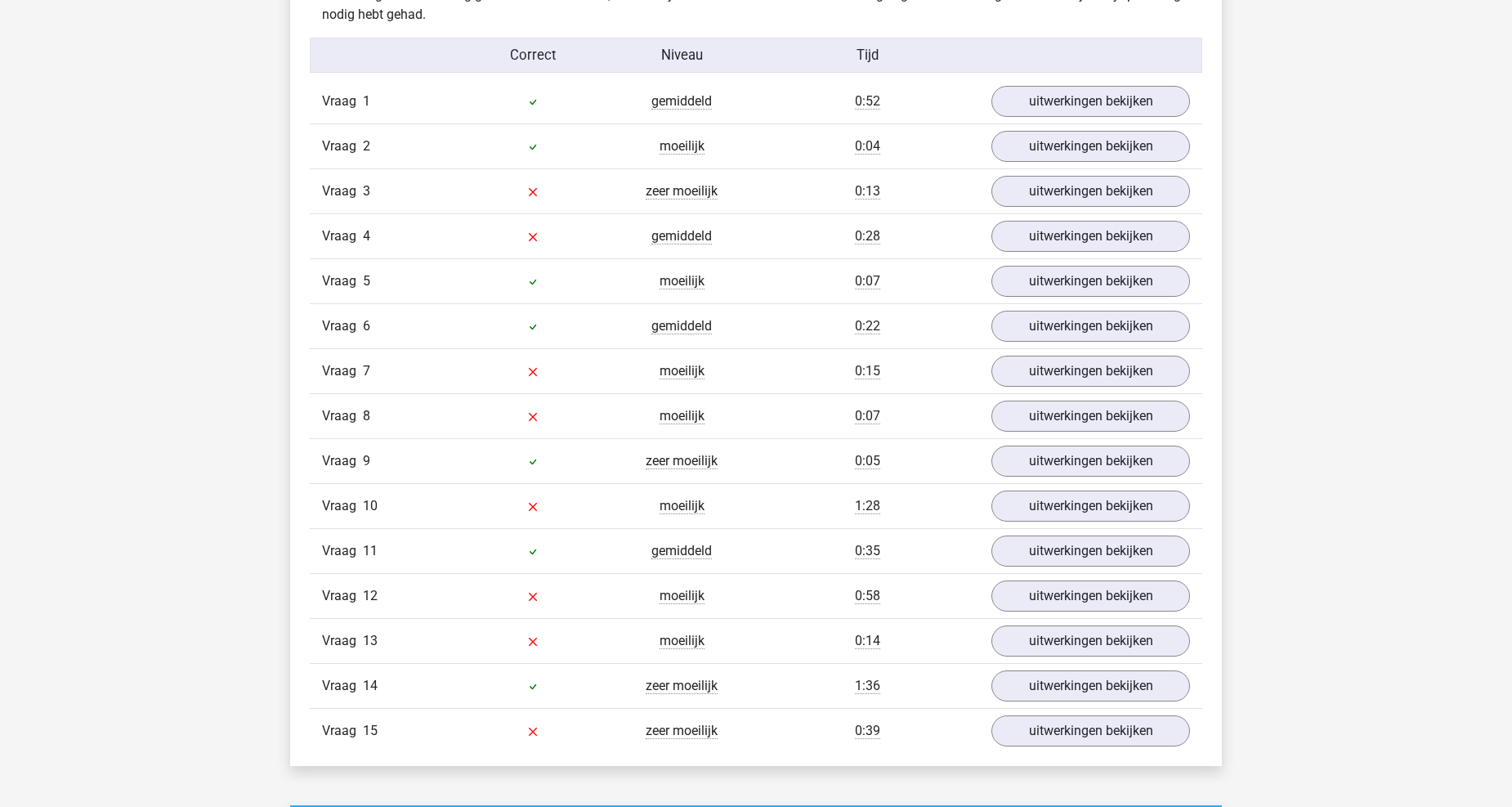
scroll to position [1908, 0]
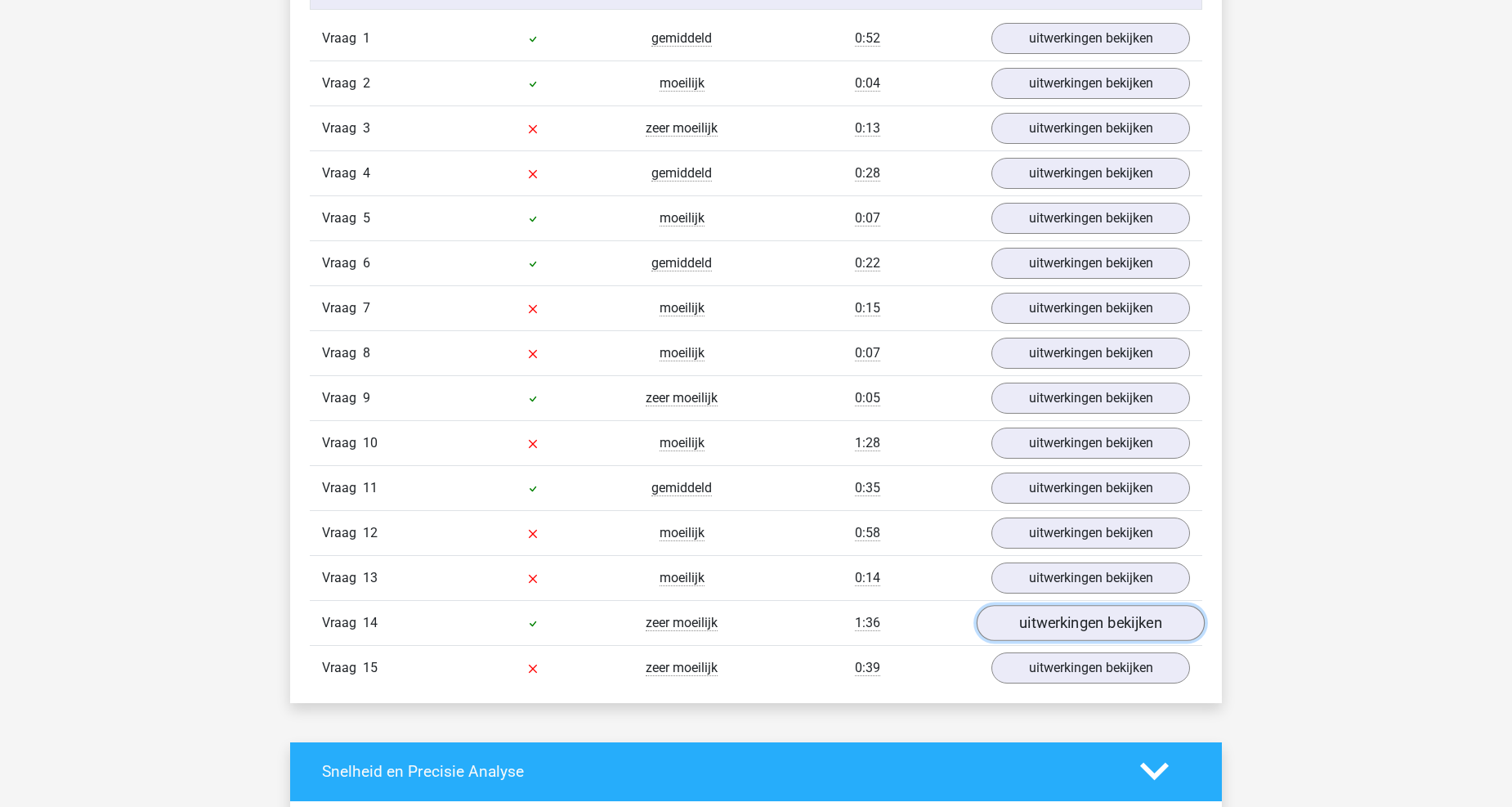
click at [1098, 619] on link "uitwerkingen bekijken" at bounding box center [1091, 623] width 228 height 36
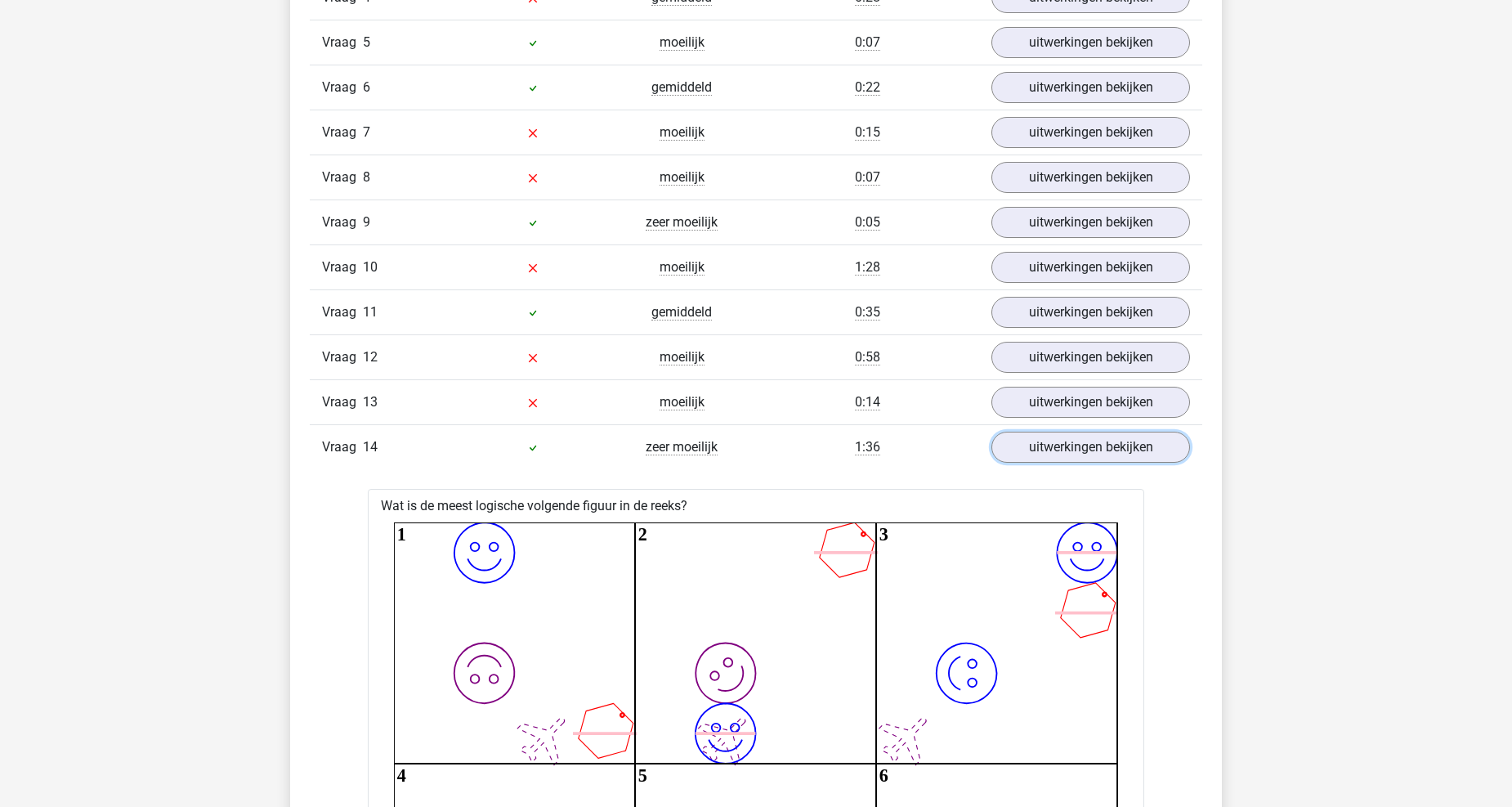
scroll to position [2180, 0]
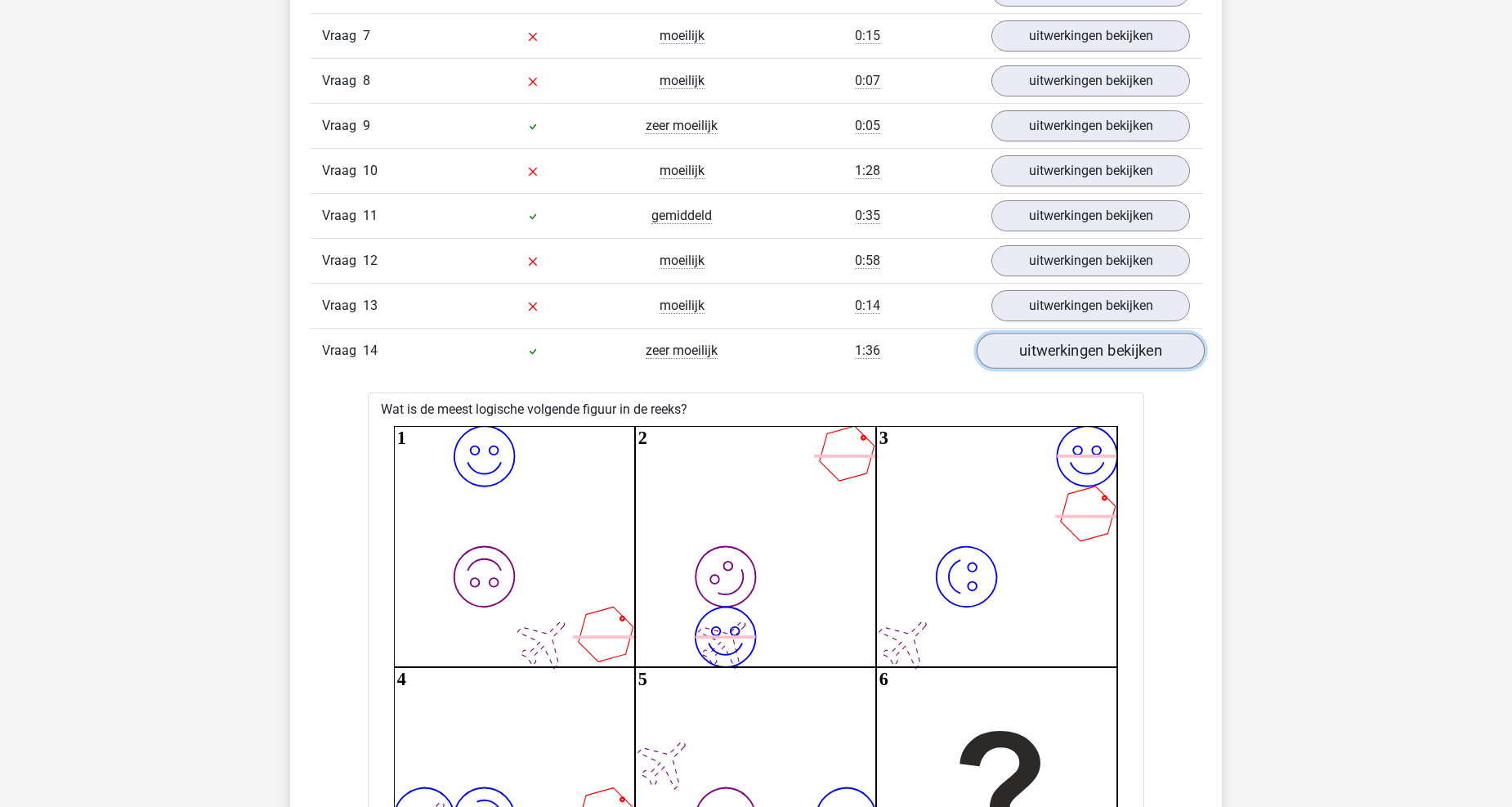
click at [1013, 364] on link "uitwerkingen bekijken" at bounding box center [1091, 350] width 228 height 36
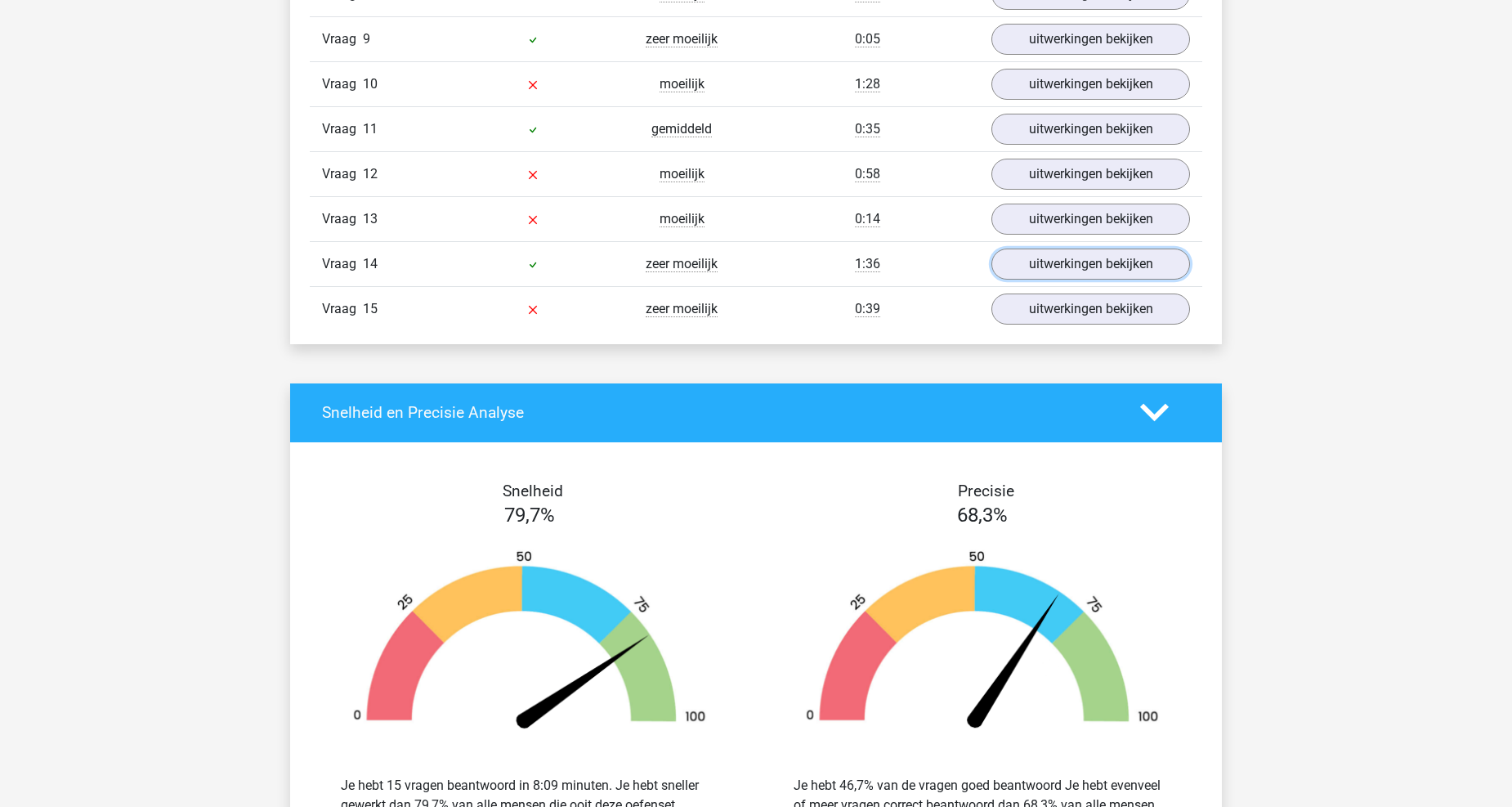
scroll to position [2271, 0]
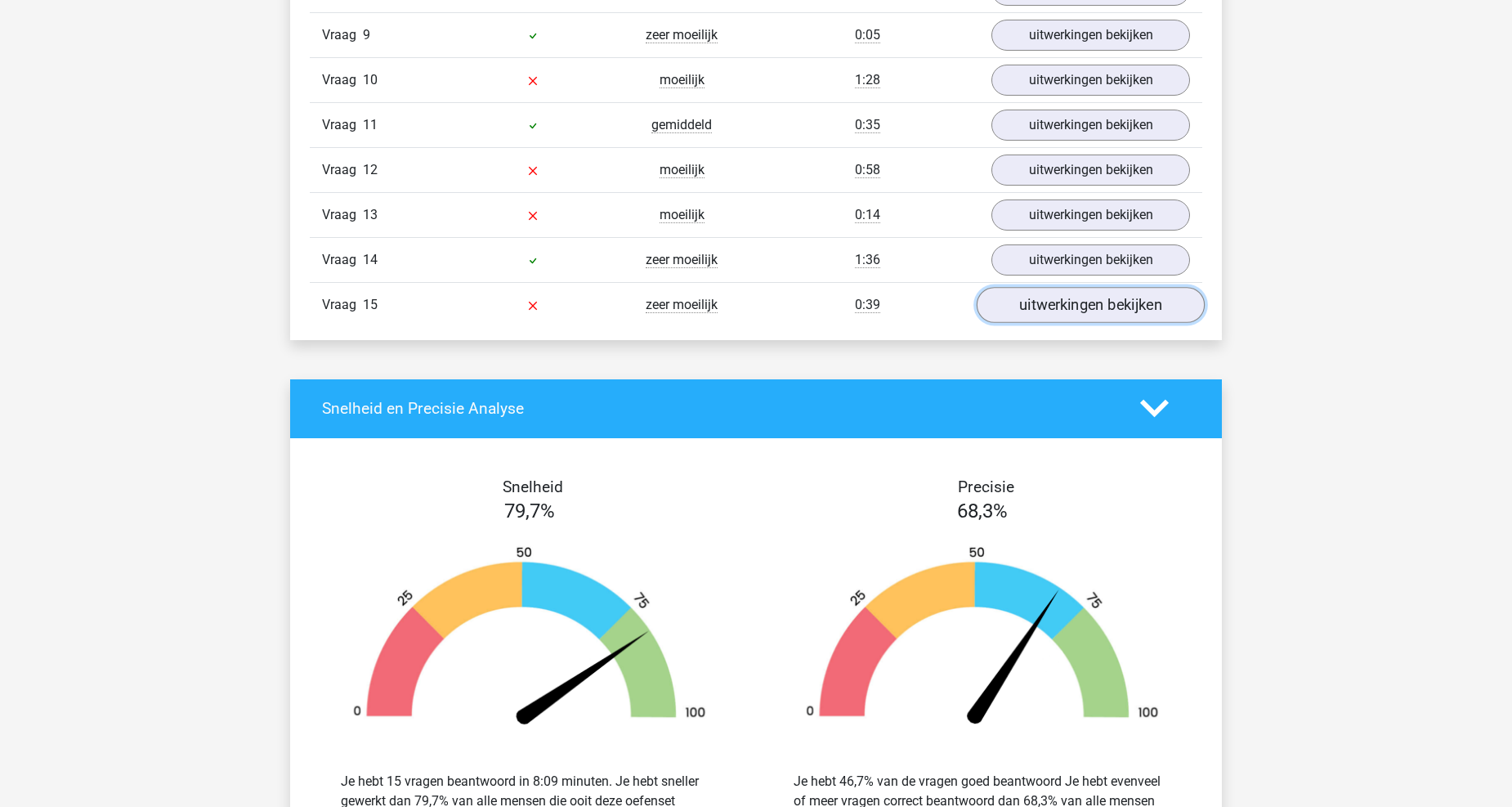
click at [1133, 317] on link "uitwerkingen bekijken" at bounding box center [1091, 305] width 228 height 36
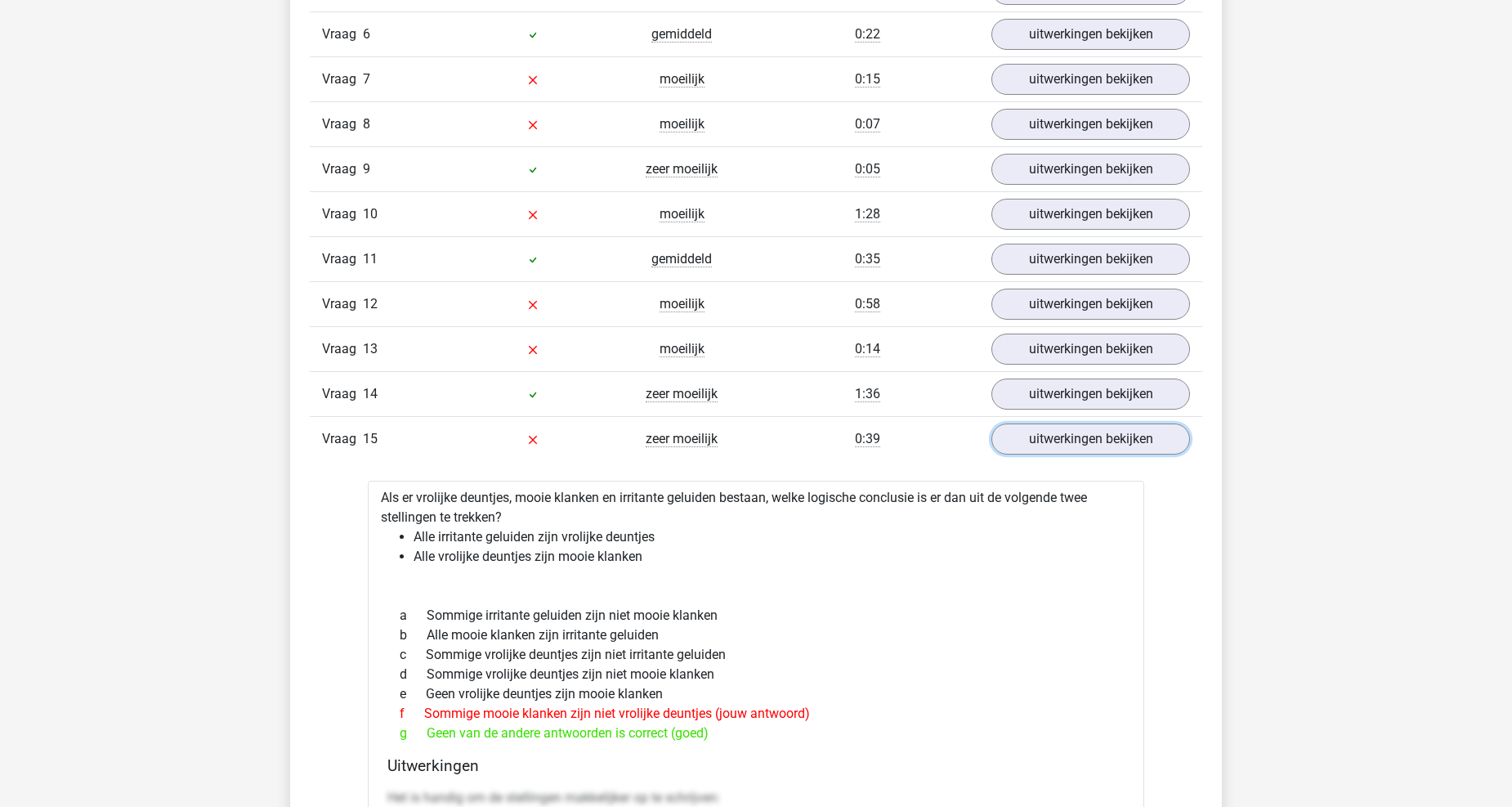
scroll to position [2090, 0]
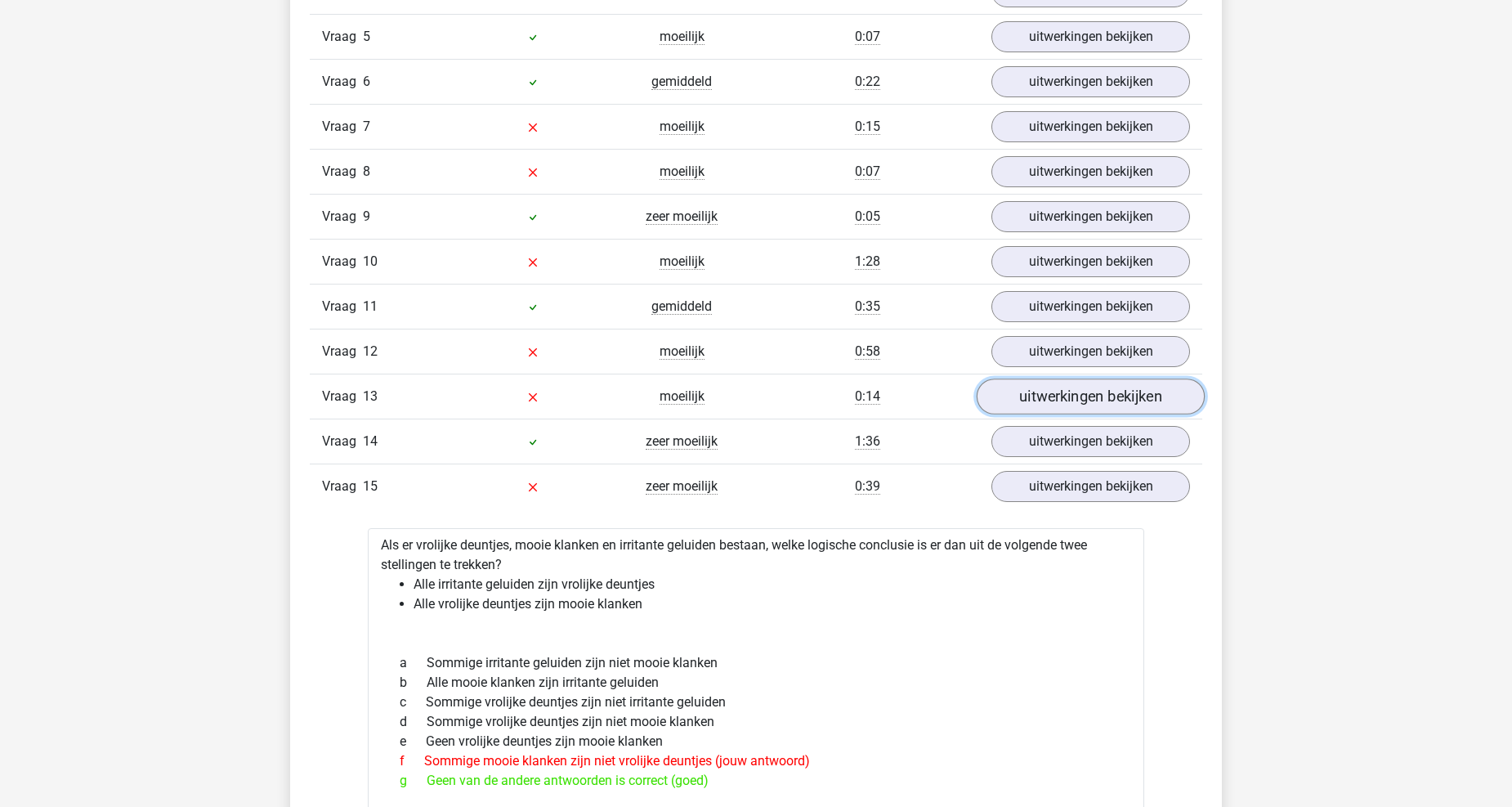
click at [1060, 401] on link "uitwerkingen bekijken" at bounding box center [1091, 396] width 228 height 36
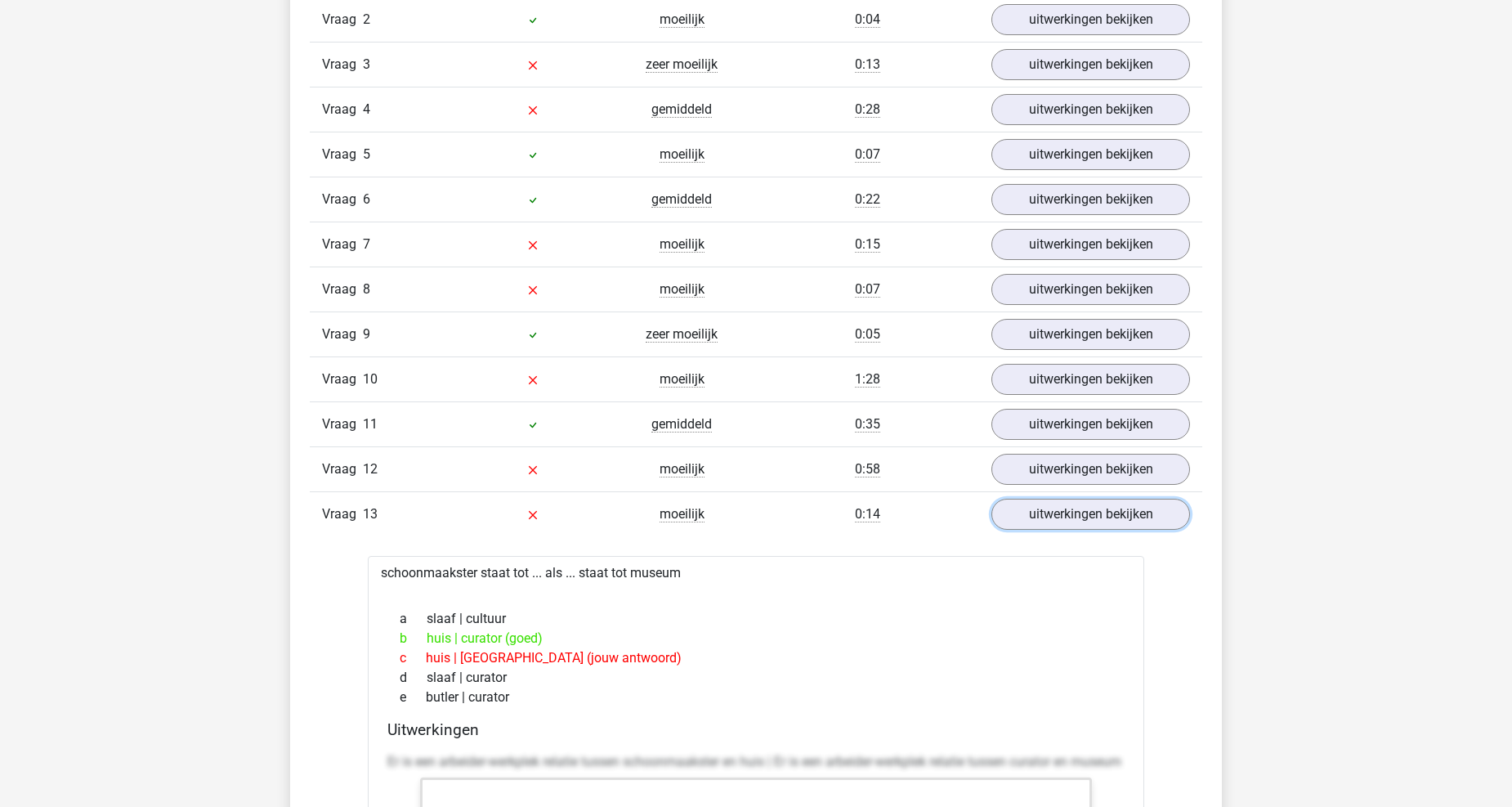
scroll to position [1908, 0]
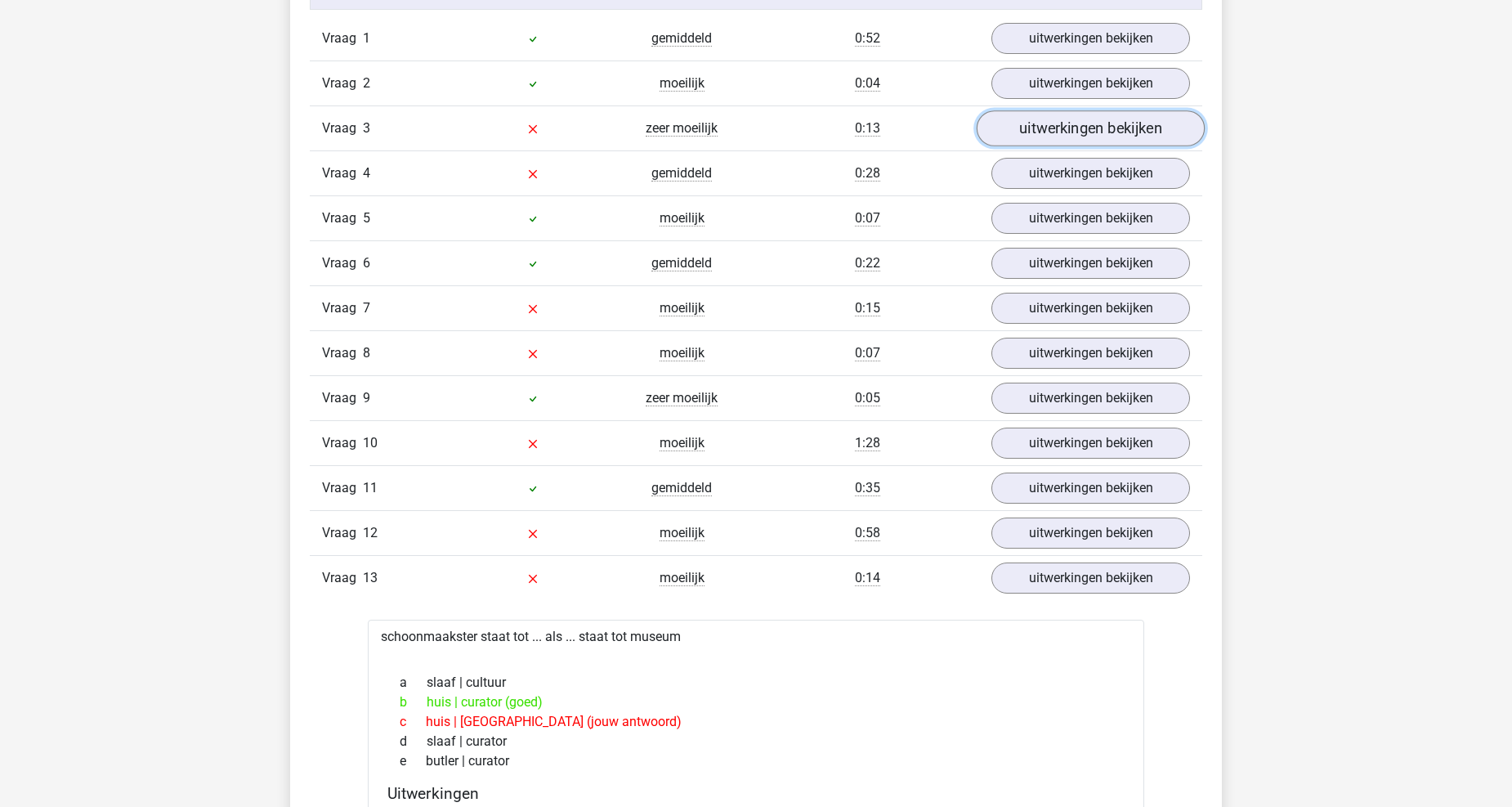
click at [1132, 119] on link "uitwerkingen bekijken" at bounding box center [1091, 128] width 228 height 36
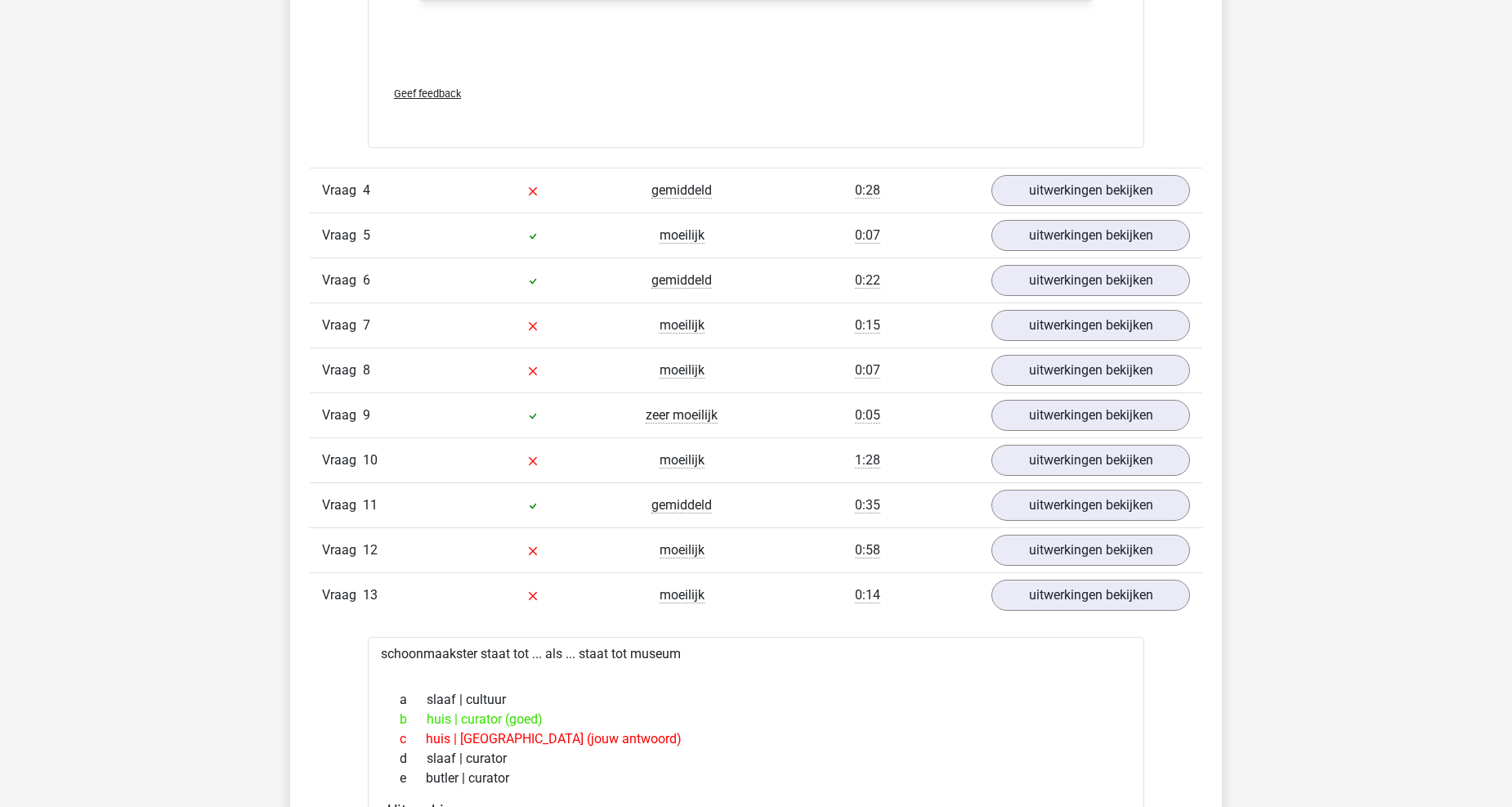
scroll to position [2726, 0]
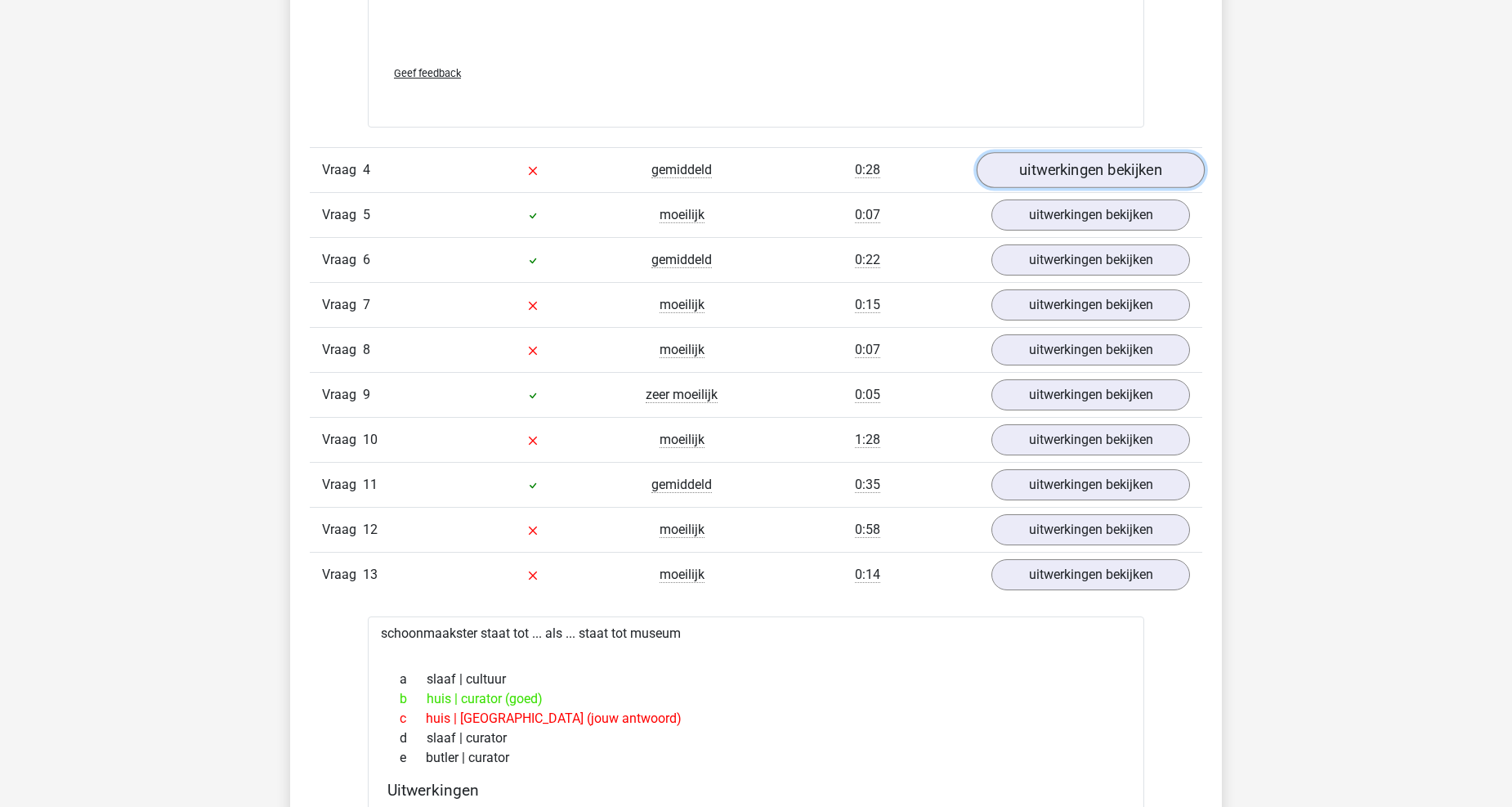
click at [1023, 183] on link "uitwerkingen bekijken" at bounding box center [1091, 170] width 228 height 36
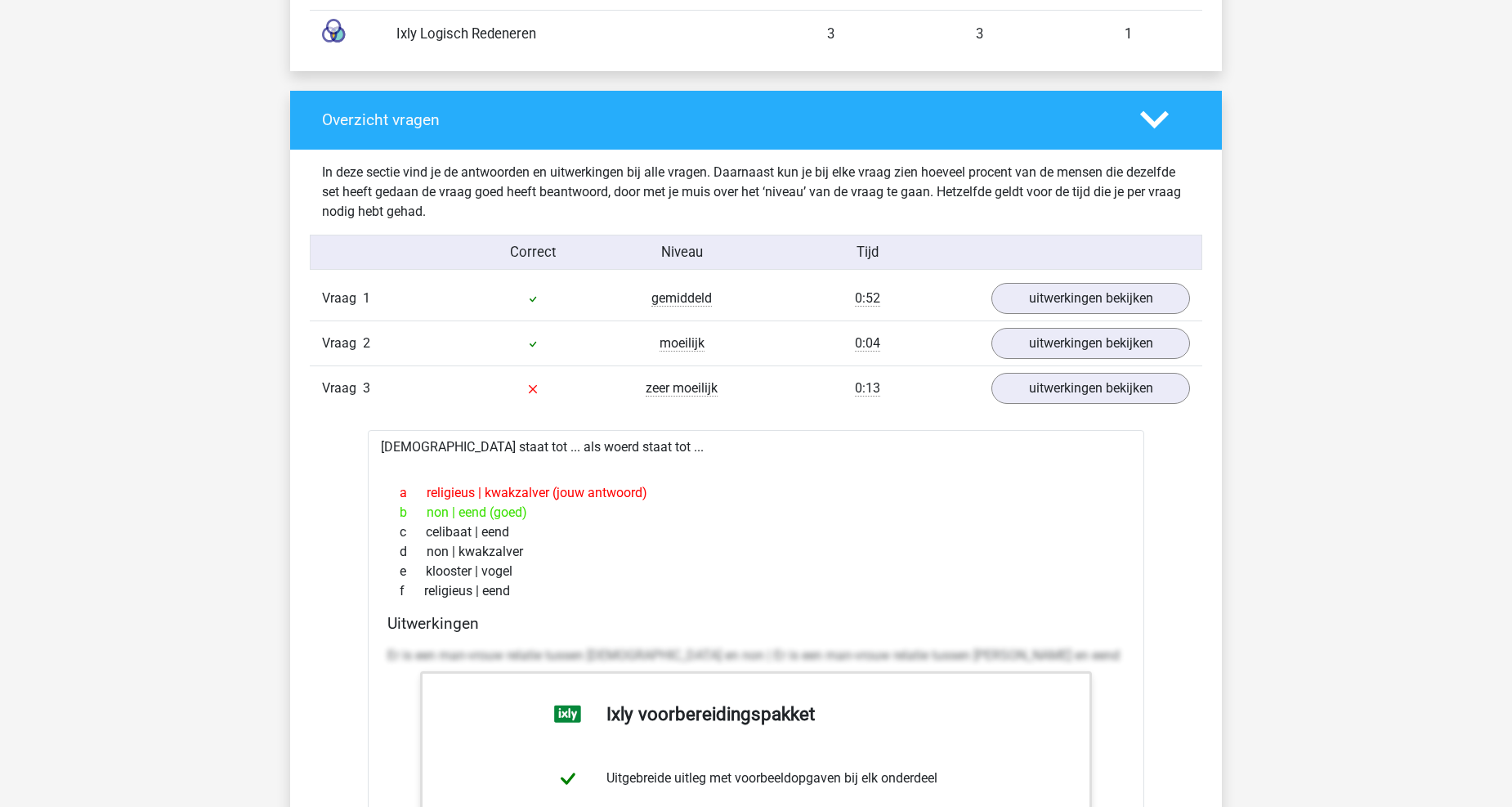
scroll to position [1272, 0]
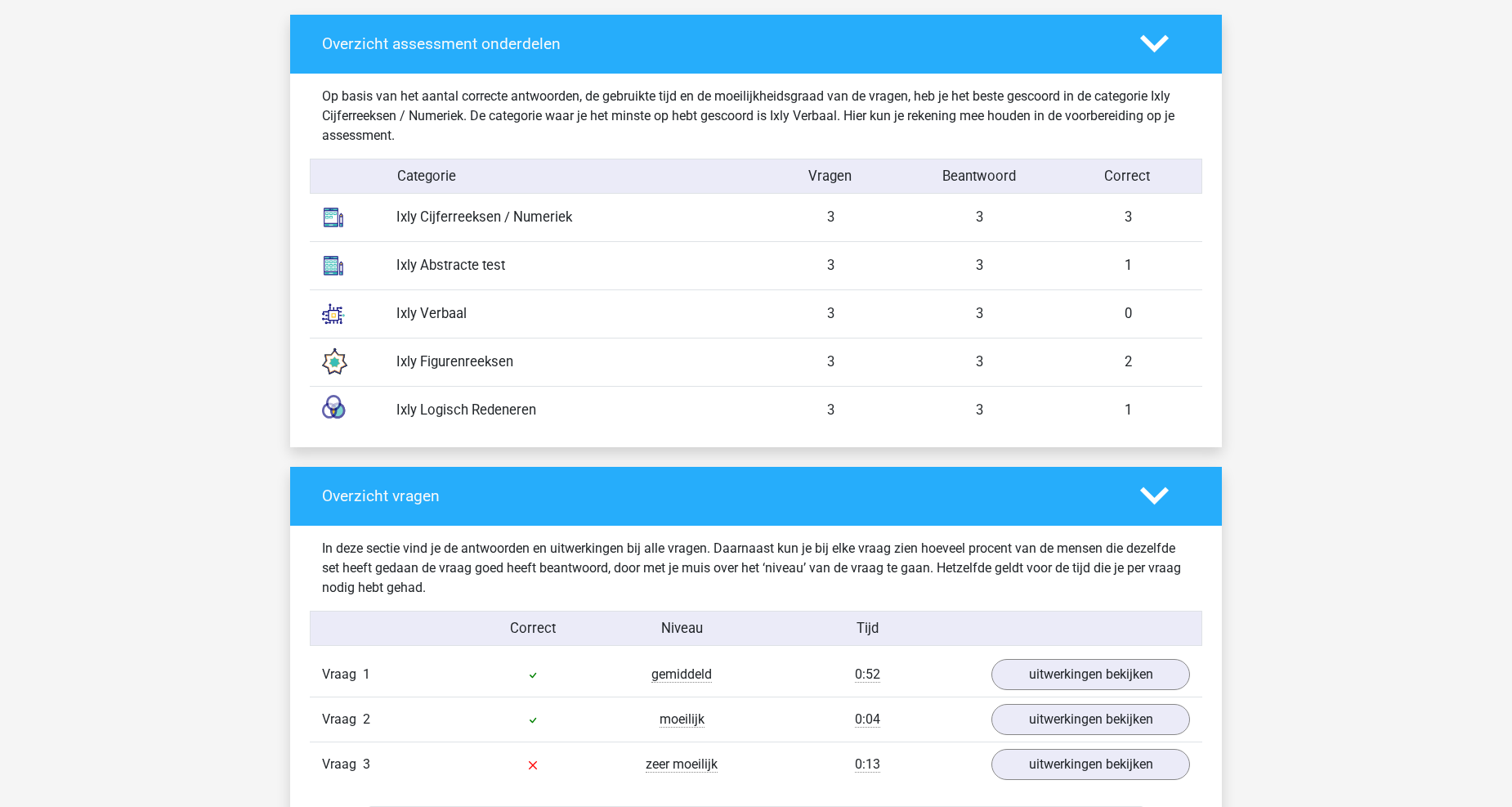
click at [714, 232] on div "Ixly Cijferreeksen / Numeriek 3 3 3" at bounding box center [756, 218] width 892 height 47
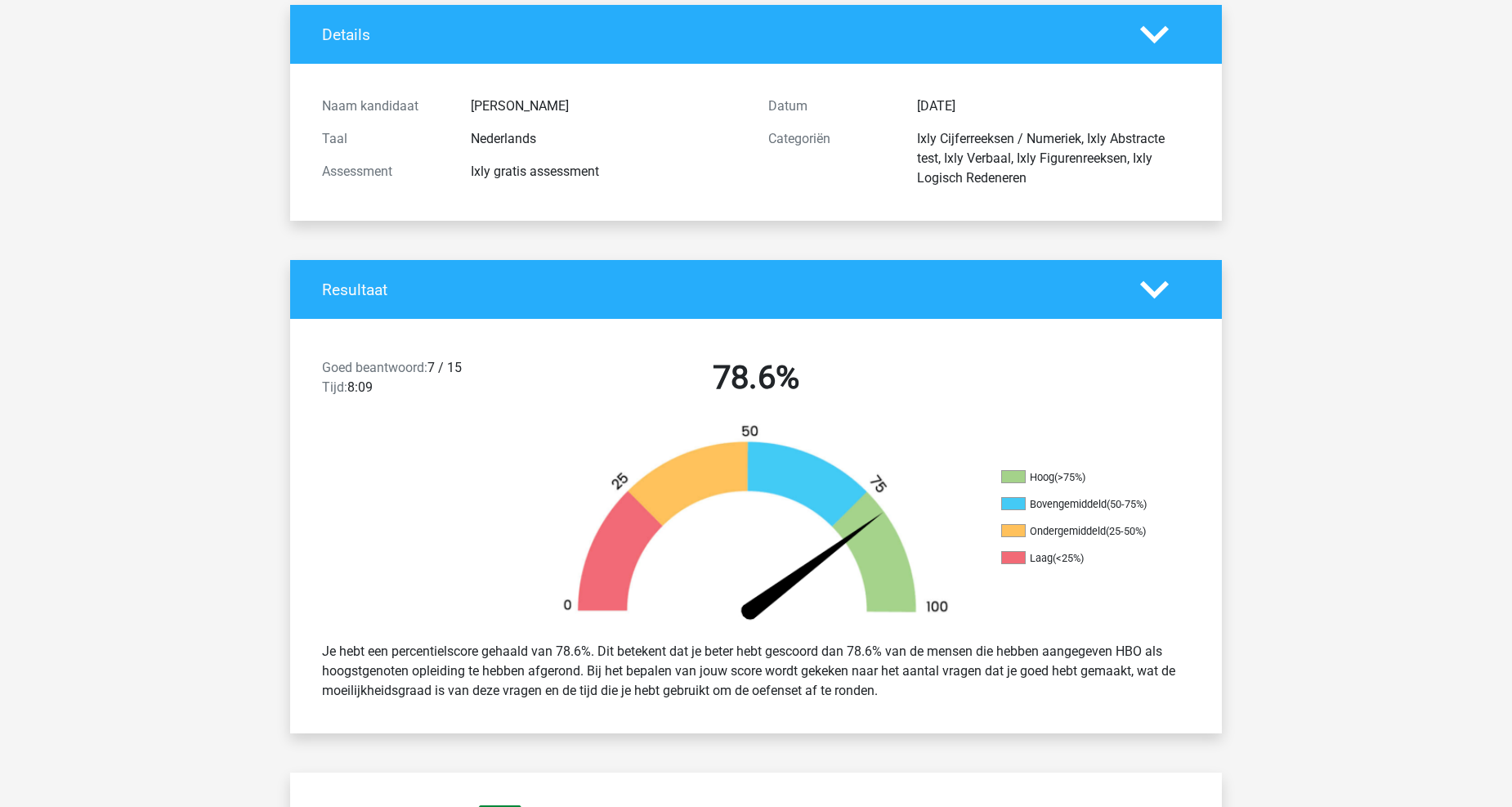
scroll to position [0, 0]
